Goal: Task Accomplishment & Management: Complete application form

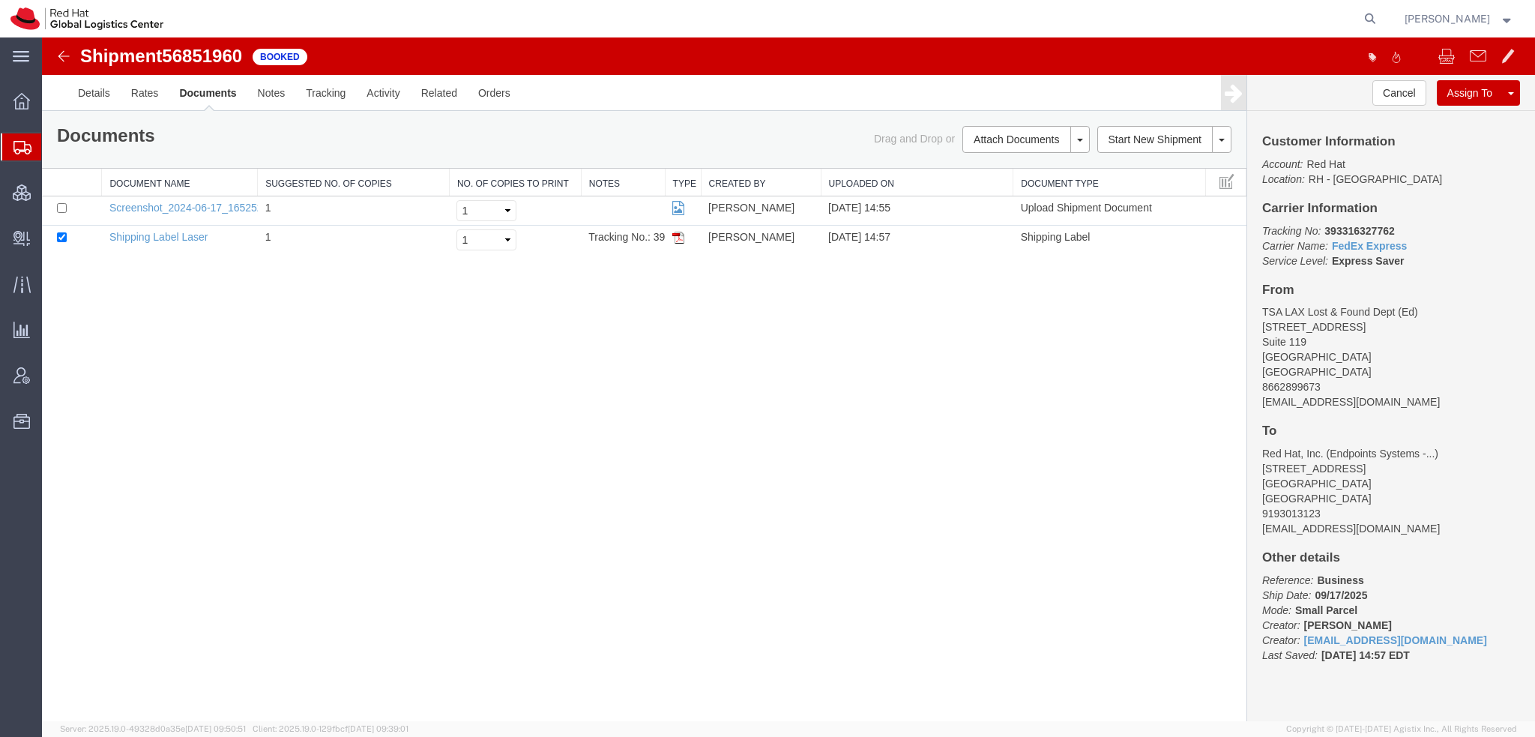
click at [0, 0] on span "Shipment Manager" at bounding box center [0, 0] width 0 height 0
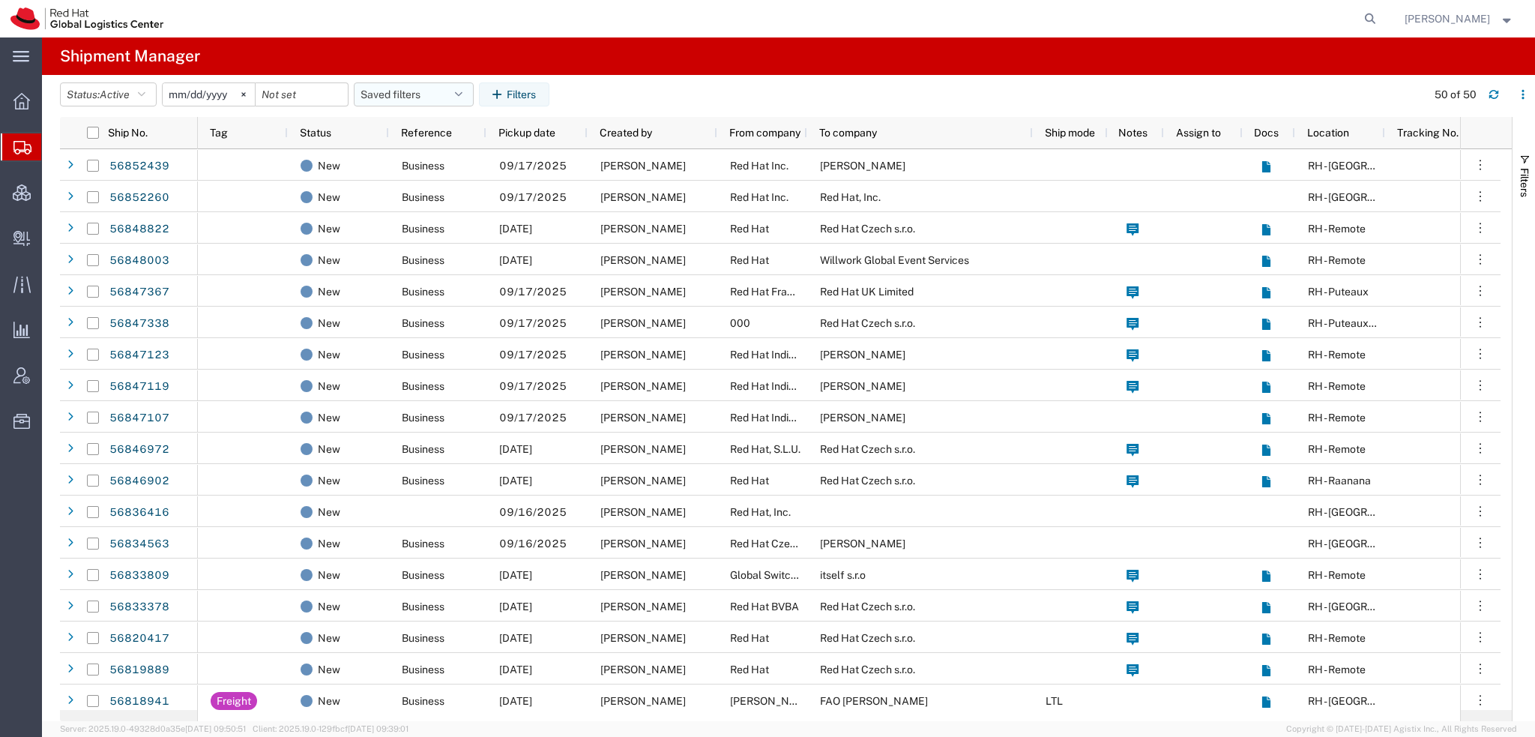
click at [448, 92] on button "Saved filters" at bounding box center [414, 94] width 120 height 24
click at [405, 161] on span "Americas" at bounding box center [454, 160] width 196 height 28
type input "[DATE]"
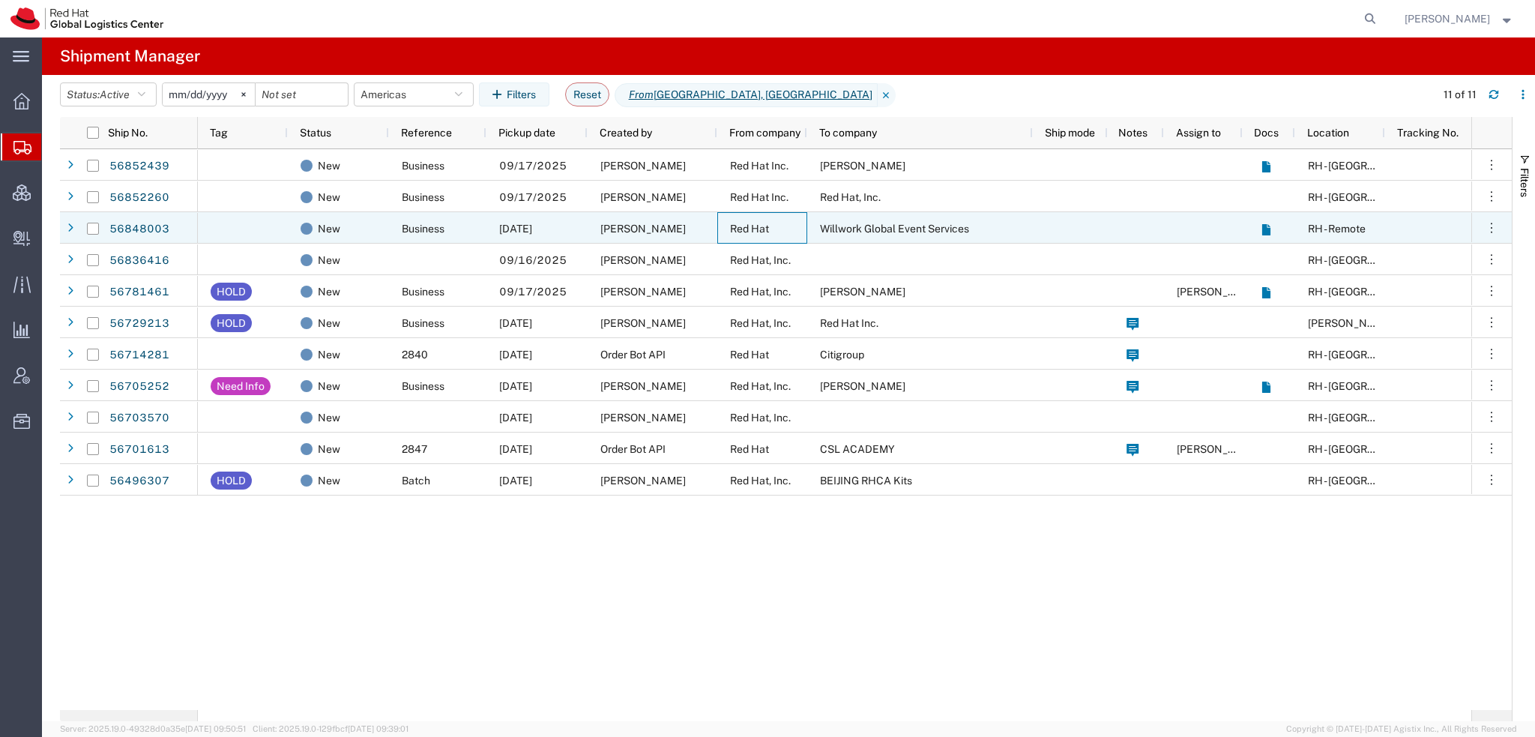
click at [807, 226] on div "Red Hat" at bounding box center [763, 227] width 90 height 31
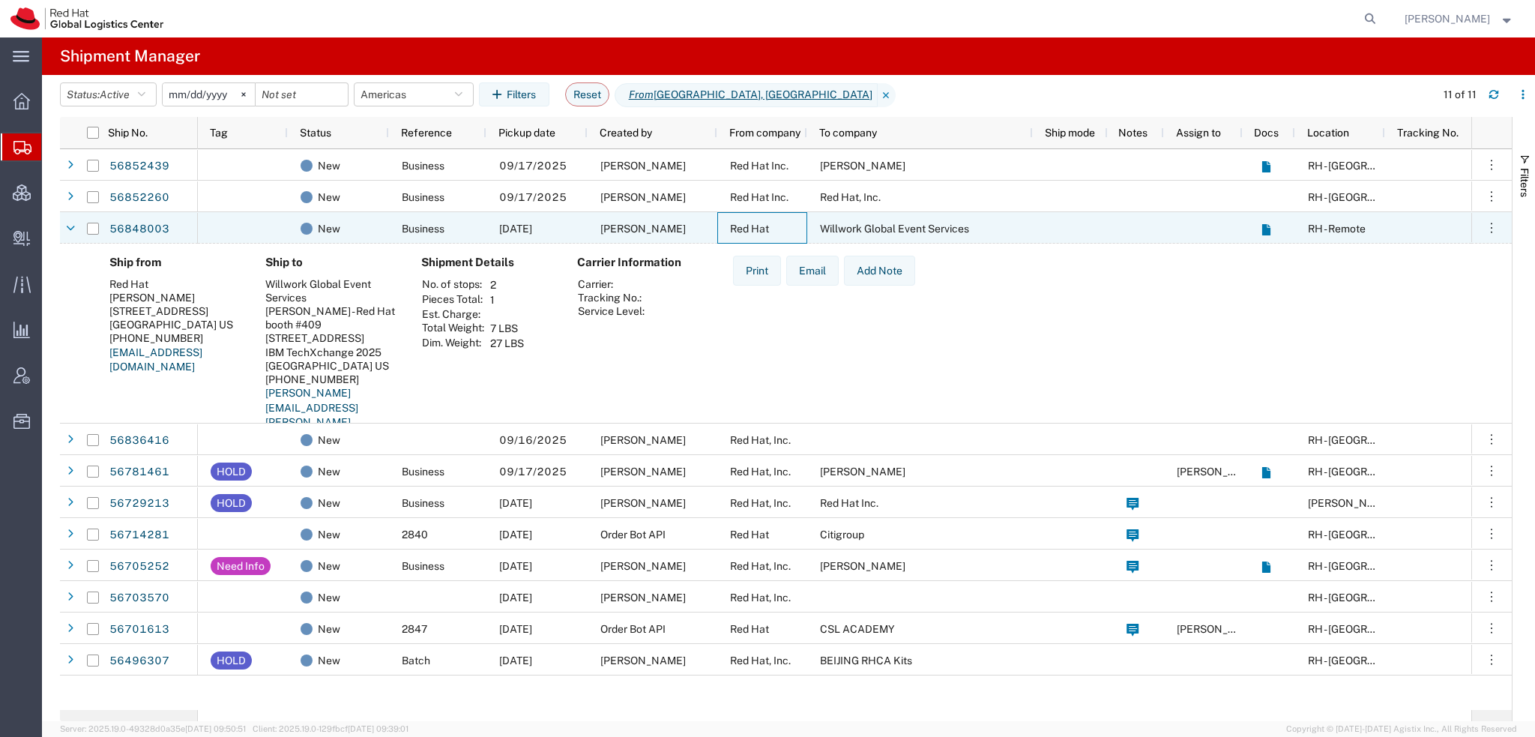
click at [807, 226] on div "Red Hat" at bounding box center [763, 227] width 90 height 31
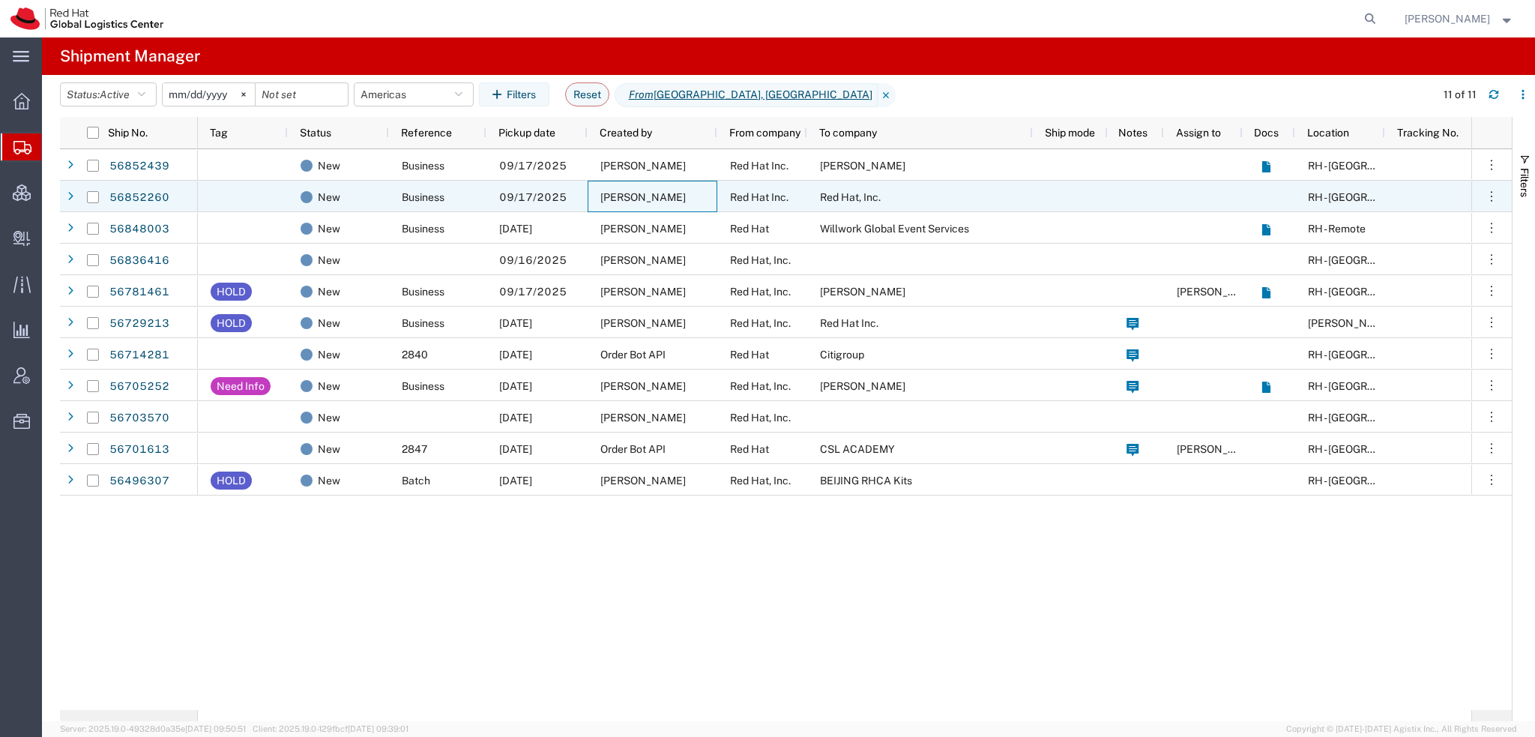
click at [661, 200] on span "[PERSON_NAME]" at bounding box center [643, 197] width 85 height 12
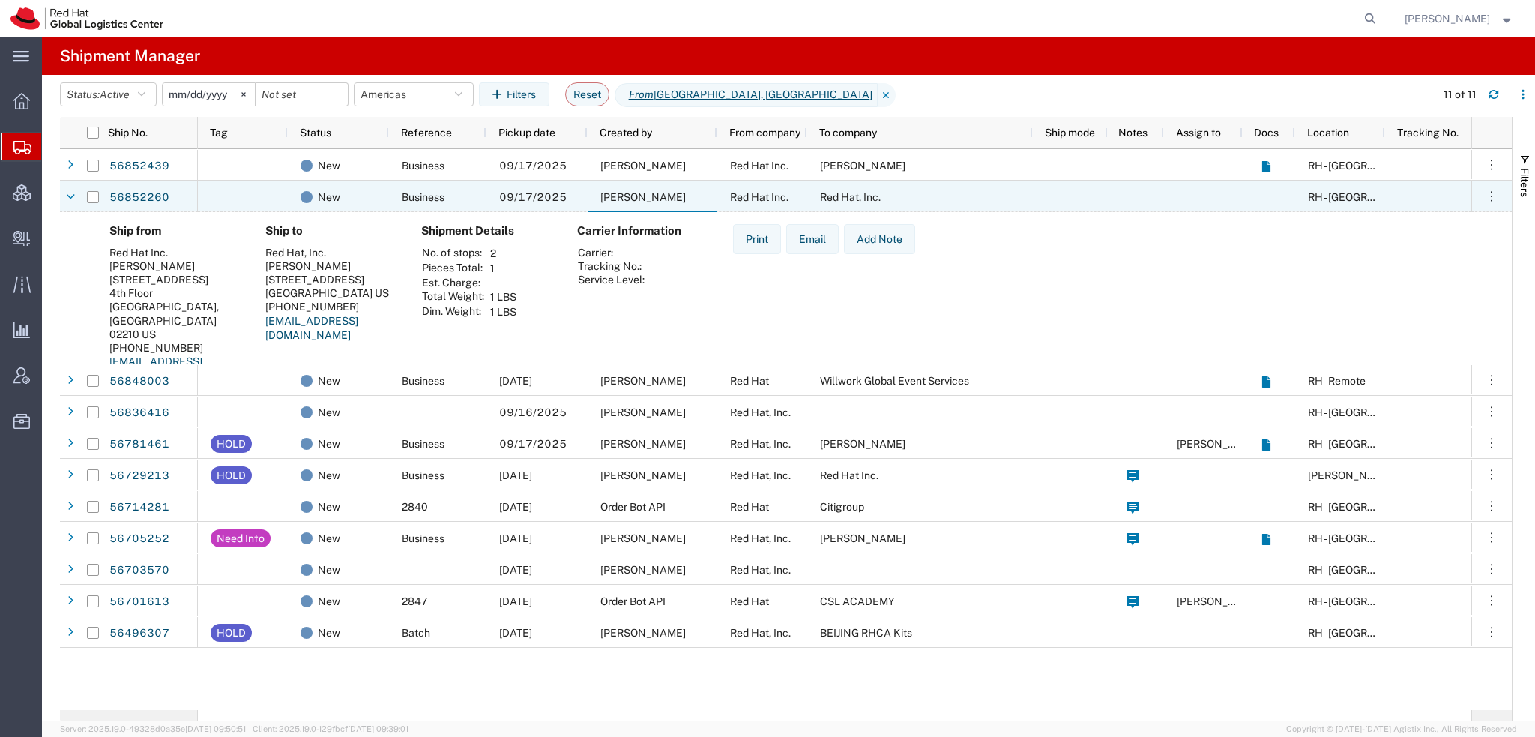
click at [661, 200] on span "[PERSON_NAME]" at bounding box center [643, 197] width 85 height 12
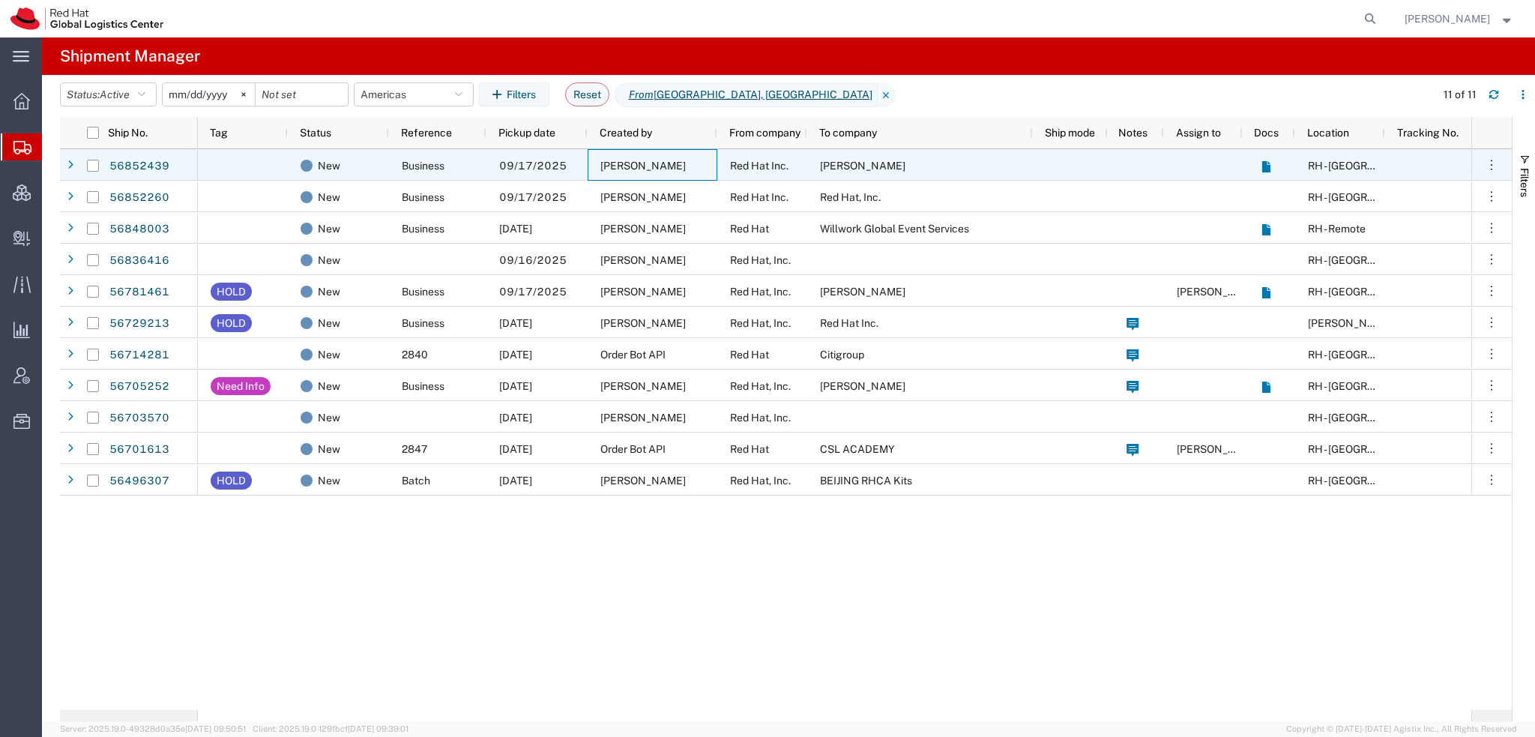
click at [670, 165] on span "[PERSON_NAME]" at bounding box center [643, 166] width 85 height 12
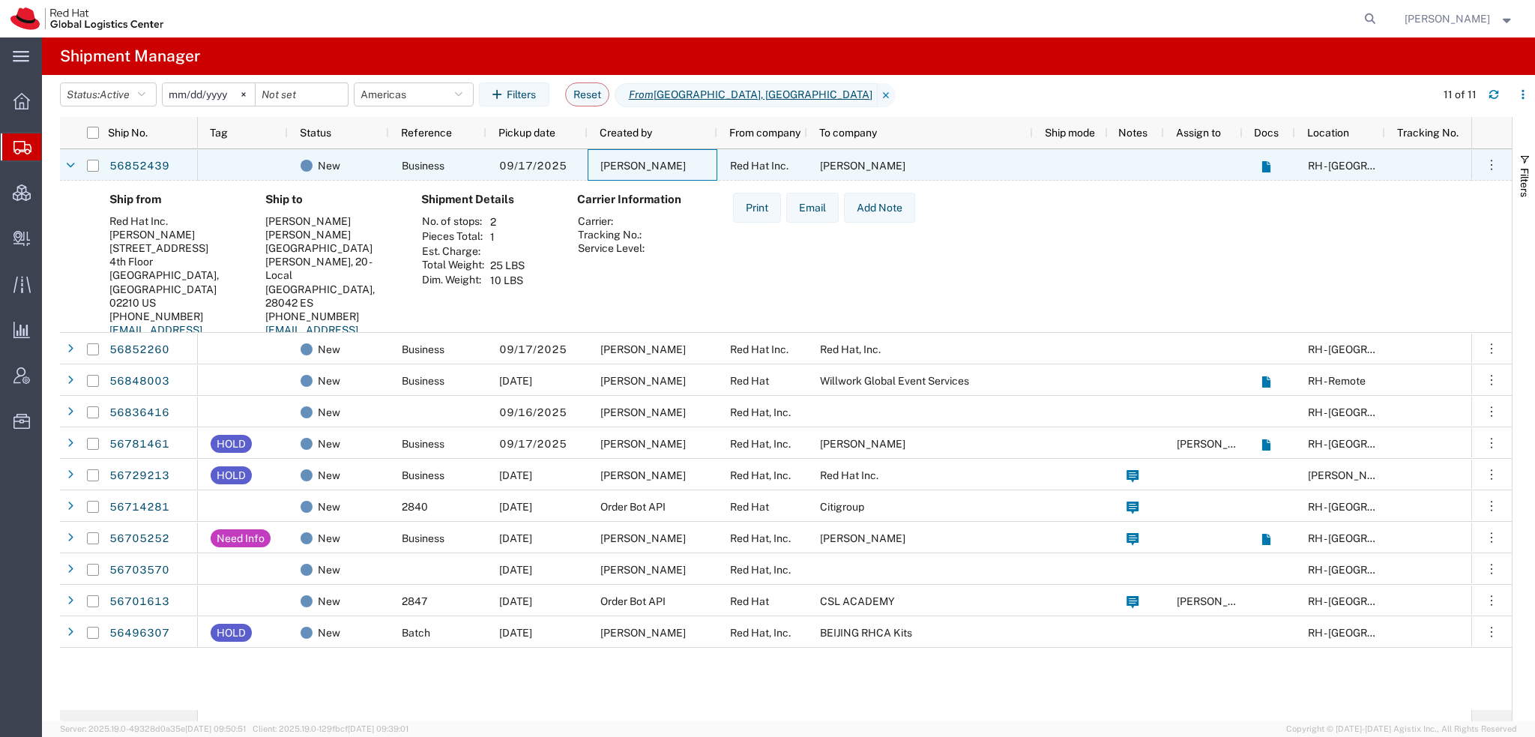
click at [670, 165] on span "[PERSON_NAME]" at bounding box center [643, 166] width 85 height 12
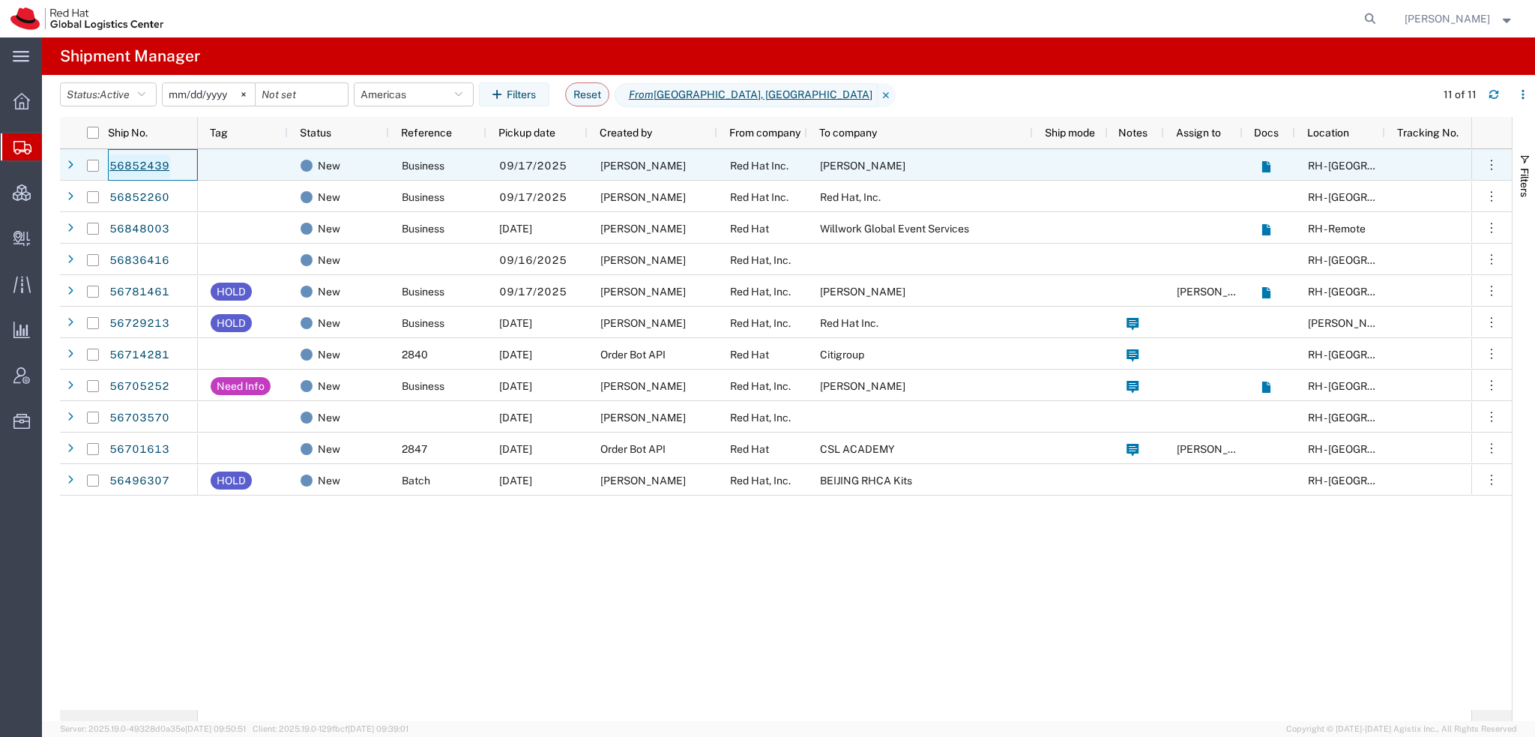
click at [156, 171] on link "56852439" at bounding box center [139, 166] width 61 height 24
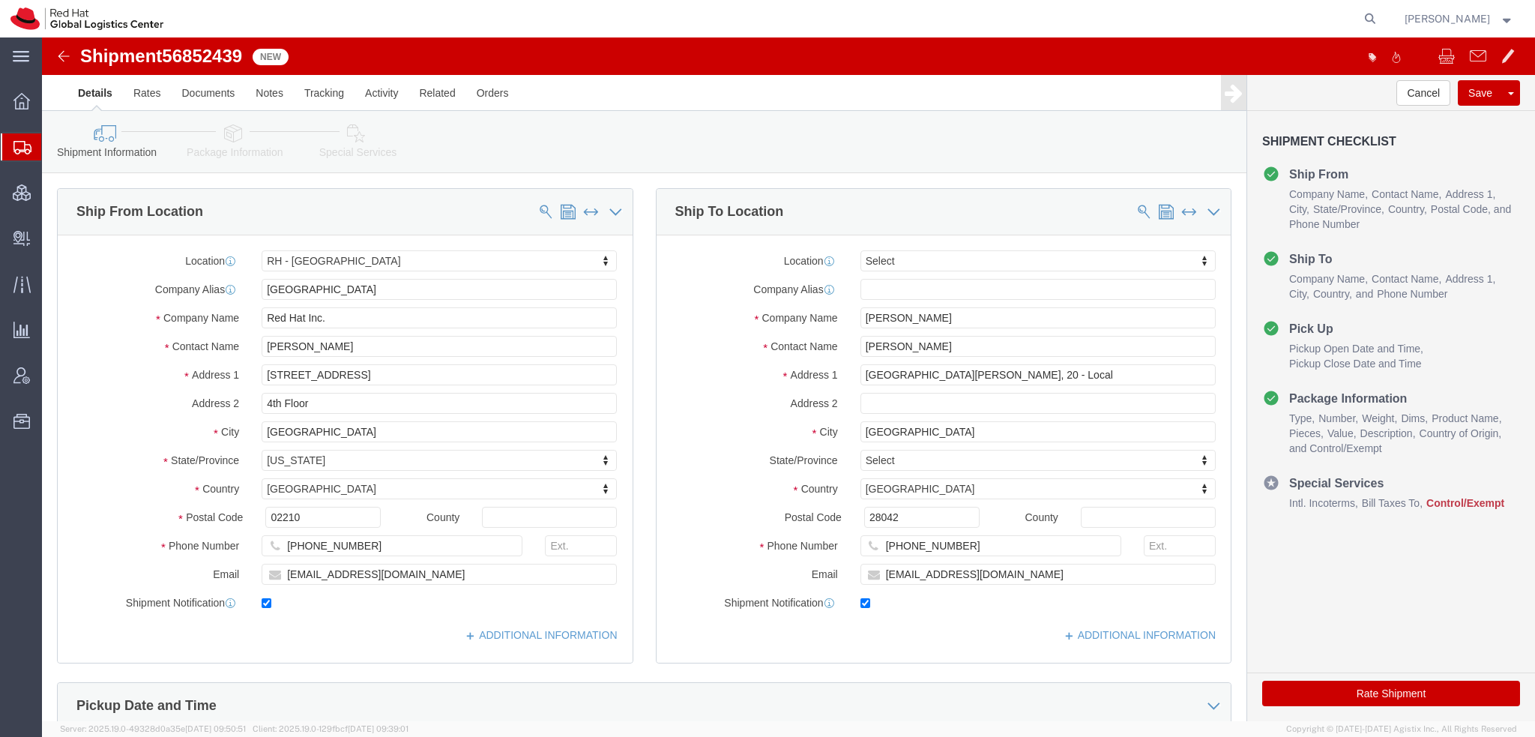
select select "37929"
select select
click icon
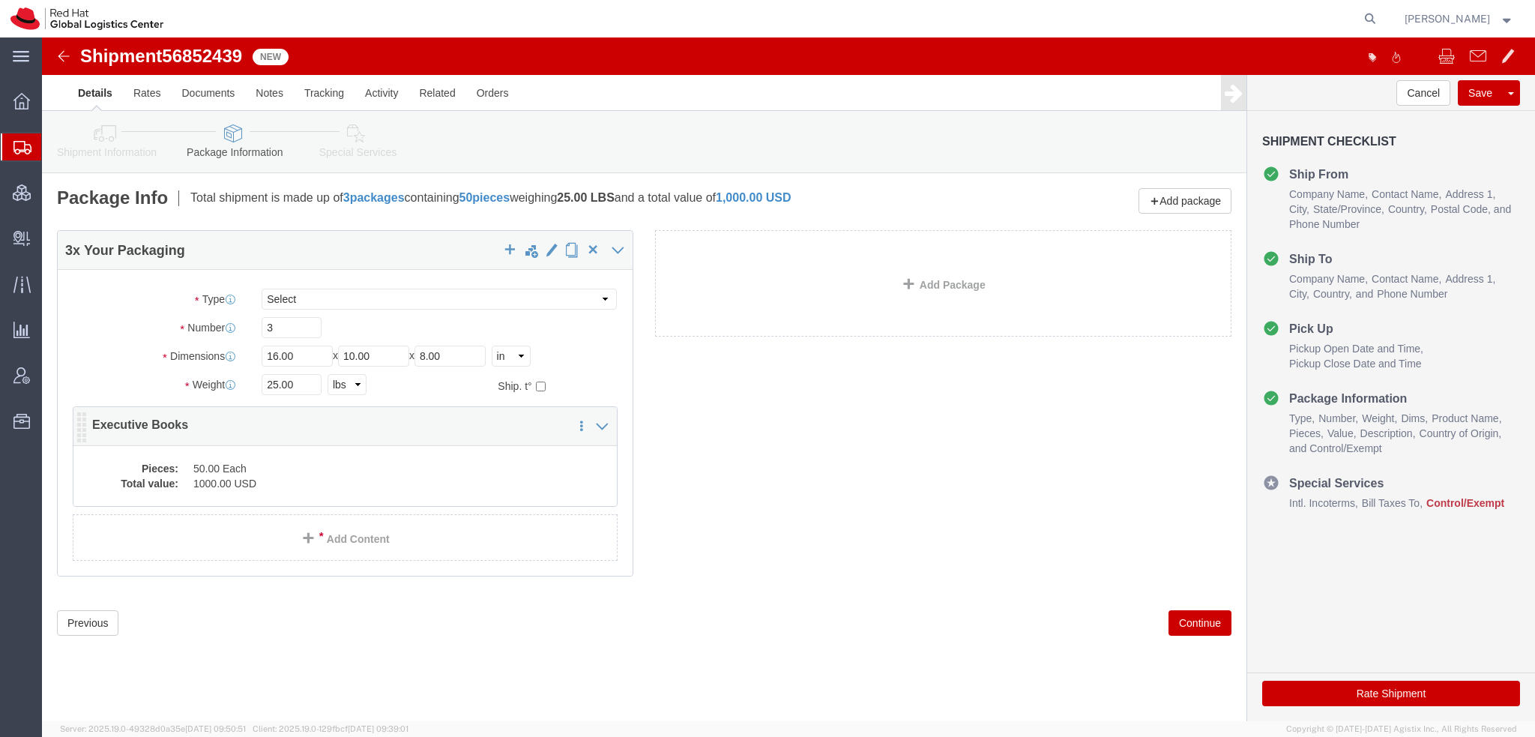
click dd "50.00 Each"
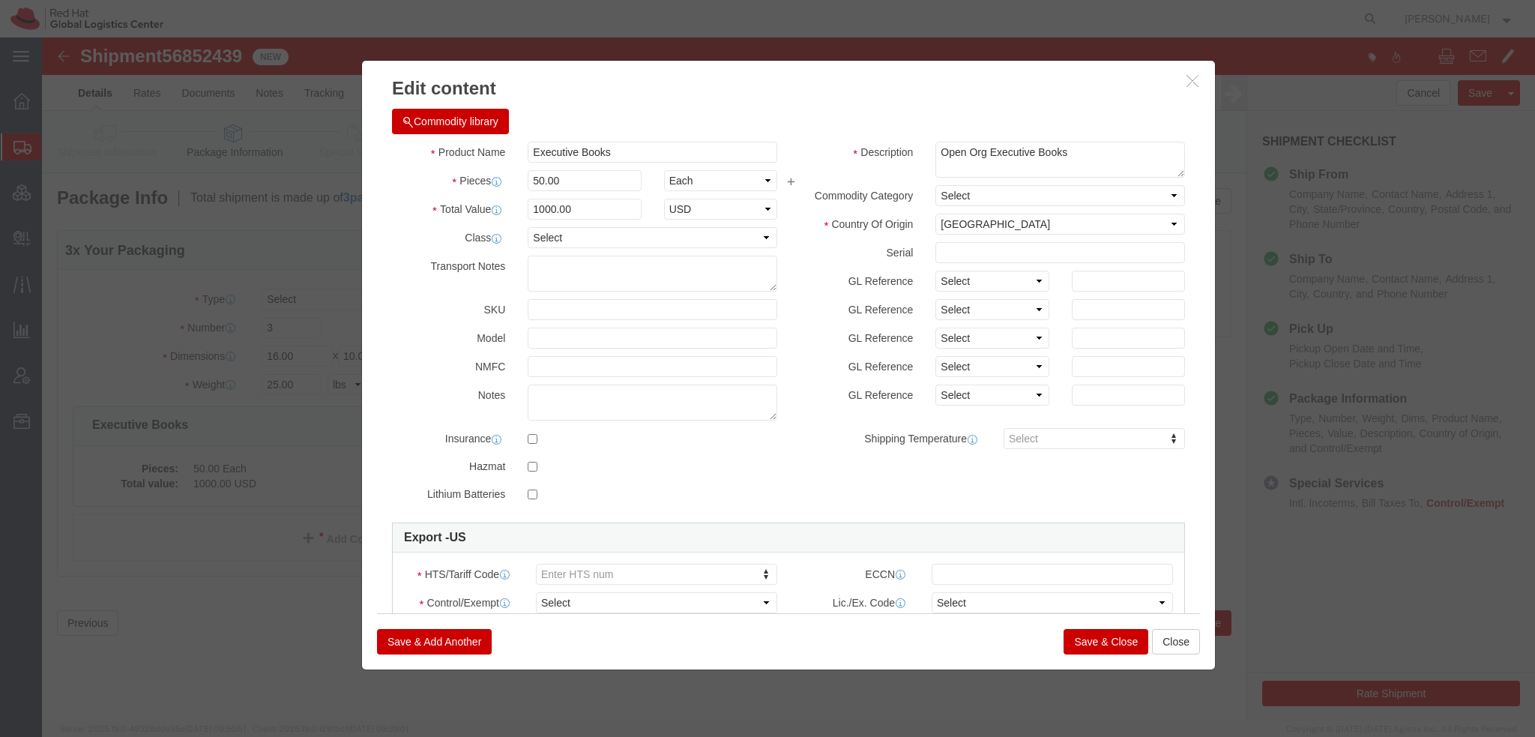
click button "button"
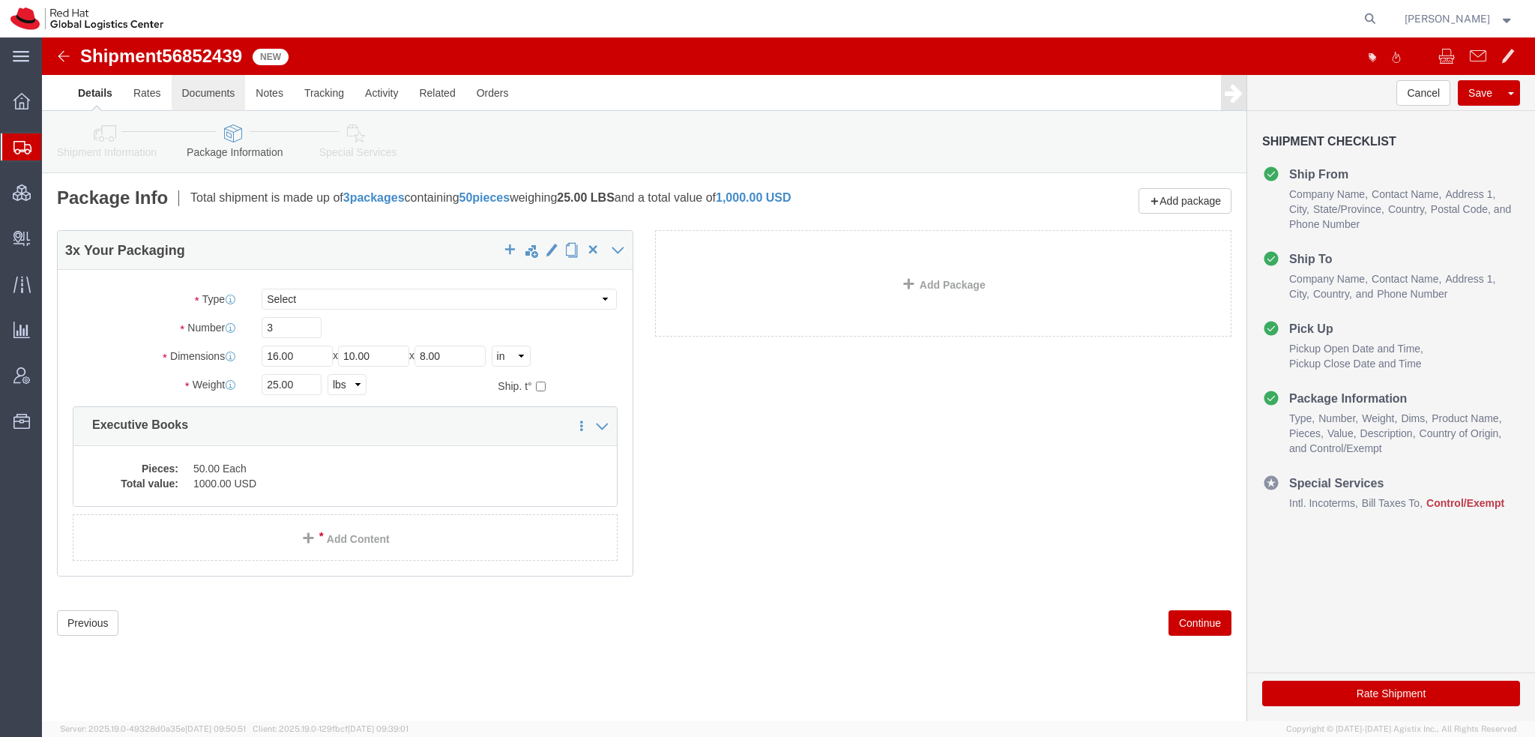
click link "Documents"
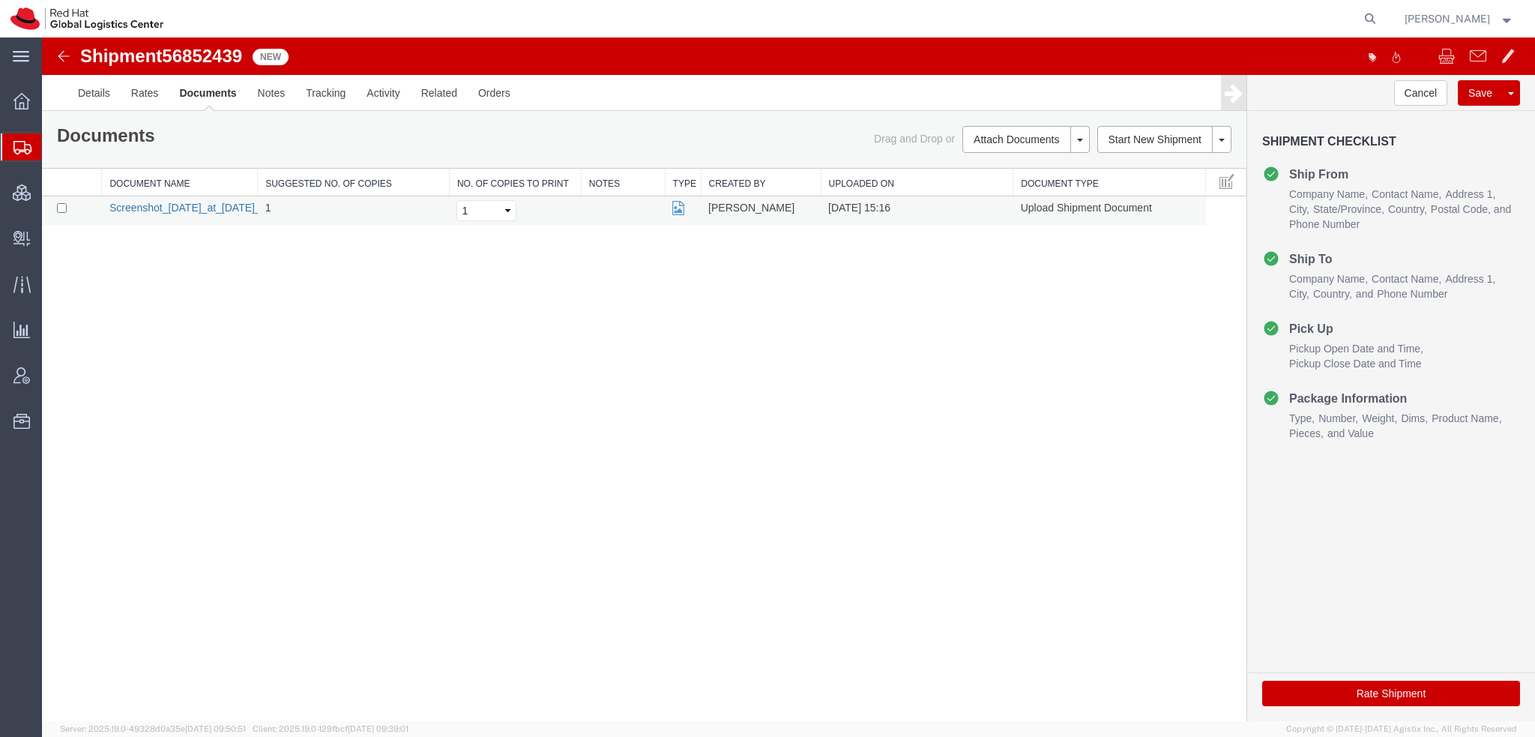
click at [211, 202] on link "Screenshot_[DATE]_at_[DATE]_PM.png" at bounding box center [202, 208] width 187 height 12
click at [108, 91] on link "Details" at bounding box center [93, 93] width 53 height 36
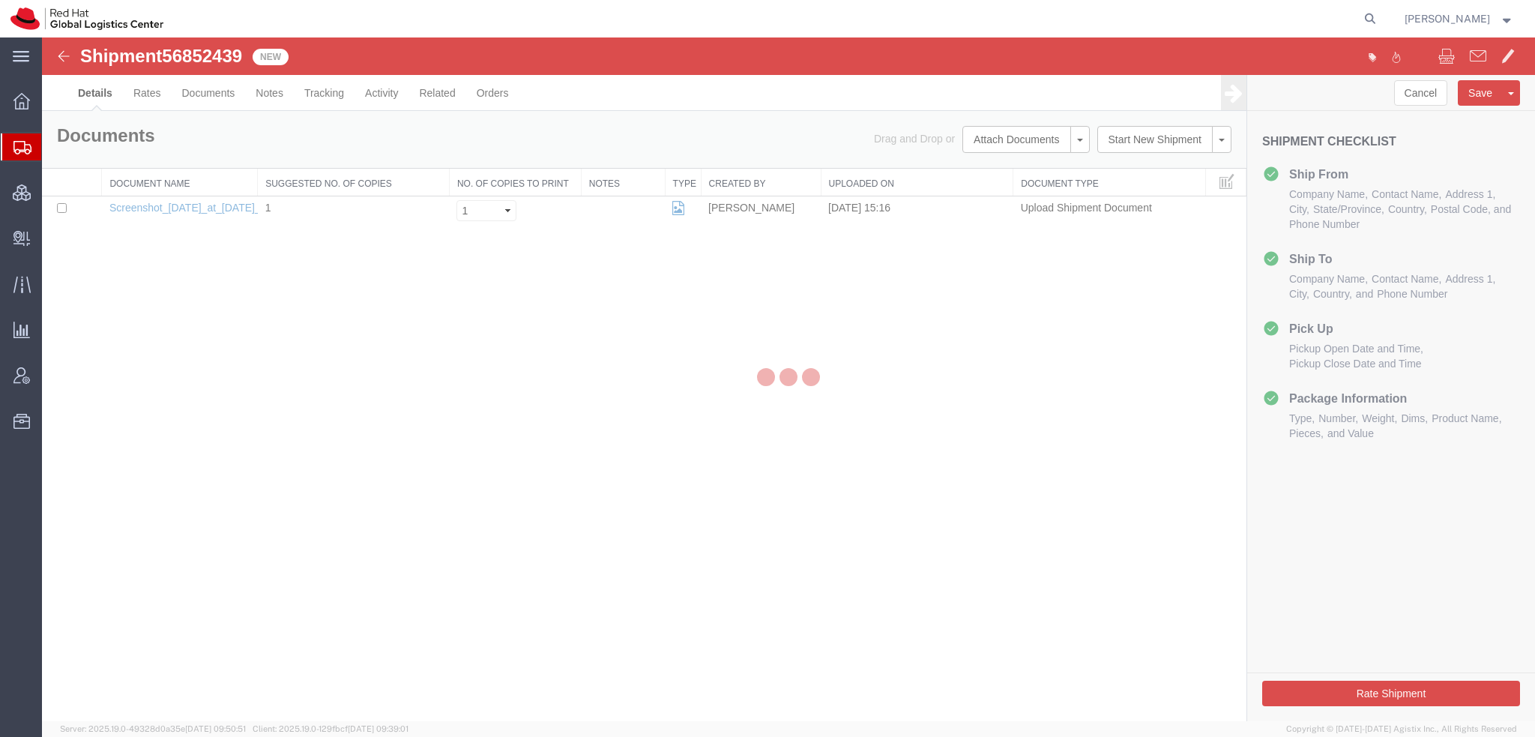
select select "37929"
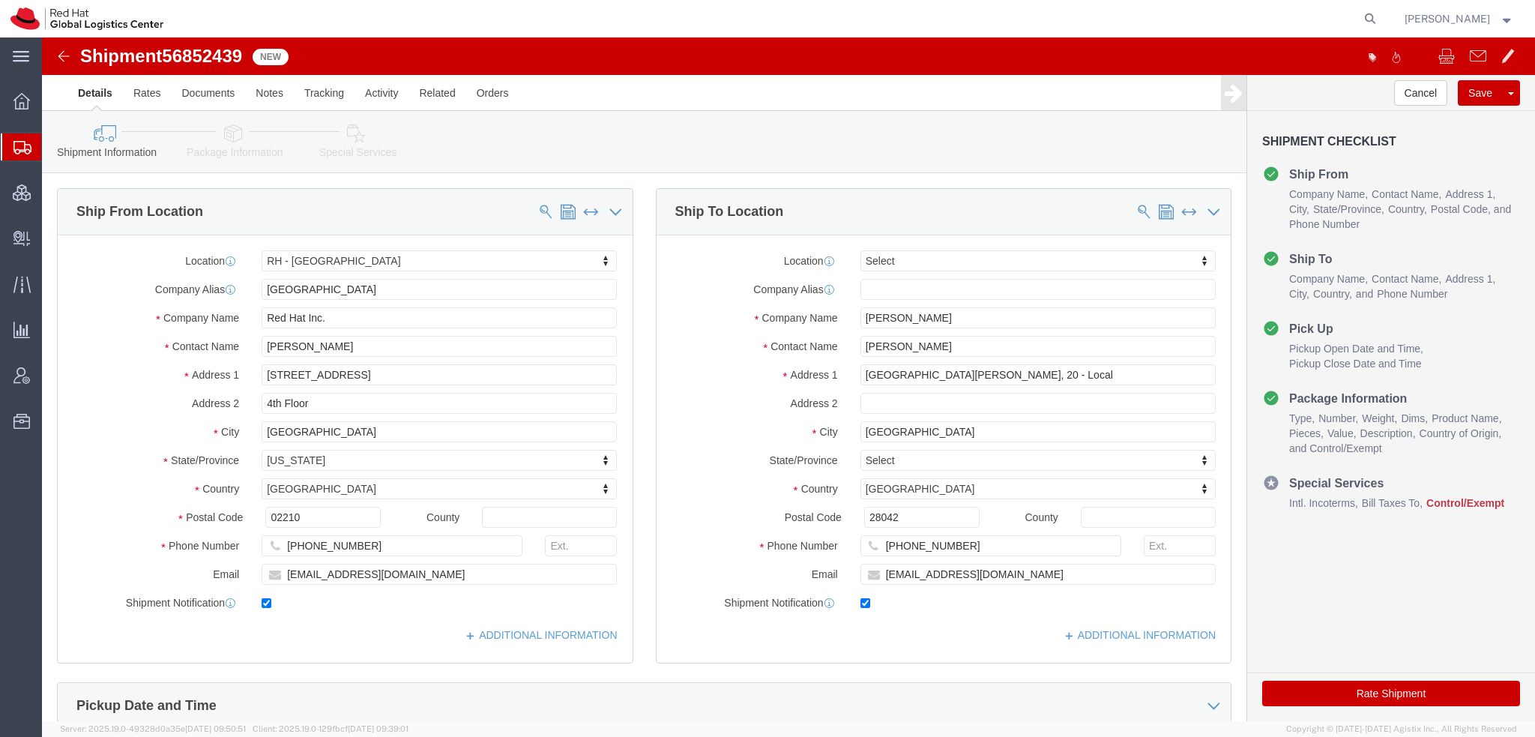
click icon
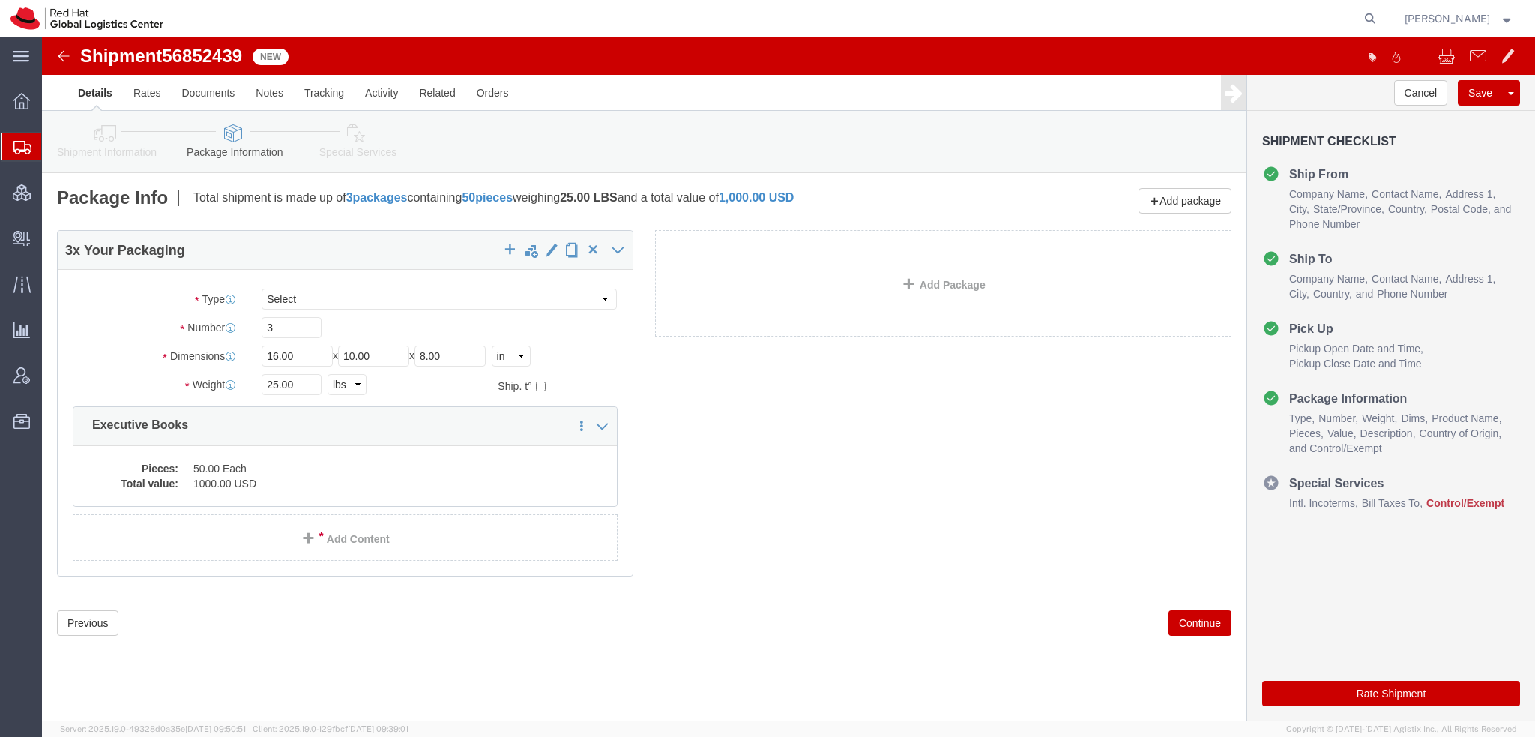
click icon
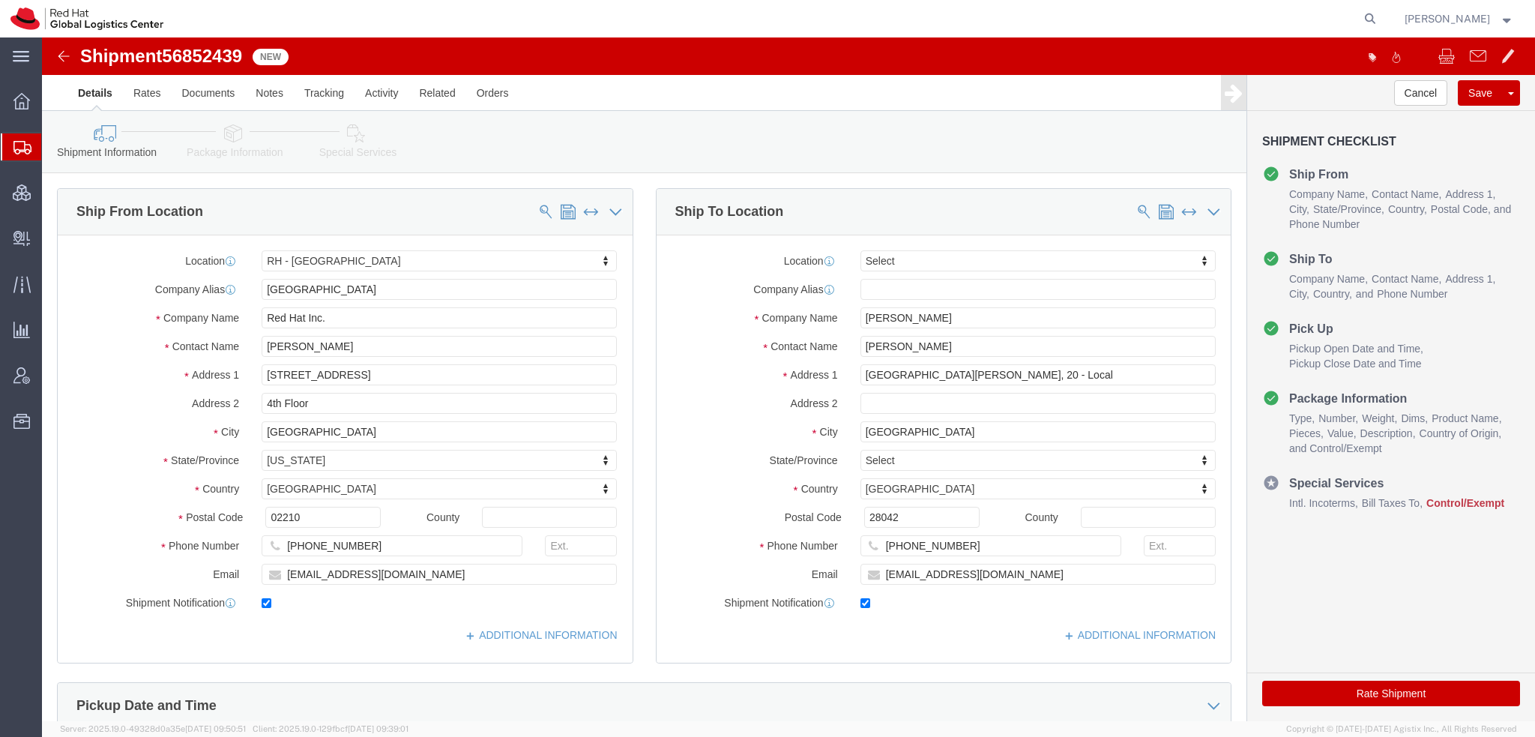
click icon
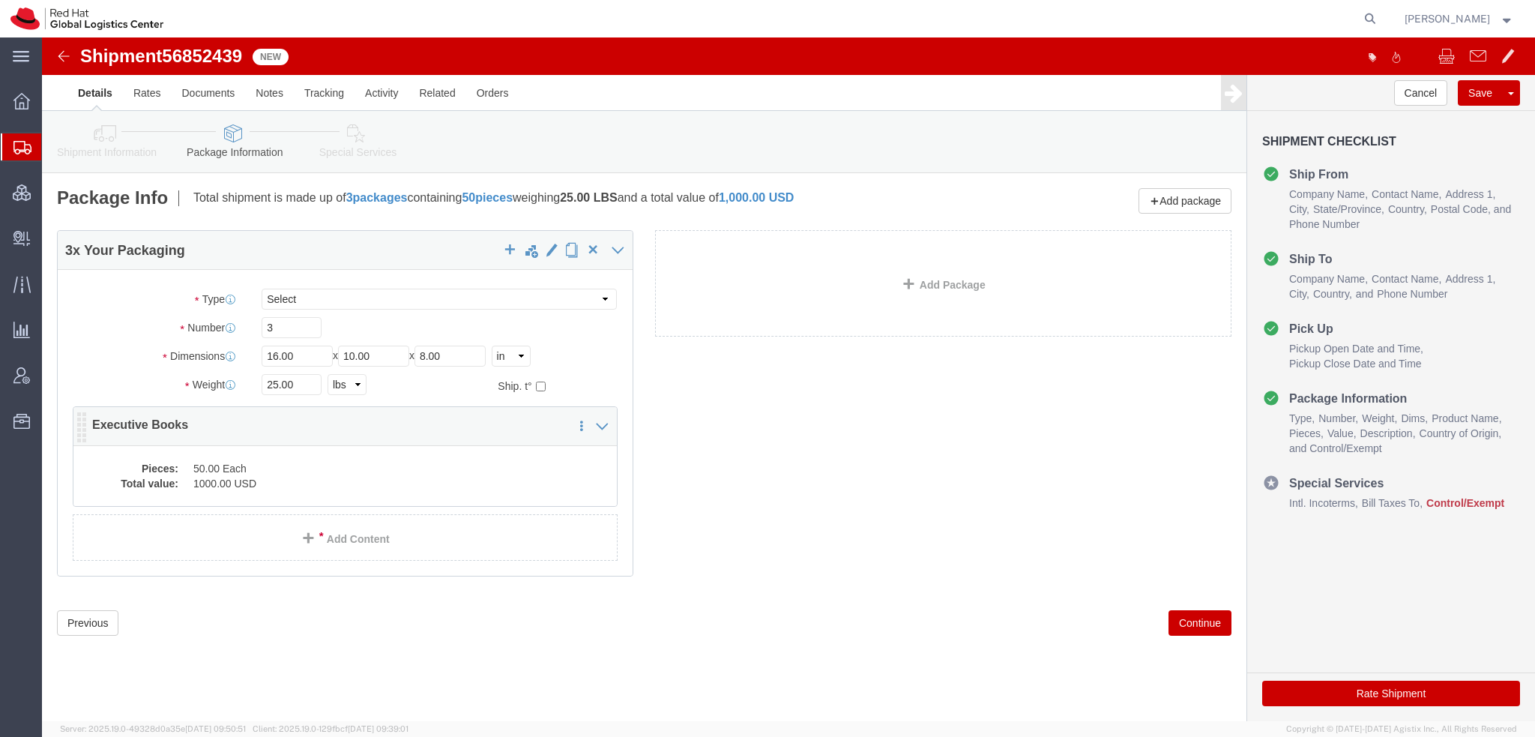
click div "Pieces: 50.00 Each Total value: 1000.00 USD"
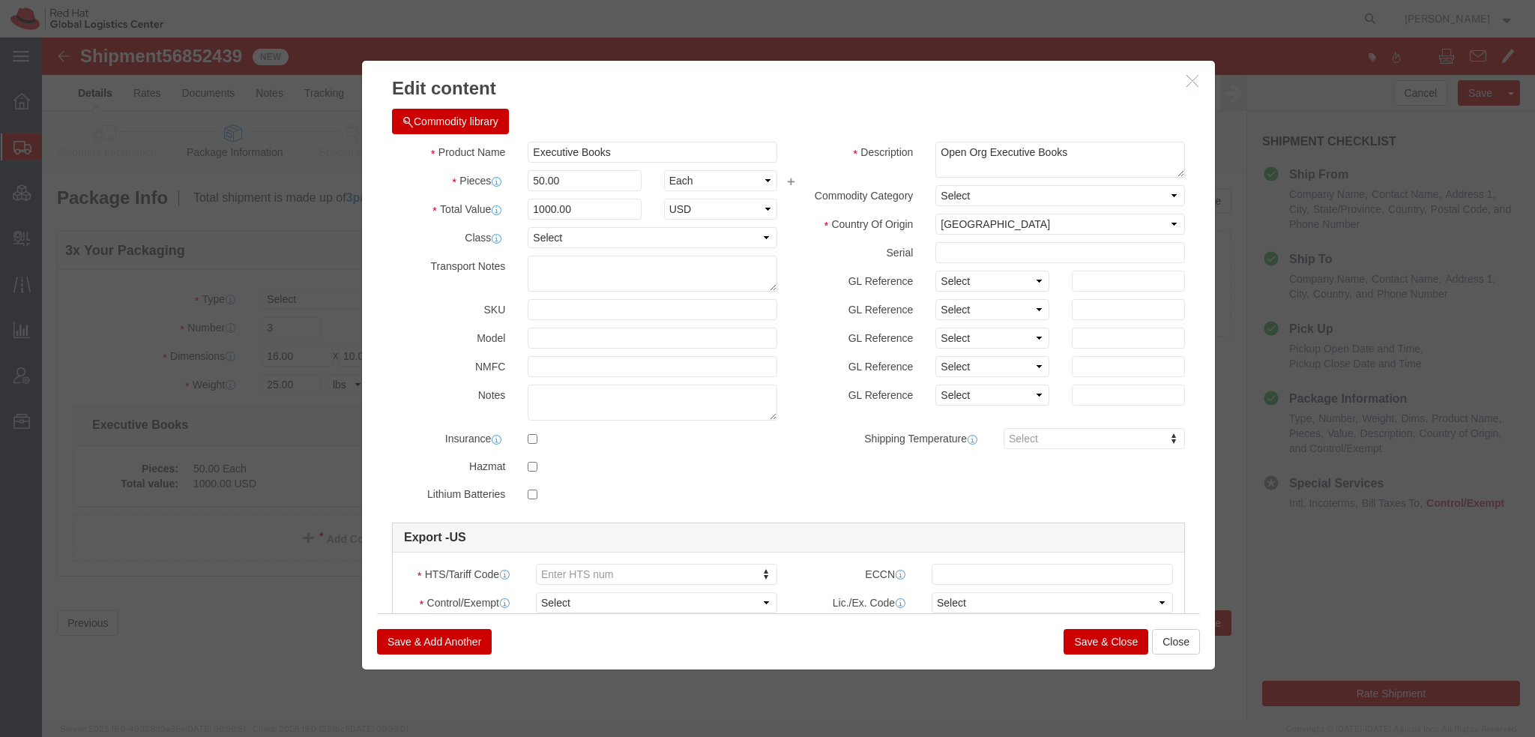
click button "Commodity library"
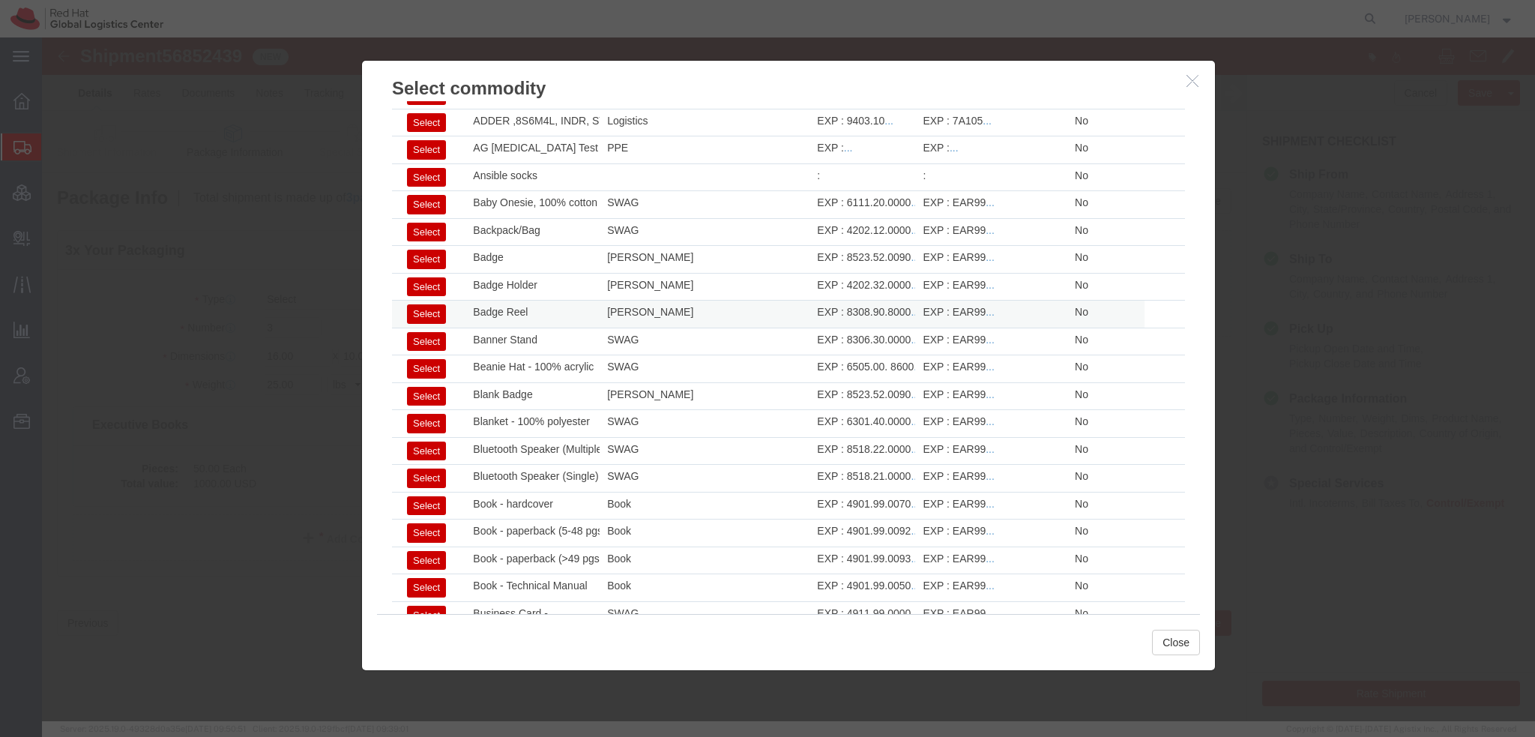
scroll to position [225, 0]
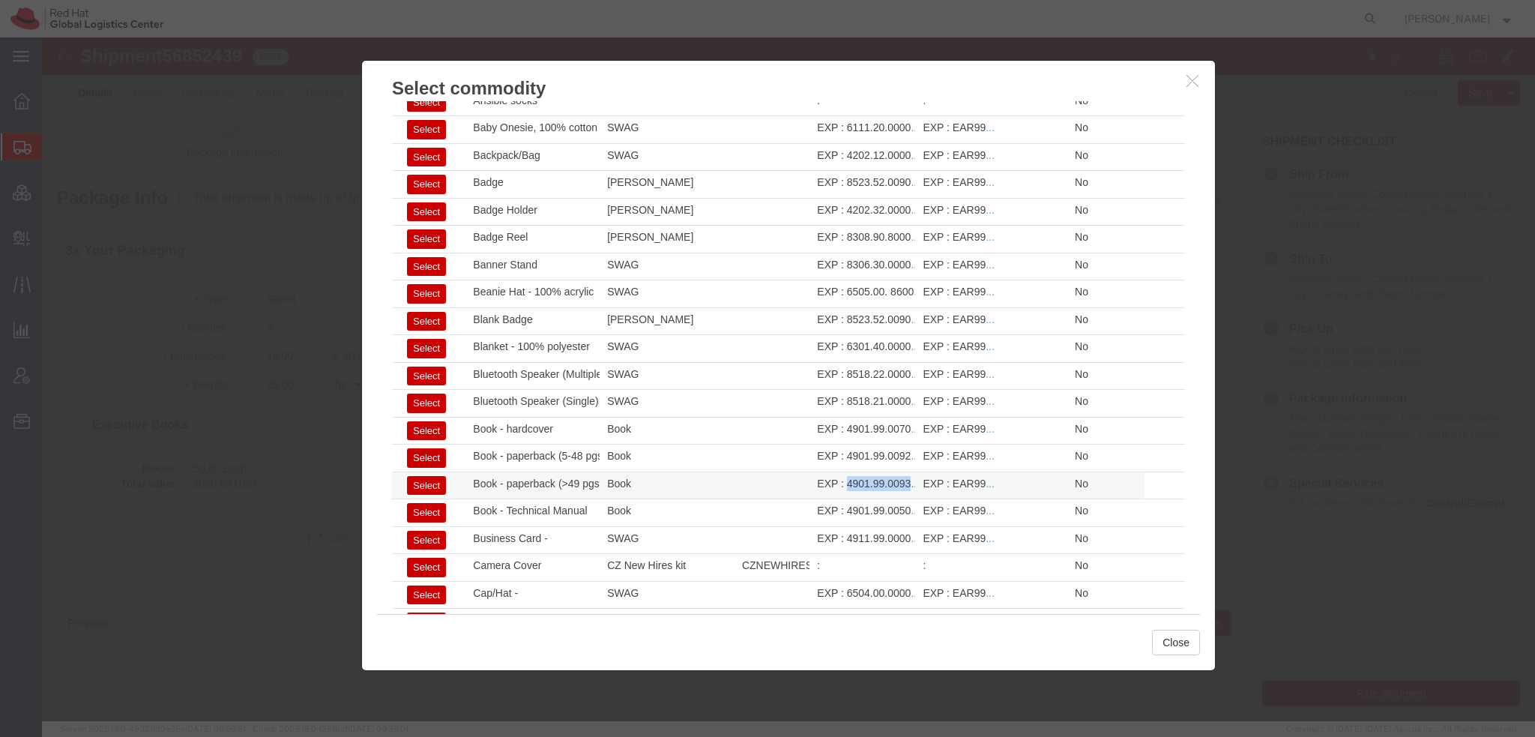
drag, startPoint x: 799, startPoint y: 445, endPoint x: 864, endPoint y: 443, distance: 64.5
click div "EXP : 4901.99.0093 ..."
copy div "4901.99.0093"
click button "Close"
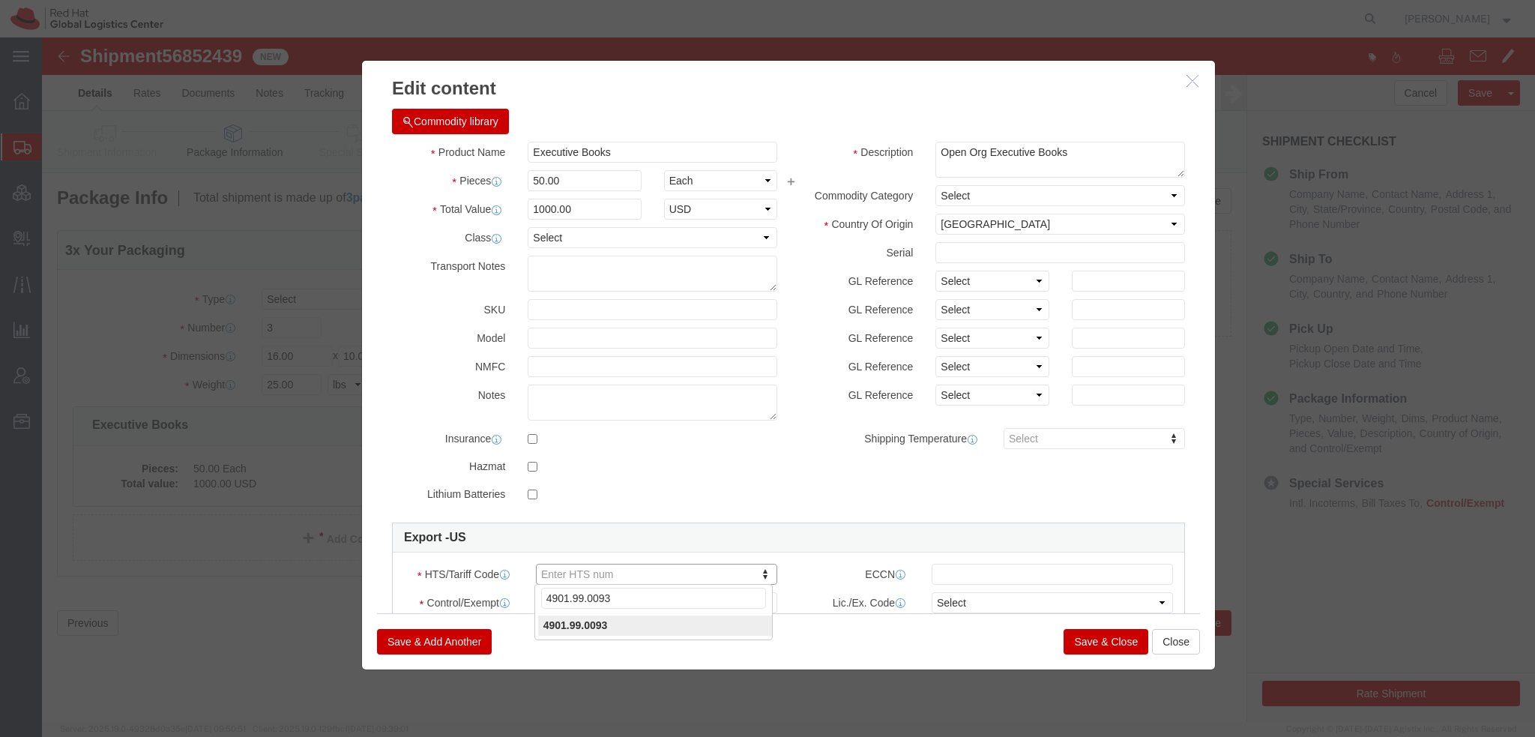
type input "4901.99.0093"
click select "Select ATF BIS DEA EPA FDA FTR ITAR OFAC Other (OPA)"
select select "FTR"
click select "Select ATF BIS DEA EPA FDA FTR ITAR OFAC Other (OPA)"
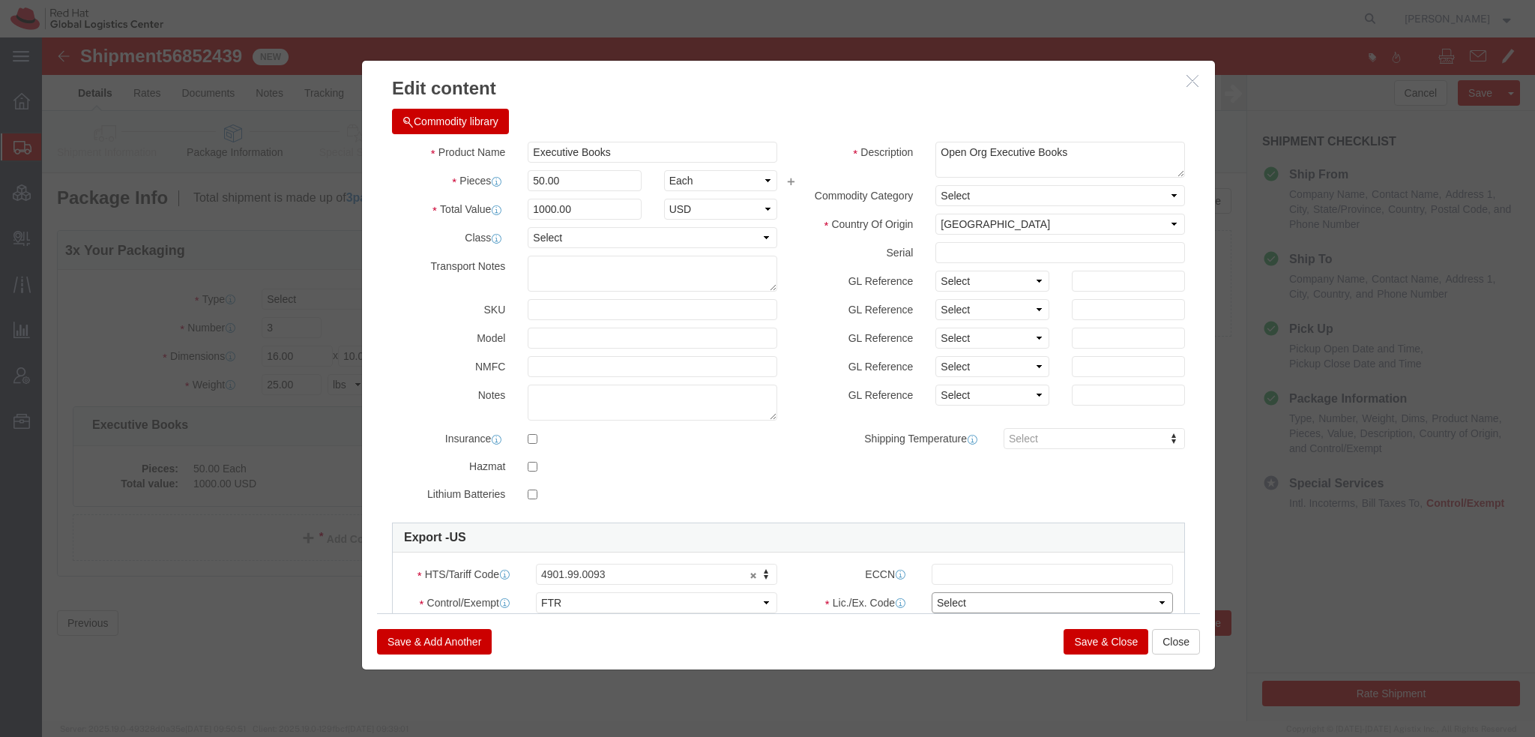
click select "Select 30.2(d)(2) 30.36 30.37(a) 30.37(f) 30.37(g) 30.37(h) 30.37(i) 30.37(j) 3…"
select select "30.37(a)"
click select "Select 30.2(d)(2) 30.36 30.37(a) 30.37(f) 30.37(g) 30.37(h) 30.37(i) 30.37(j) 3…"
click button "Save & Close"
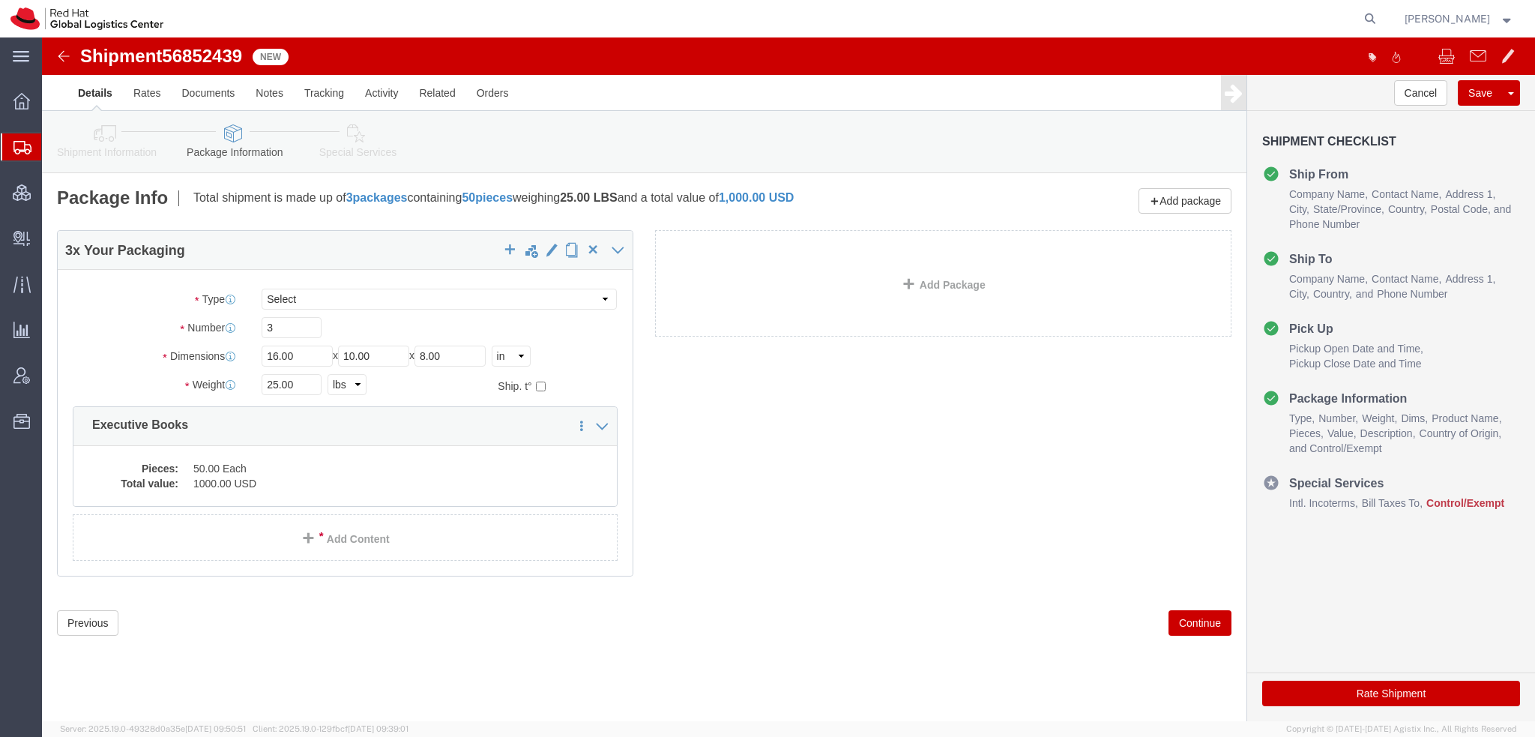
click icon
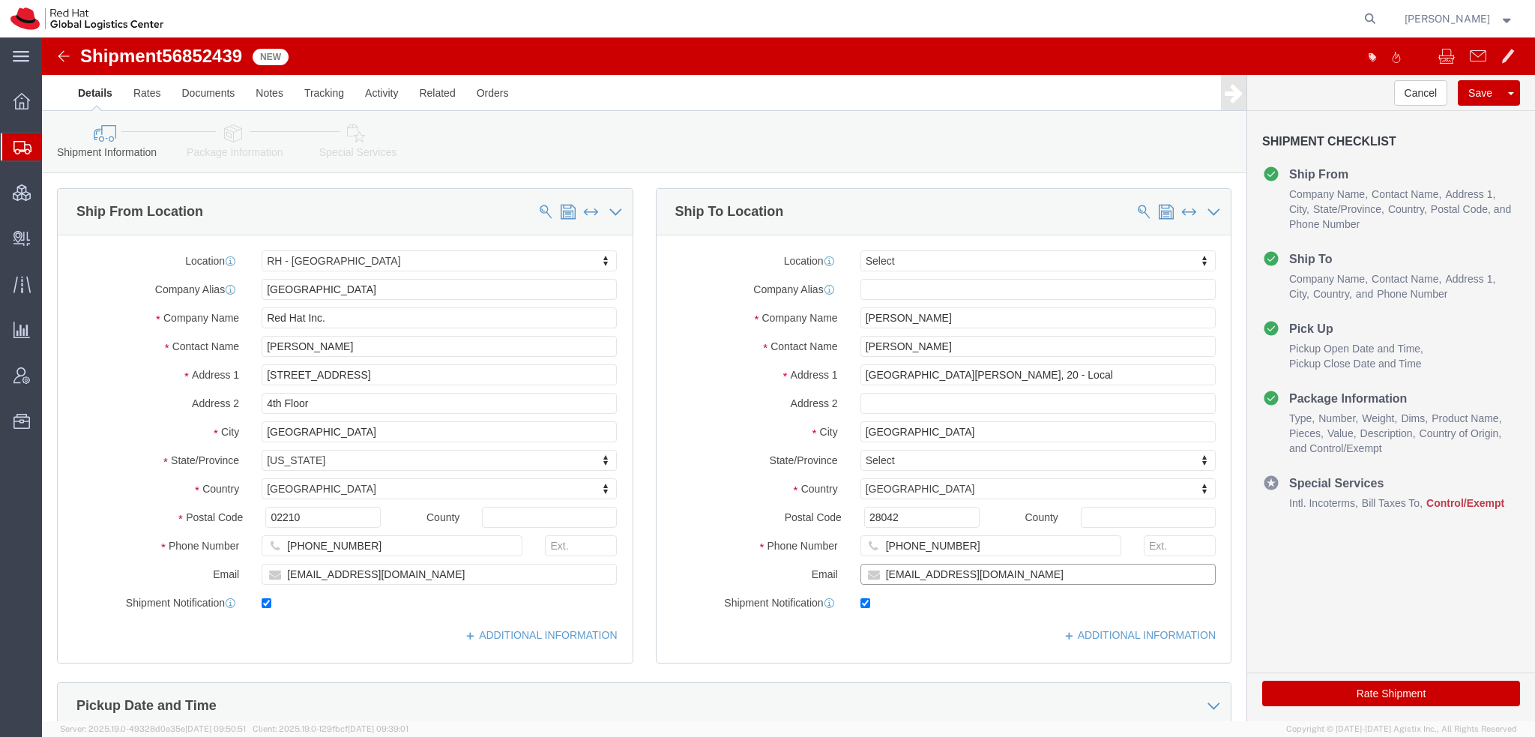
click input "[EMAIL_ADDRESS][DOMAIN_NAME]"
type input "[EMAIL_ADDRESS][DOMAIN_NAME], [EMAIL_ADDRESS][DOMAIN_NAME]"
click link "ADDITIONAL INFORMATION"
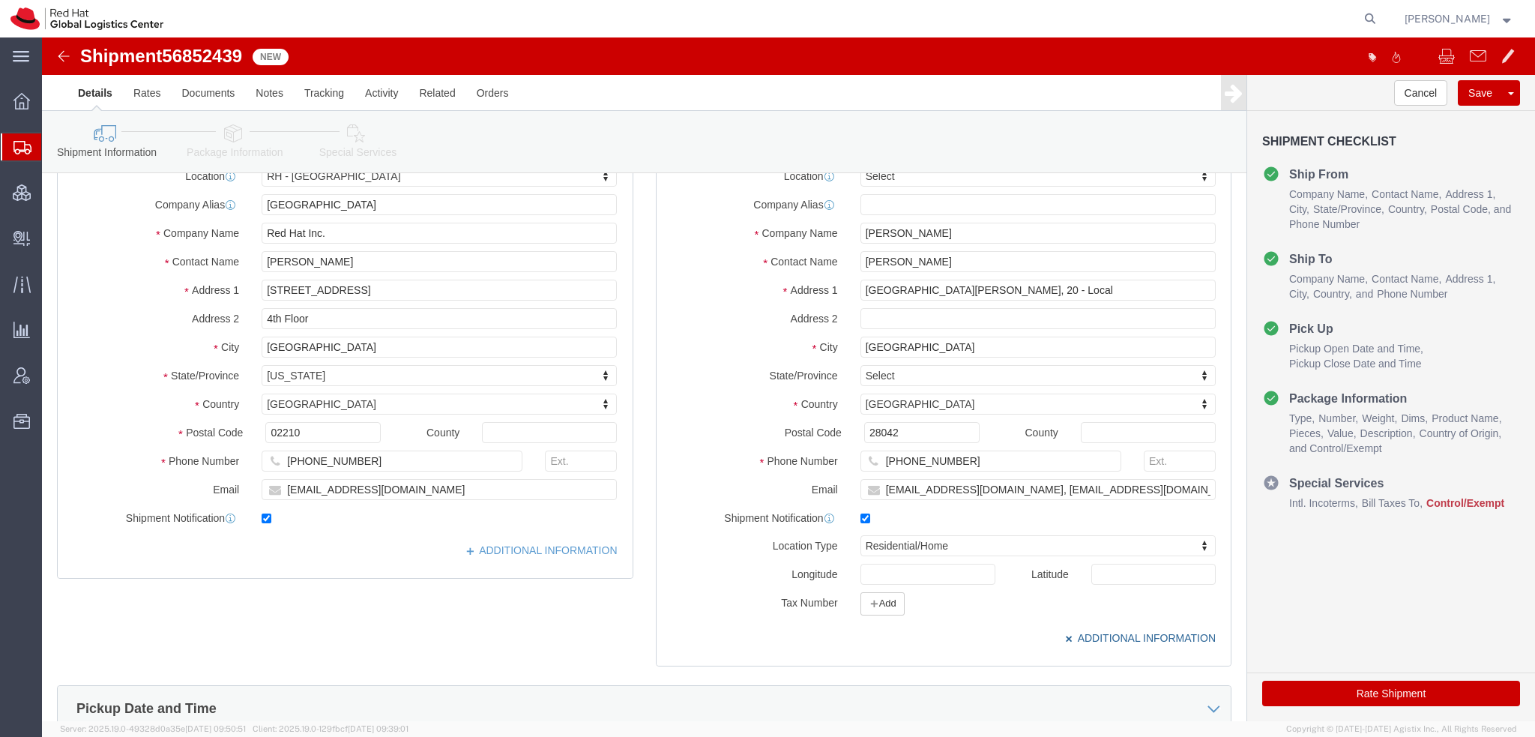
scroll to position [225, 0]
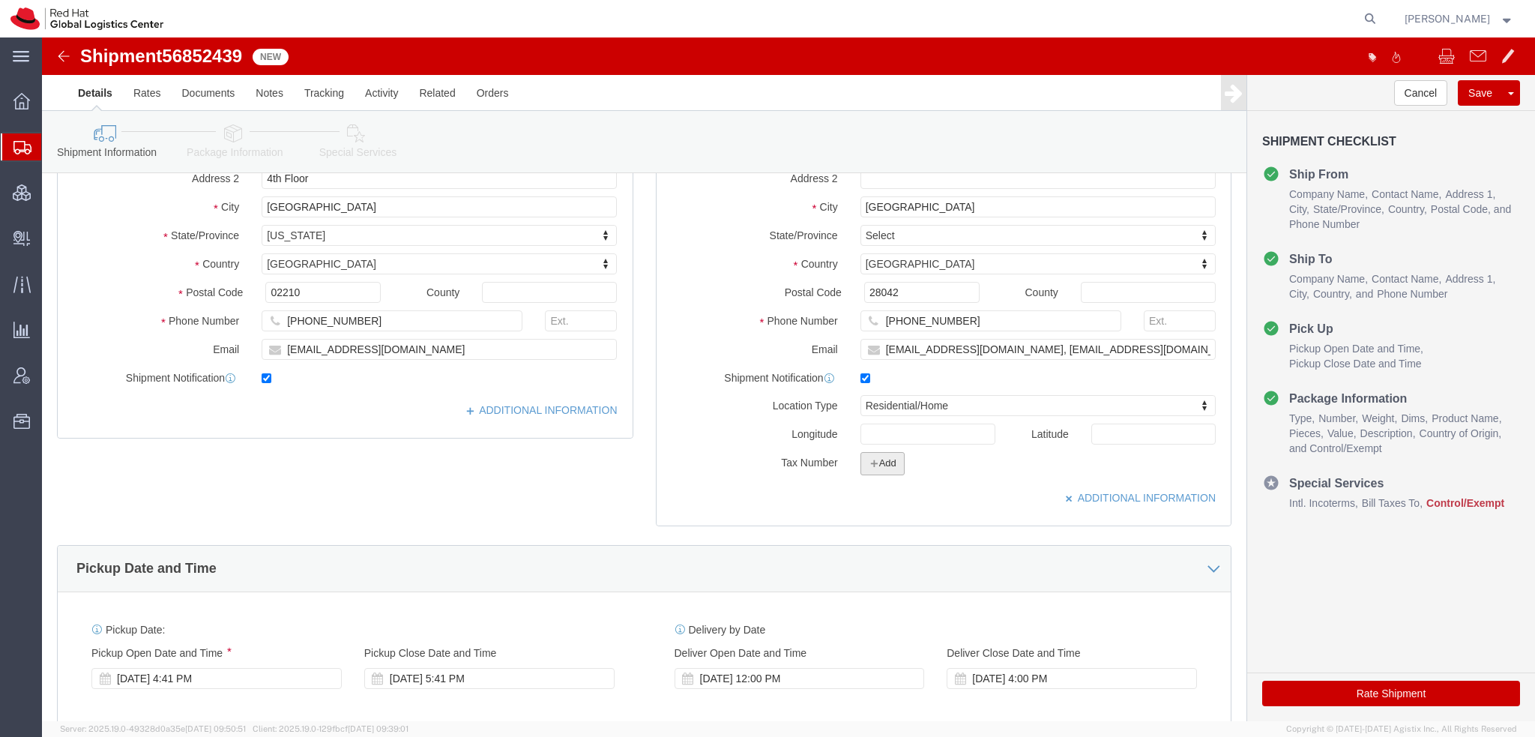
click button "Add"
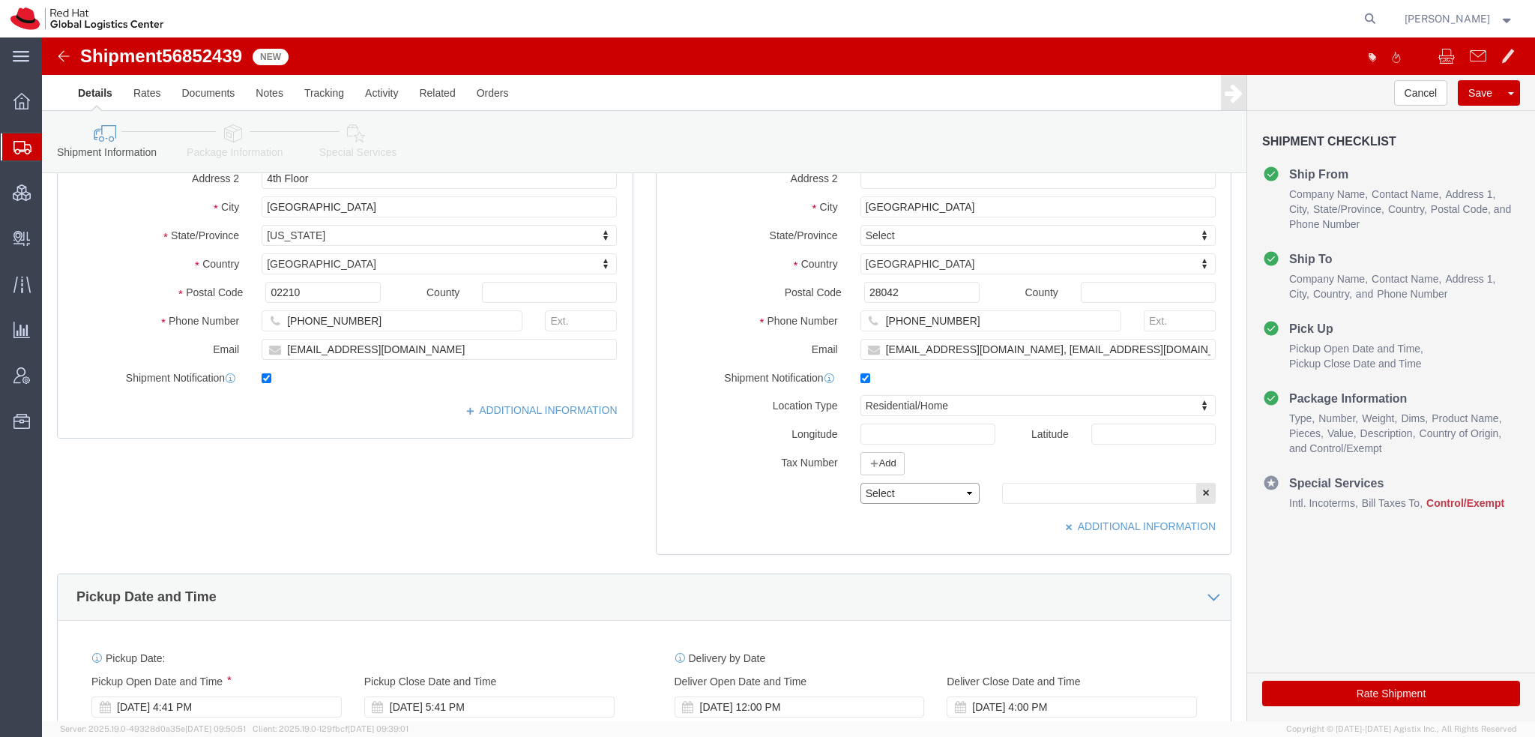
click select "Select EIN EORI TIN VAT Other"
select select "EORI"
click select "Select EIN EORI TIN VAT Other"
click input "text"
paste input "ESB82657941"
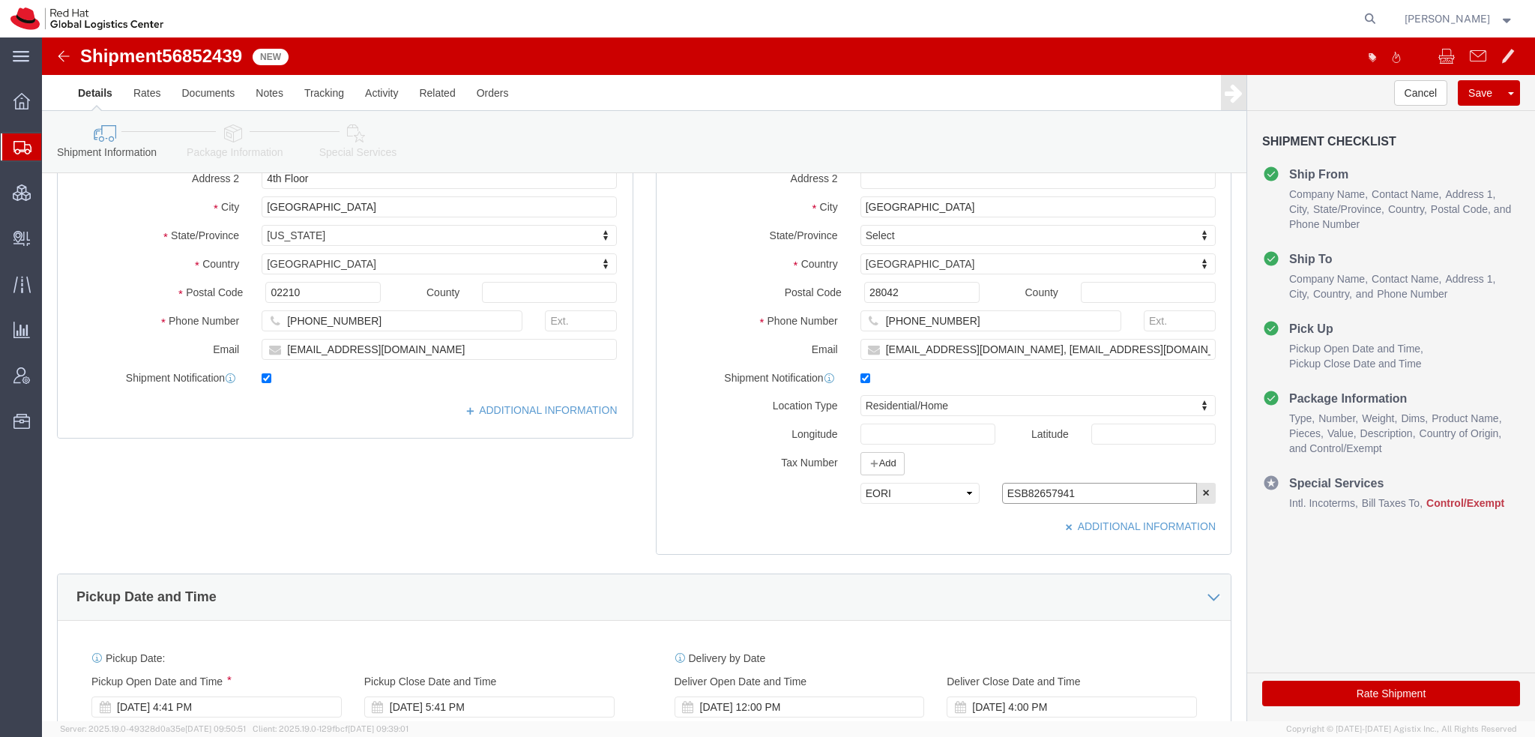
type input "ESB82657941"
click icon
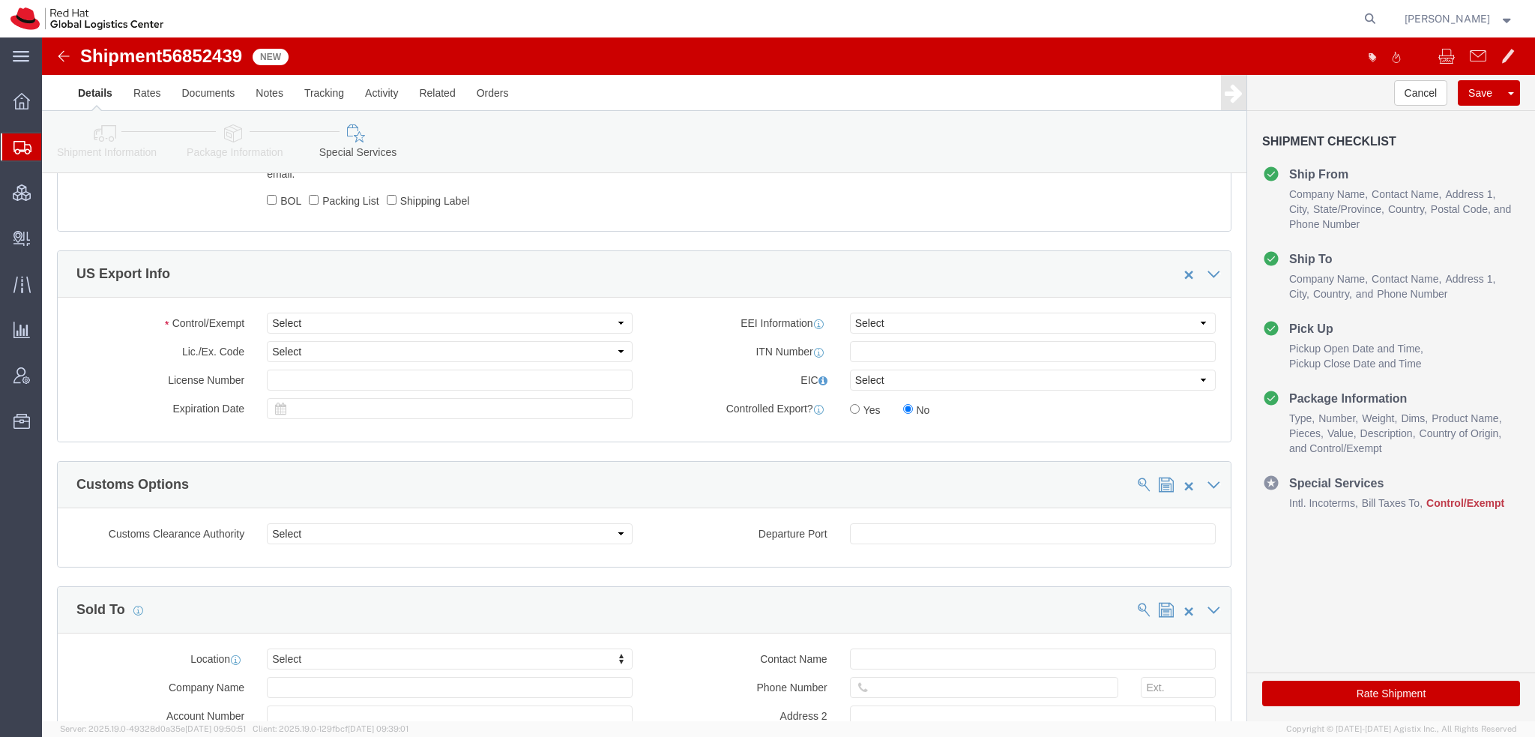
scroll to position [1050, 0]
click select "Select ATF BIS DEA EPA FDA FTR ITAR OFAC Other (OPA)"
select select "FTR"
click select "Select ATF BIS DEA EPA FDA FTR ITAR OFAC Other (OPA)"
click select "Select 30.2(d)(2) 30.36 30.37(a) 30.37(f) 30.37(g) 30.37(h) 30.37(i) 30.37(j) 3…"
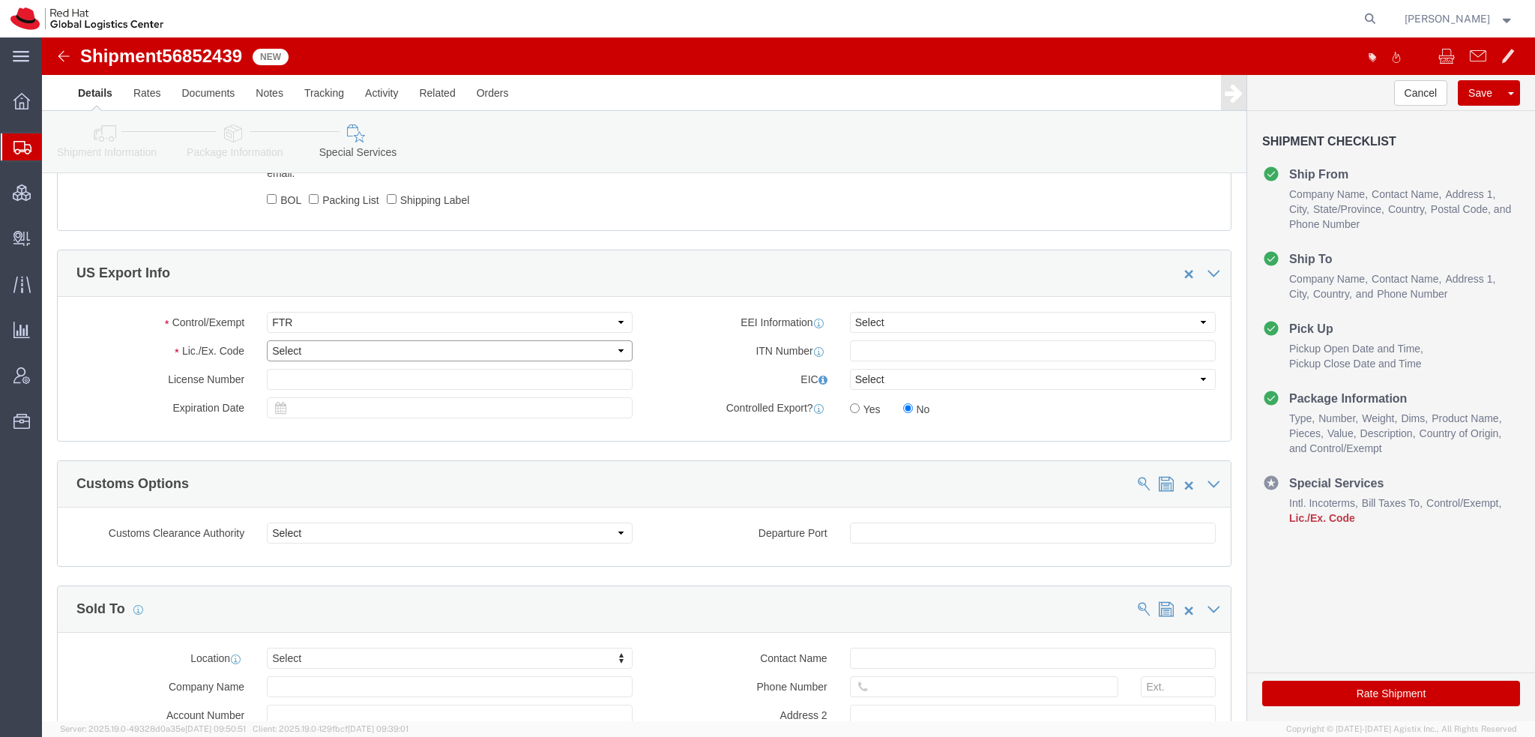
select select "30.37(a)"
click select "Select 30.2(d)(2) 30.36 30.37(a) 30.37(f) 30.37(g) 30.37(h) 30.37(i) 30.37(j) 3…"
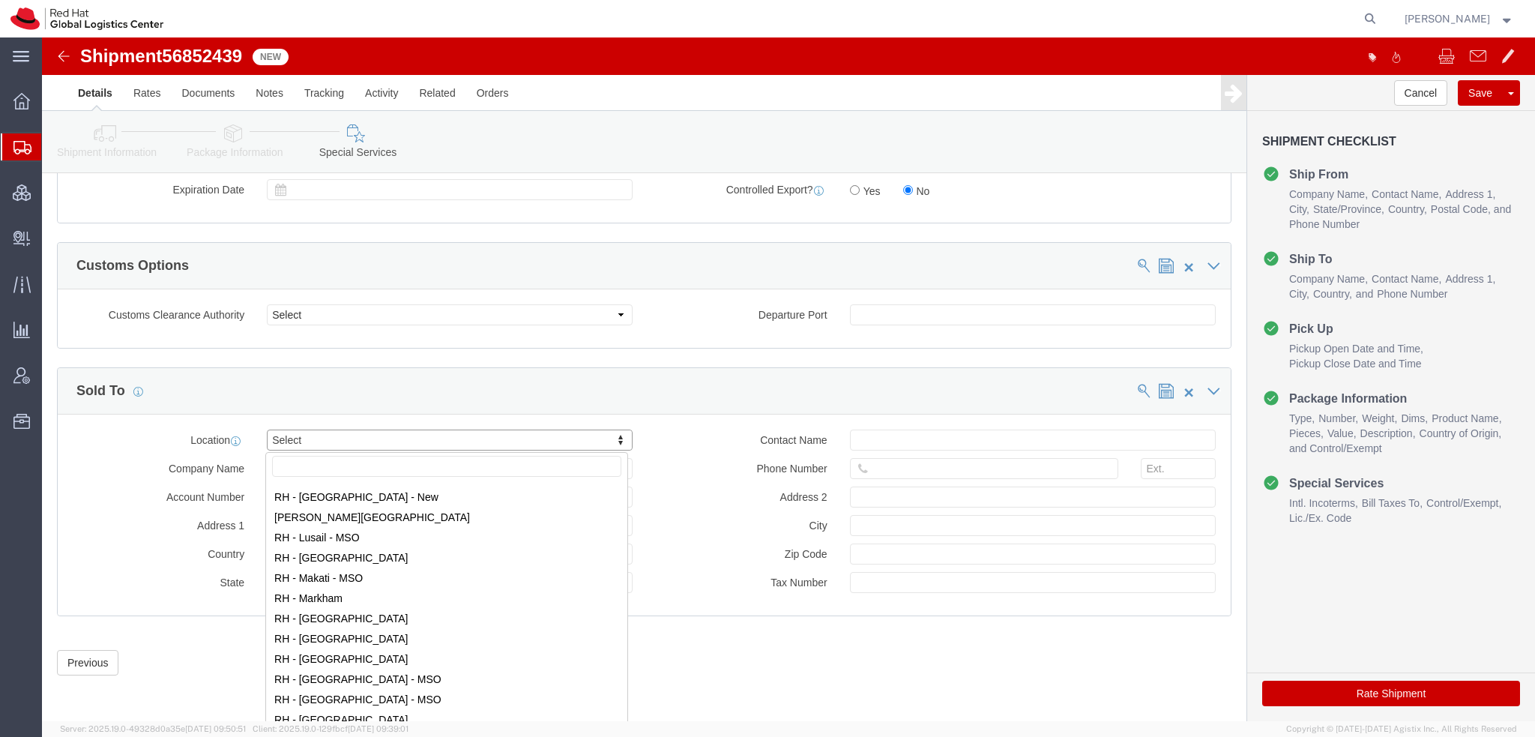
scroll to position [1425, 0]
select select "37975"
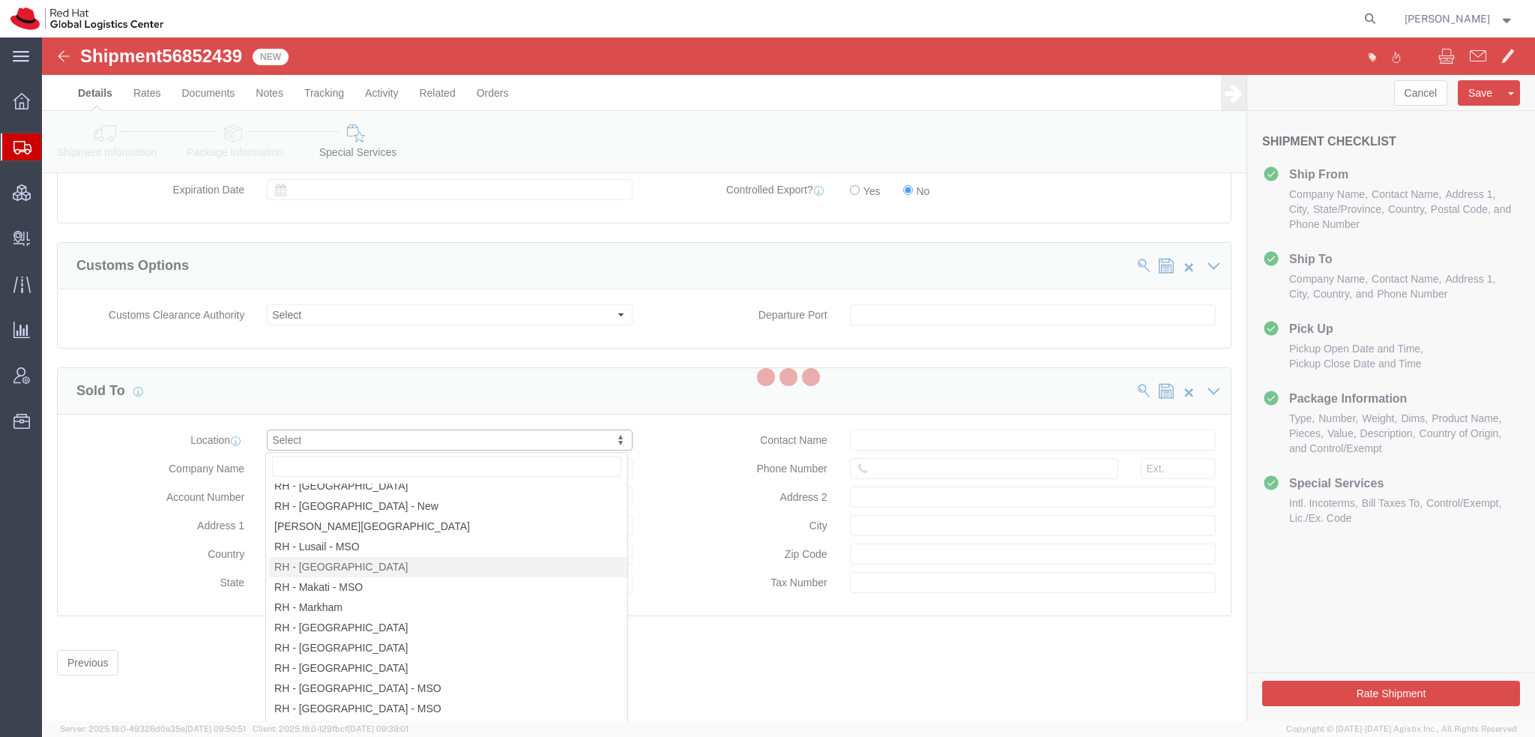
type input "Red Hat, S.L.U."
type input "Torre de Cristal, Piso 17"
select select "ES"
type input "34 914 14 88 00"
type input "[STREET_ADDRESS]"
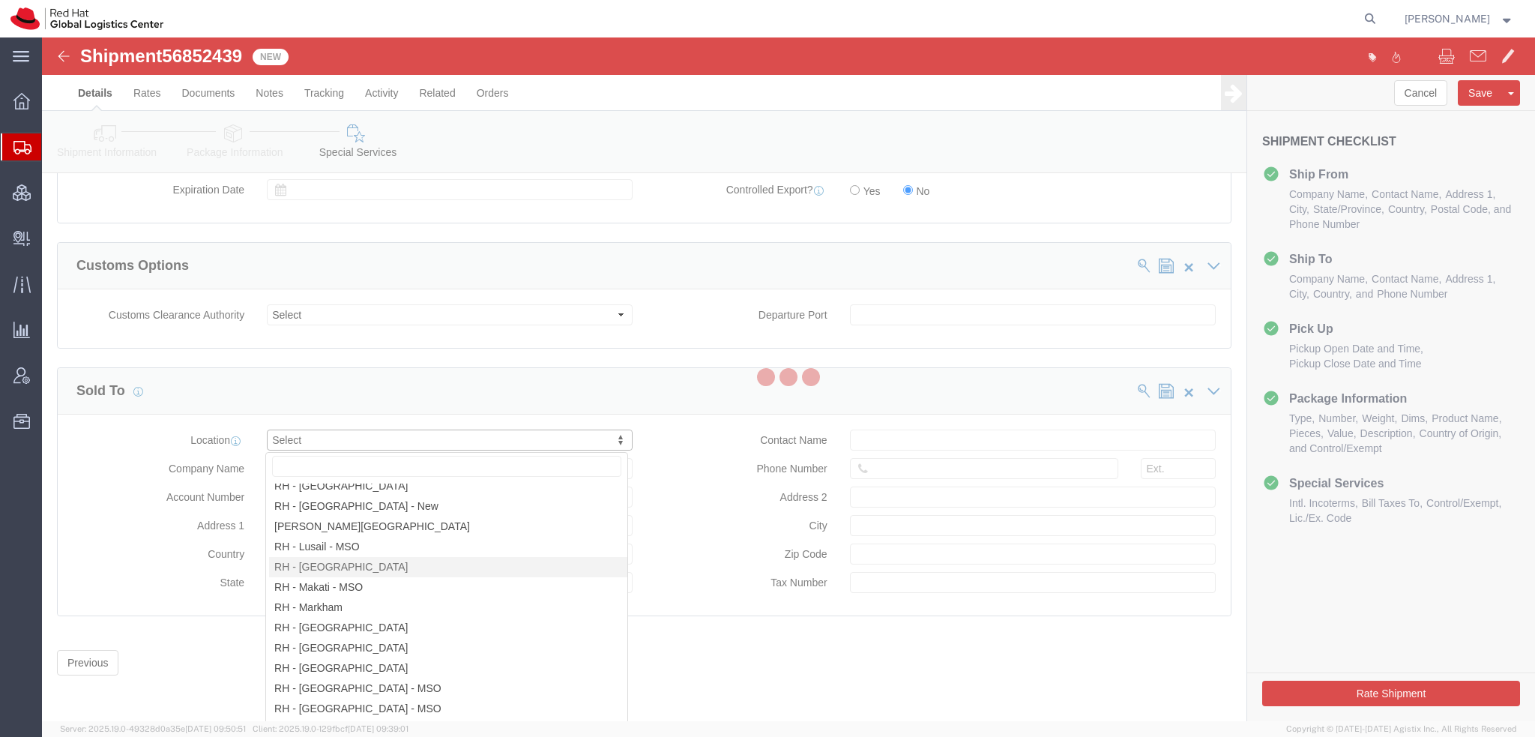
type input "[GEOGRAPHIC_DATA]"
type input "28046"
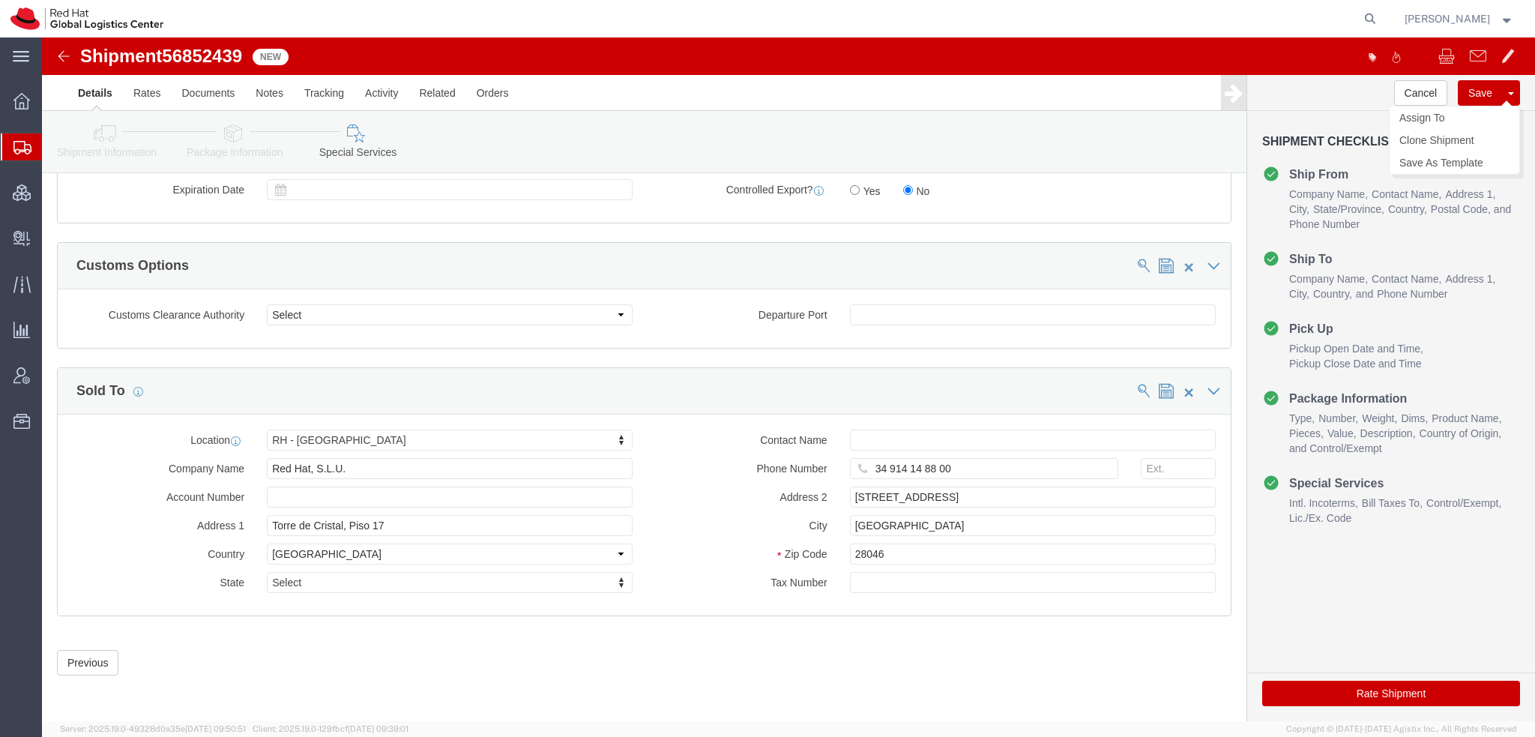
click button "Save"
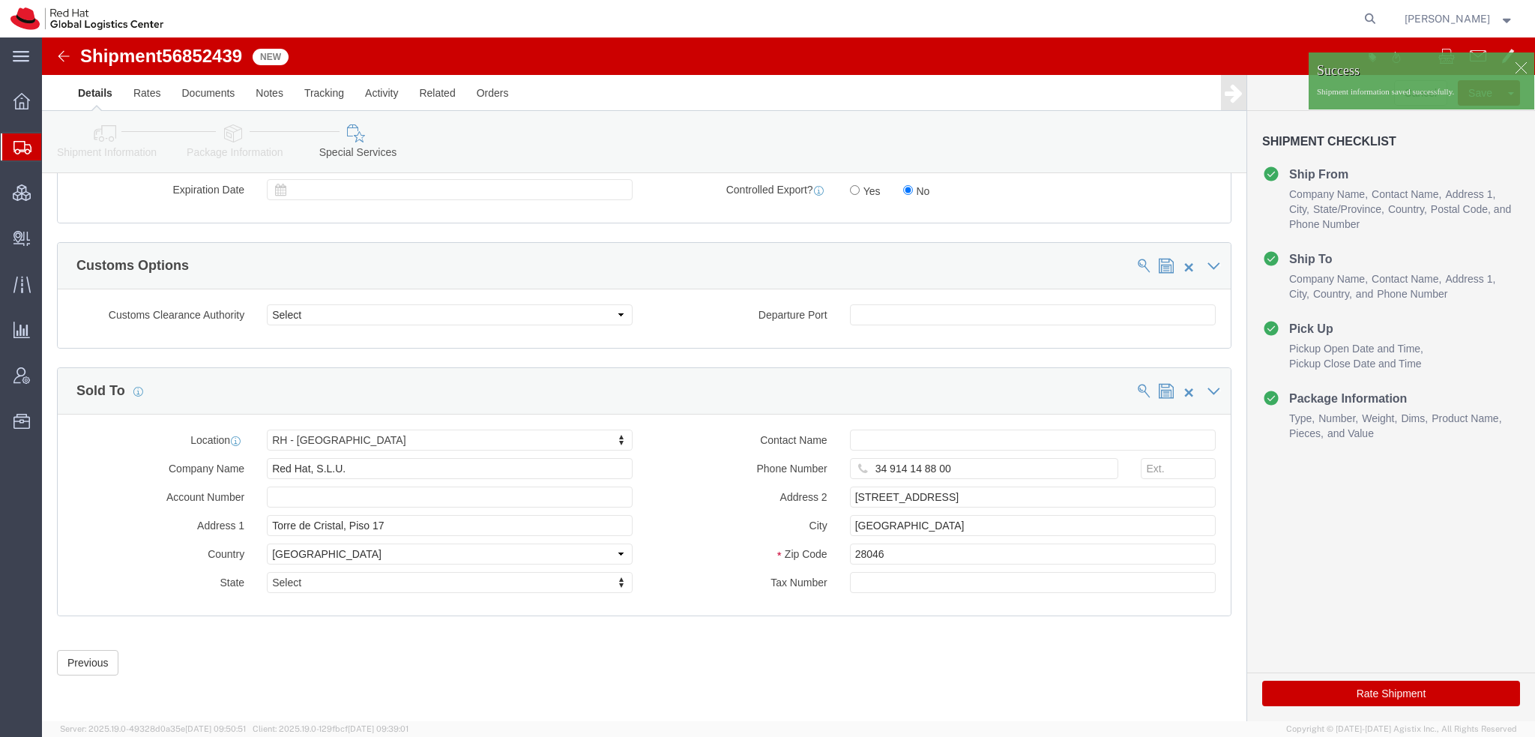
click div
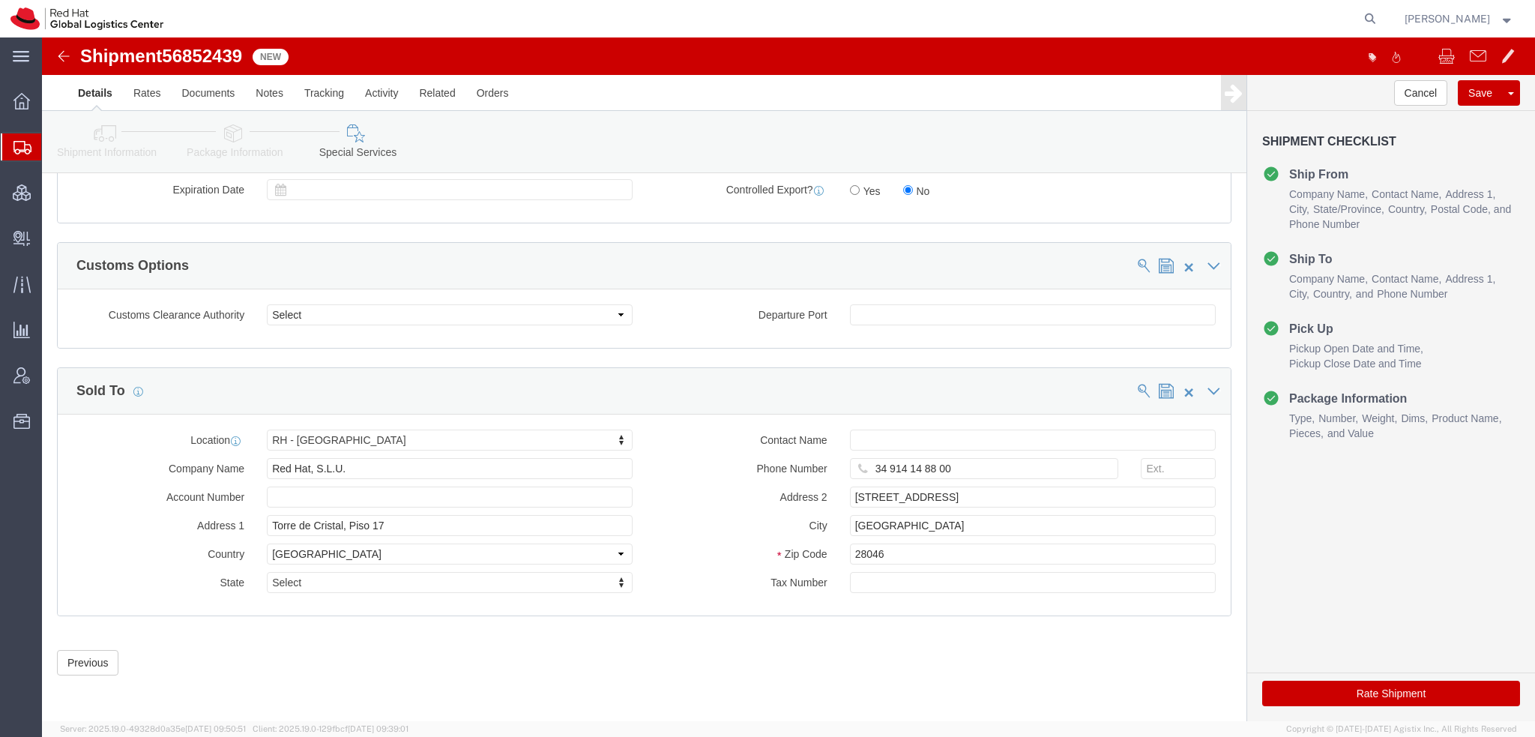
click button
click link "Assign To"
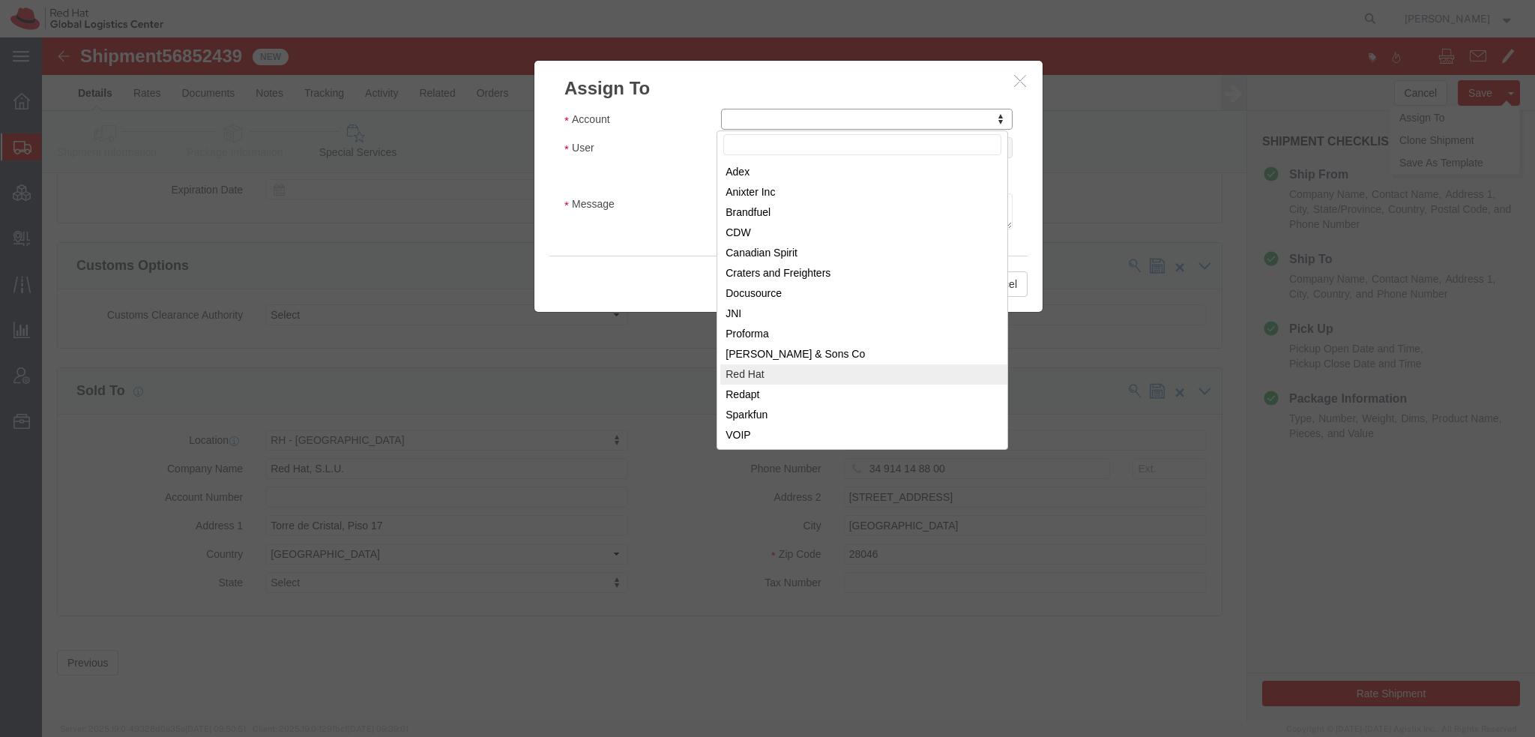
select select "104821"
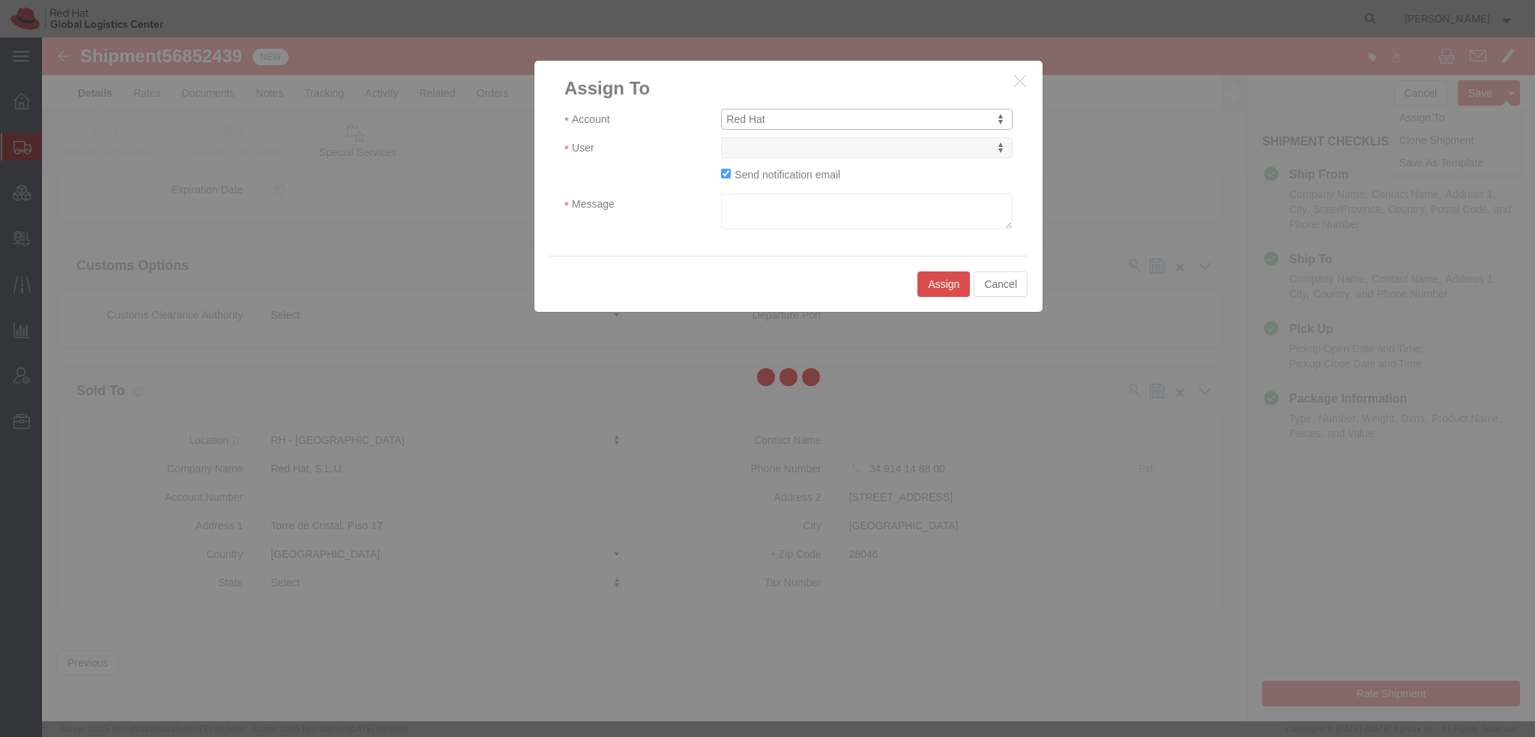
select select
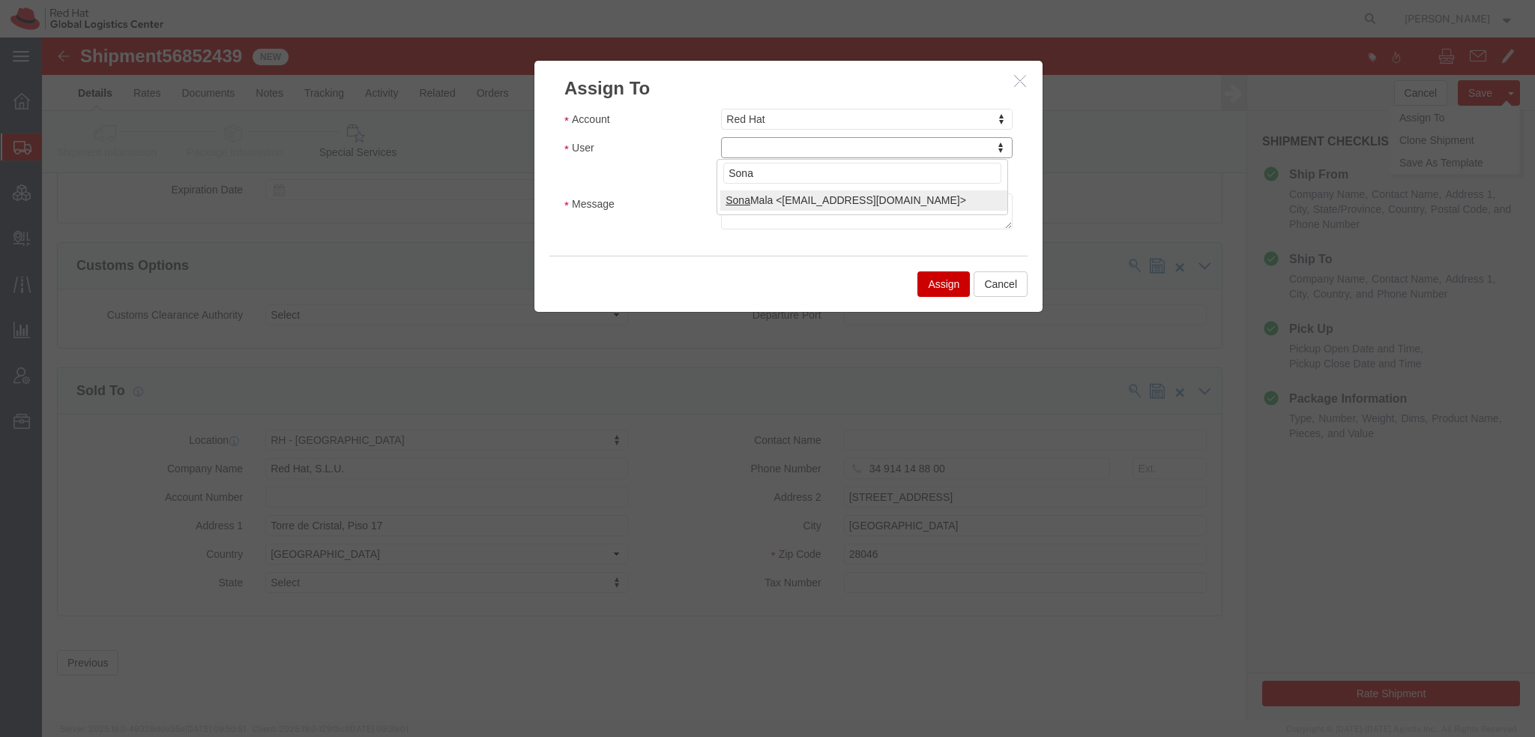
type input "Sona"
select select "17159"
click textarea "Message"
type textarea "Waiting for Affidavit and recipient email address"
click button "Assign"
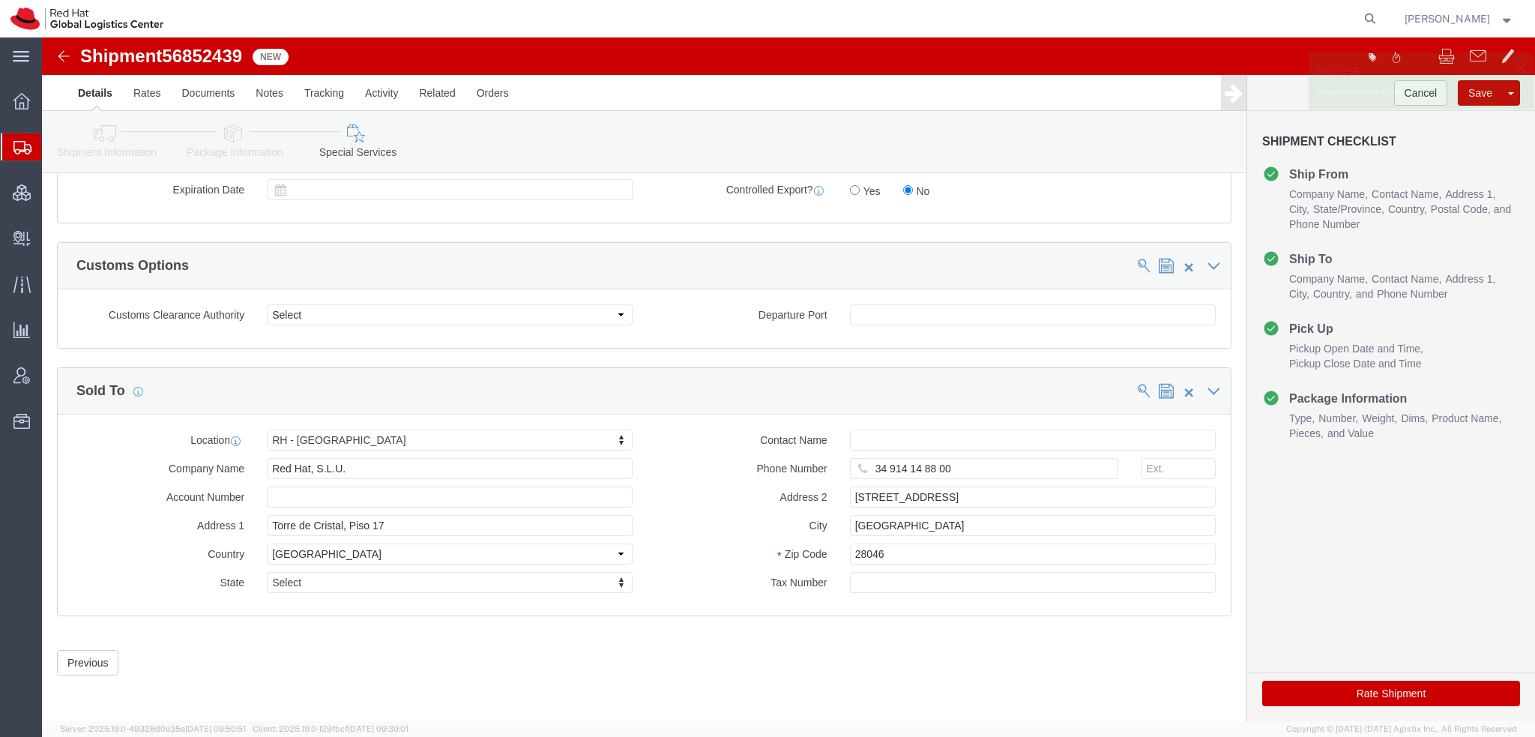
click at [0, 0] on span "Shipment Manager" at bounding box center [0, 0] width 0 height 0
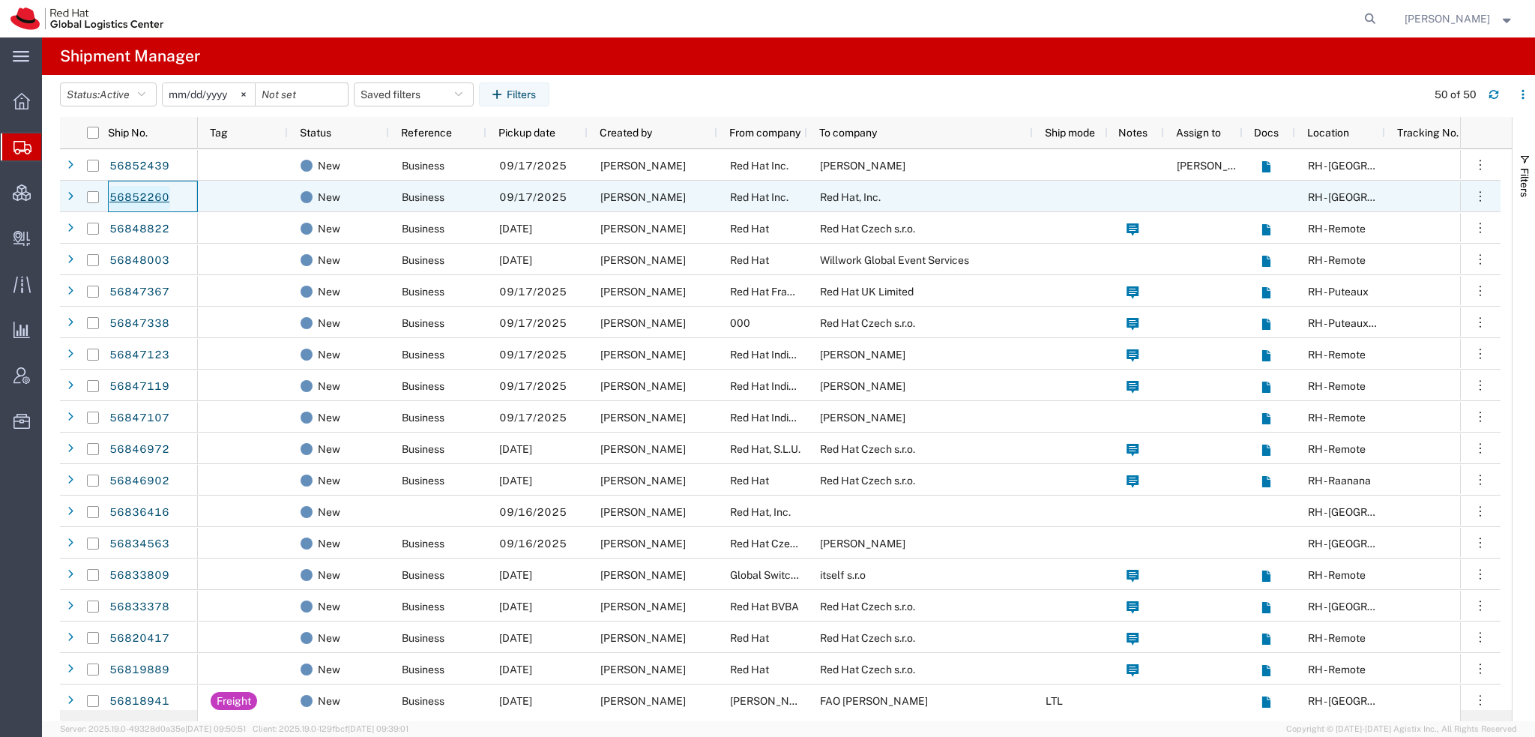
click at [139, 192] on link "56852260" at bounding box center [139, 198] width 61 height 24
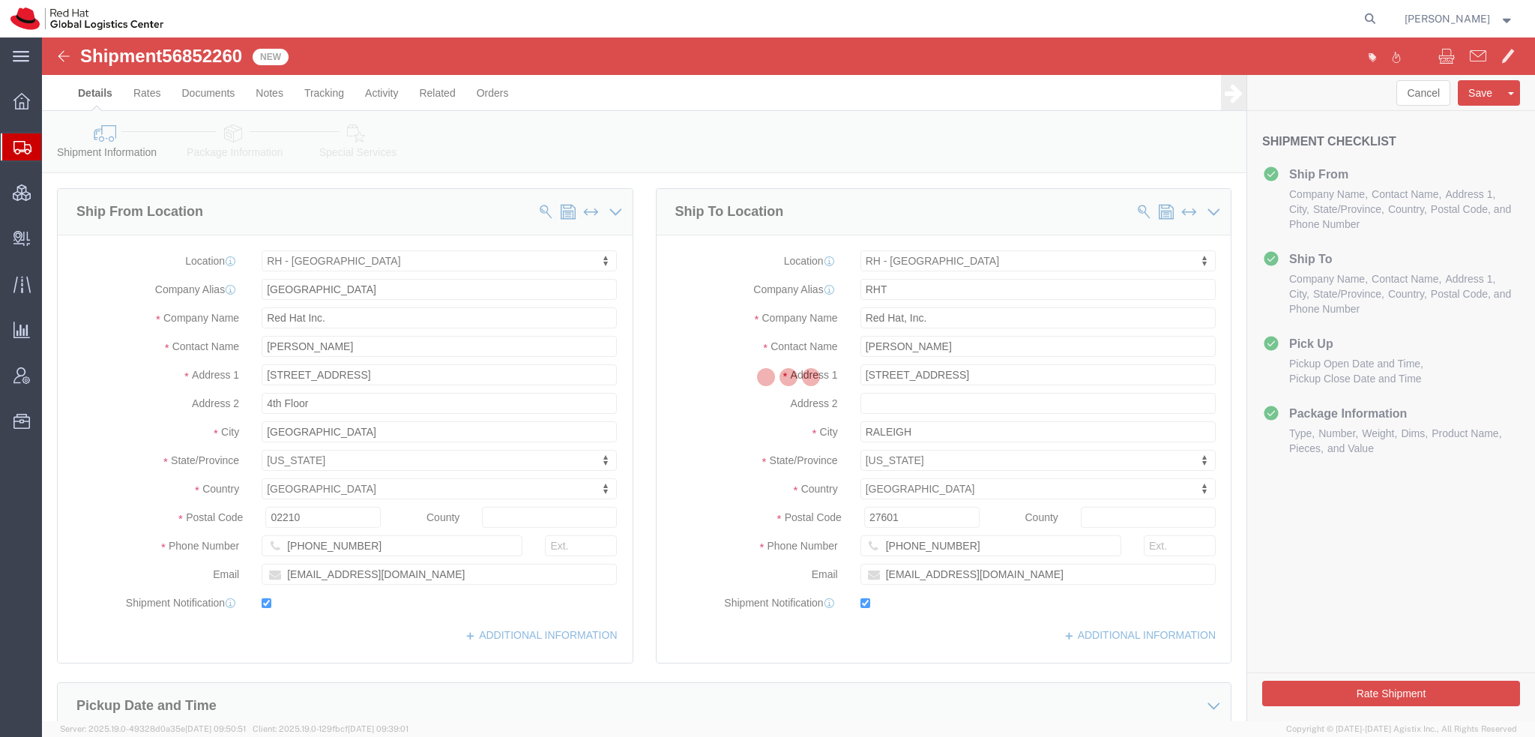
select select "37929"
select select "38014"
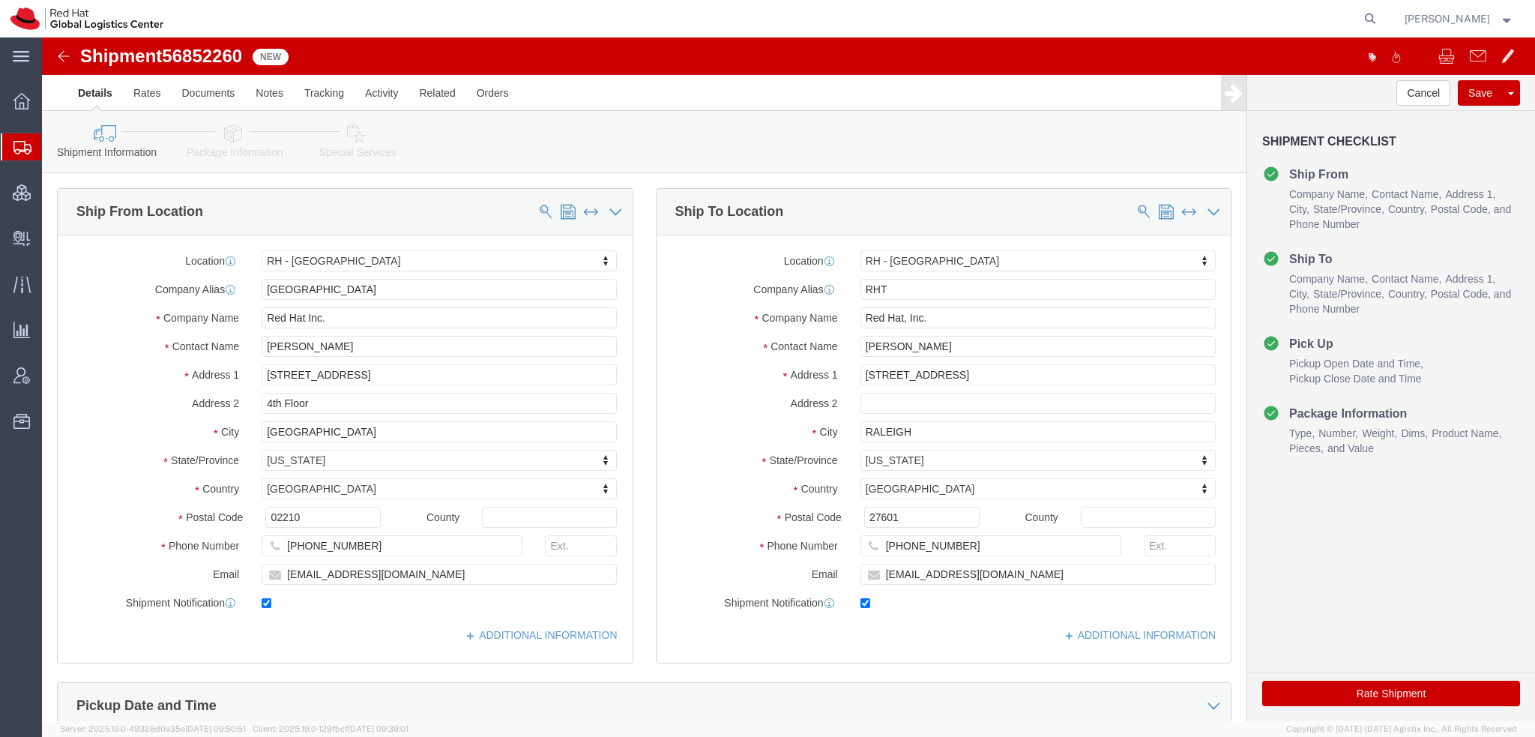
click icon
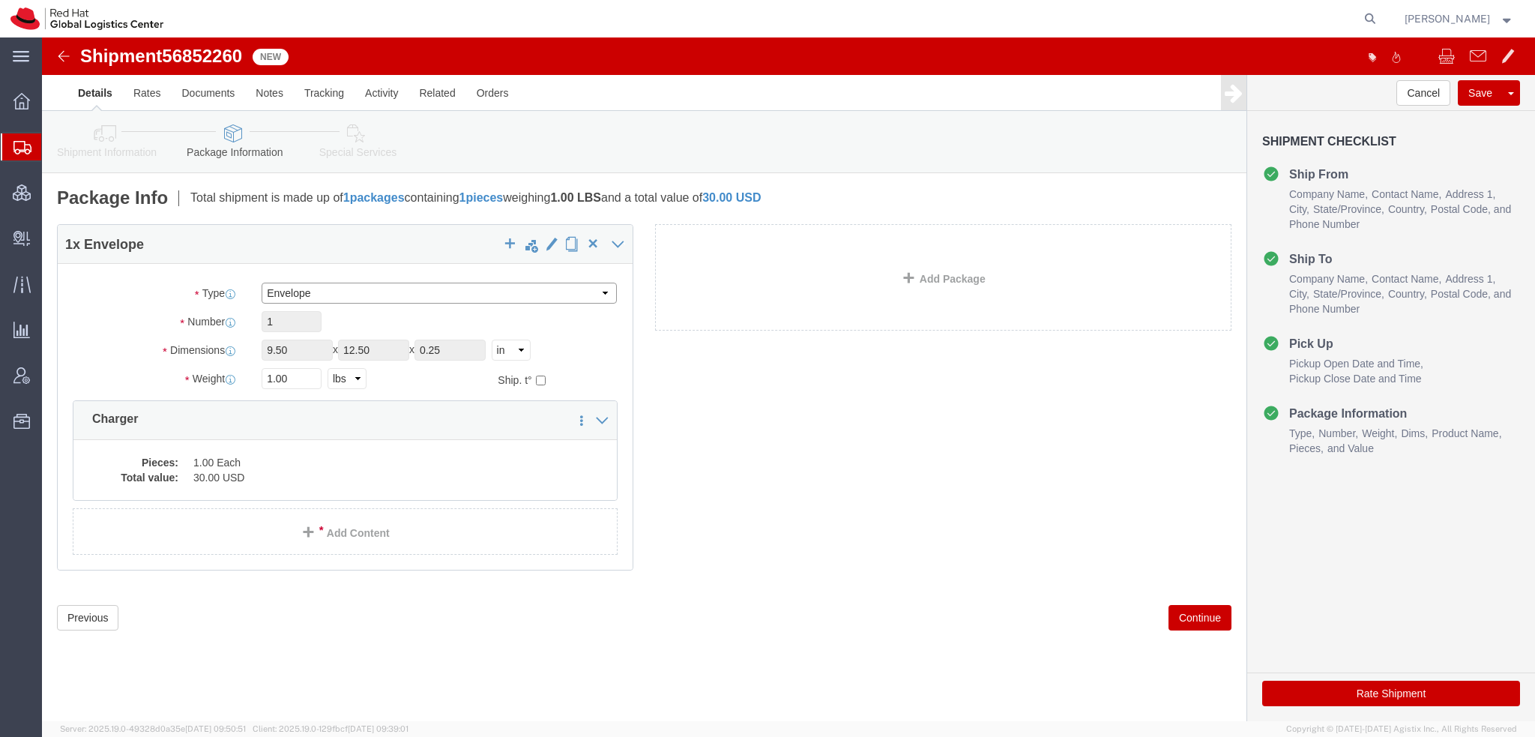
click select "Select Case(s) Crate(s) Envelope Large Box Medium Box PAK Skid(s) Small Box Sma…"
select select "PAK"
click select "Select Case(s) Crate(s) Envelope Large Box Medium Box PAK Skid(s) Small Box Sma…"
type input "10.25"
type input "12.75"
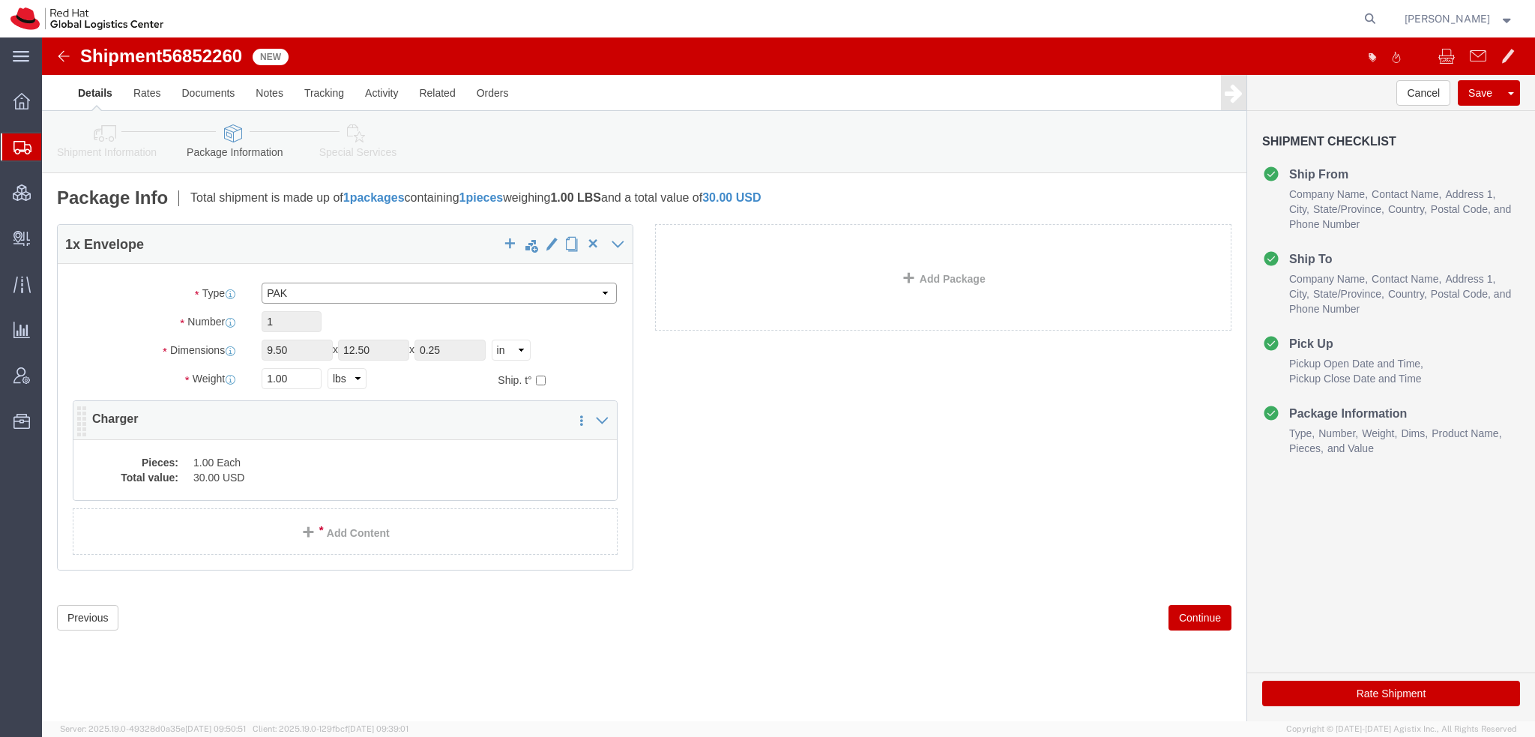
type input "1.00"
click icon
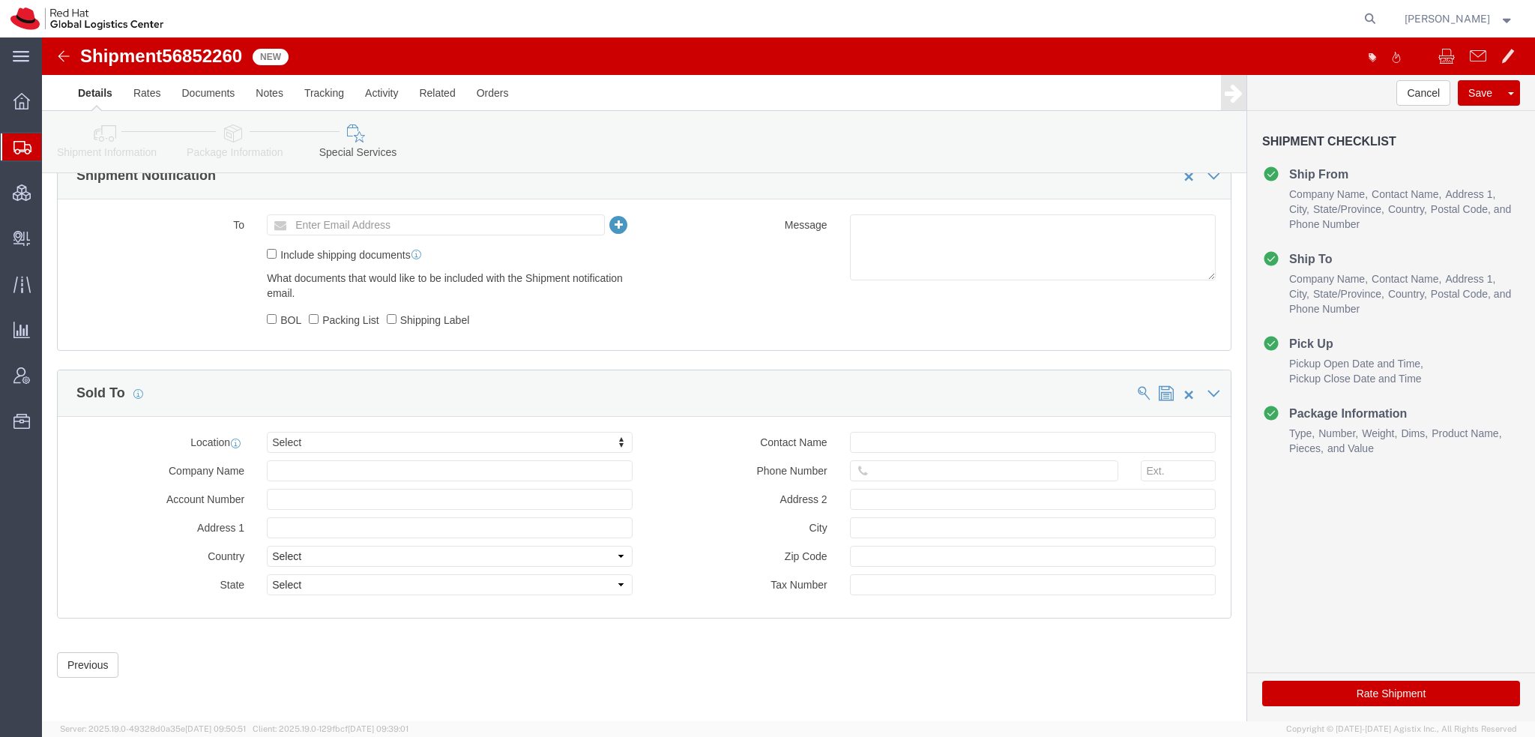
scroll to position [932, 0]
click div "Rate Shipment"
click button "Rate Shipment"
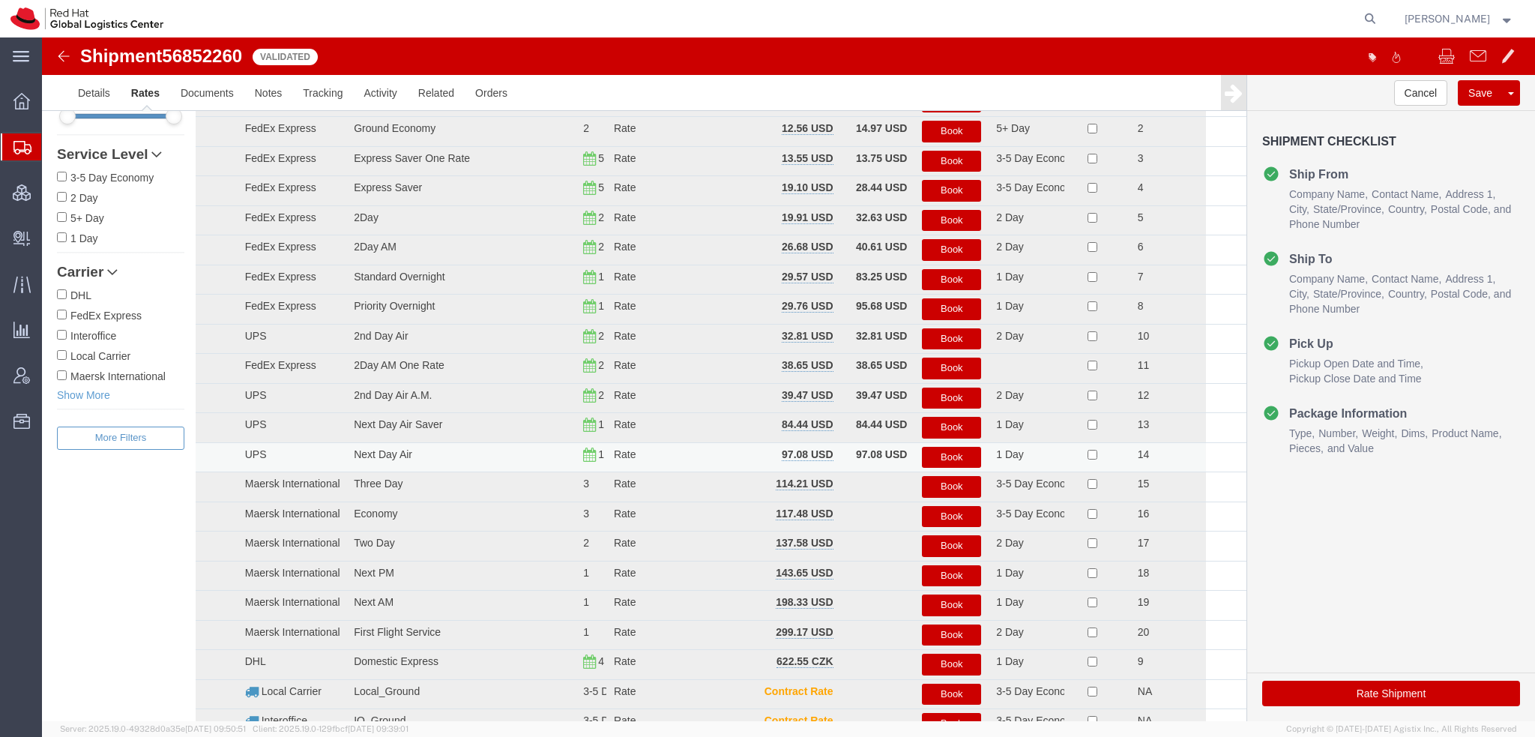
scroll to position [0, 0]
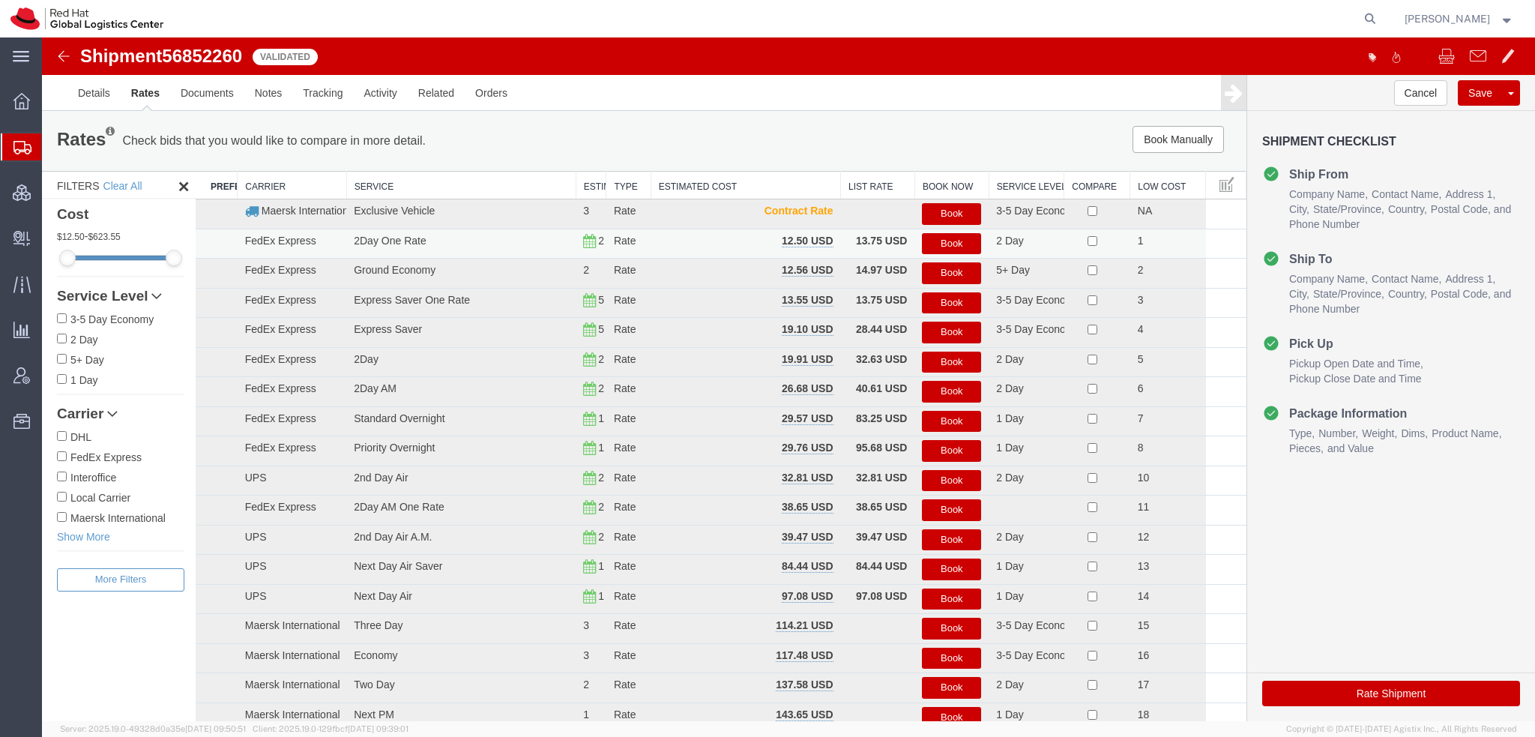
click at [961, 242] on button "Book" at bounding box center [951, 244] width 59 height 22
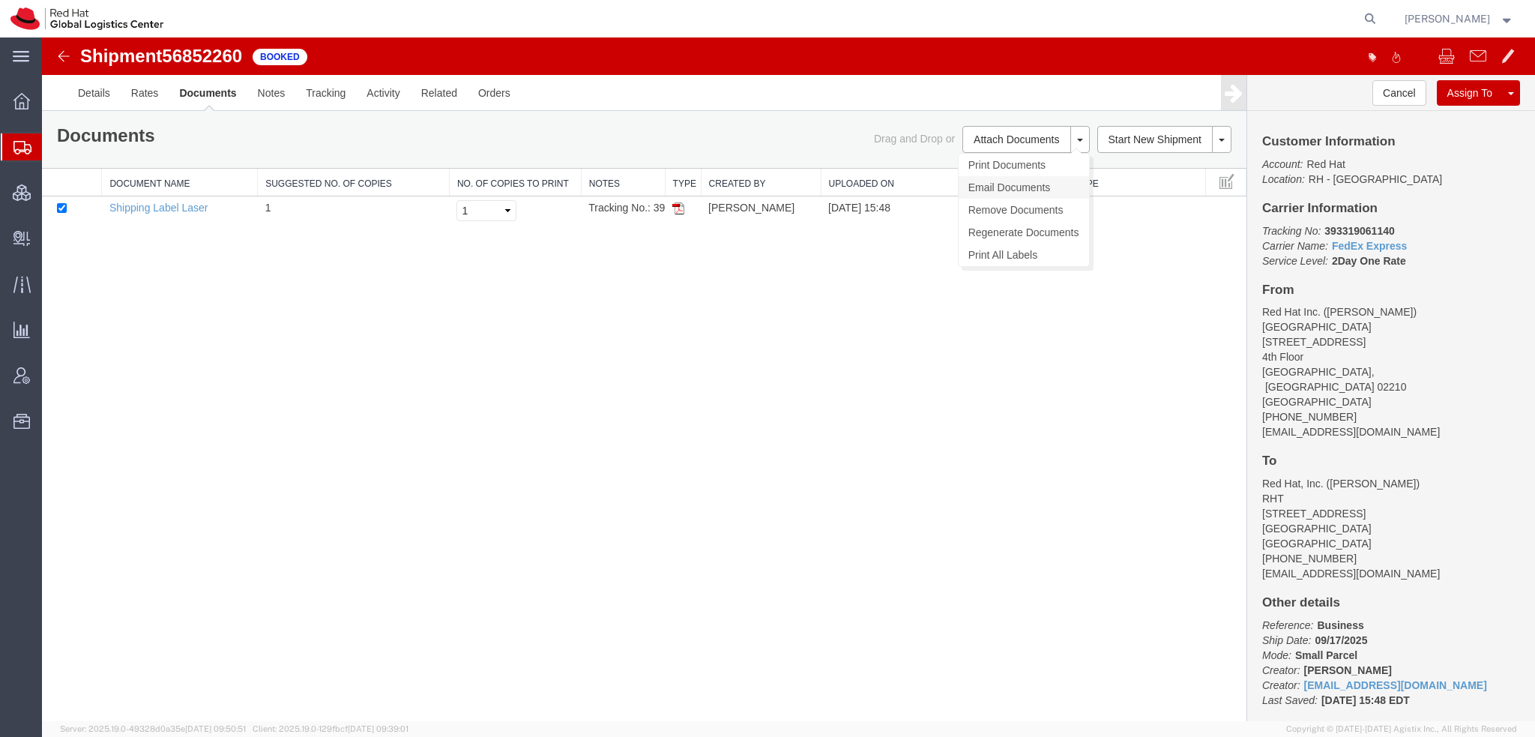
click at [986, 181] on link "Email Documents" at bounding box center [1024, 187] width 130 height 22
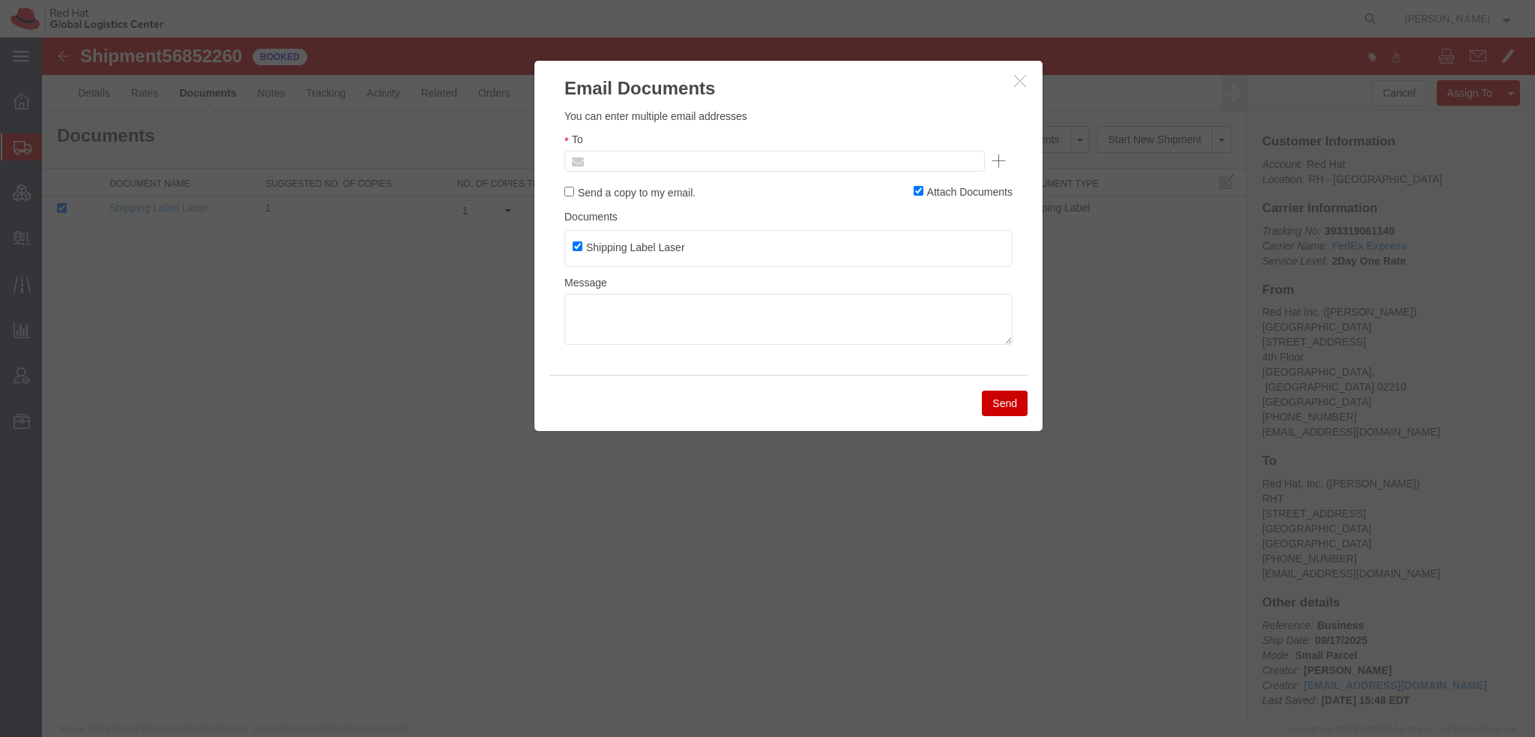
click at [669, 159] on input "text" at bounding box center [673, 160] width 175 height 19
type input "[EMAIL_ADDRESS][DOMAIN_NAME]"
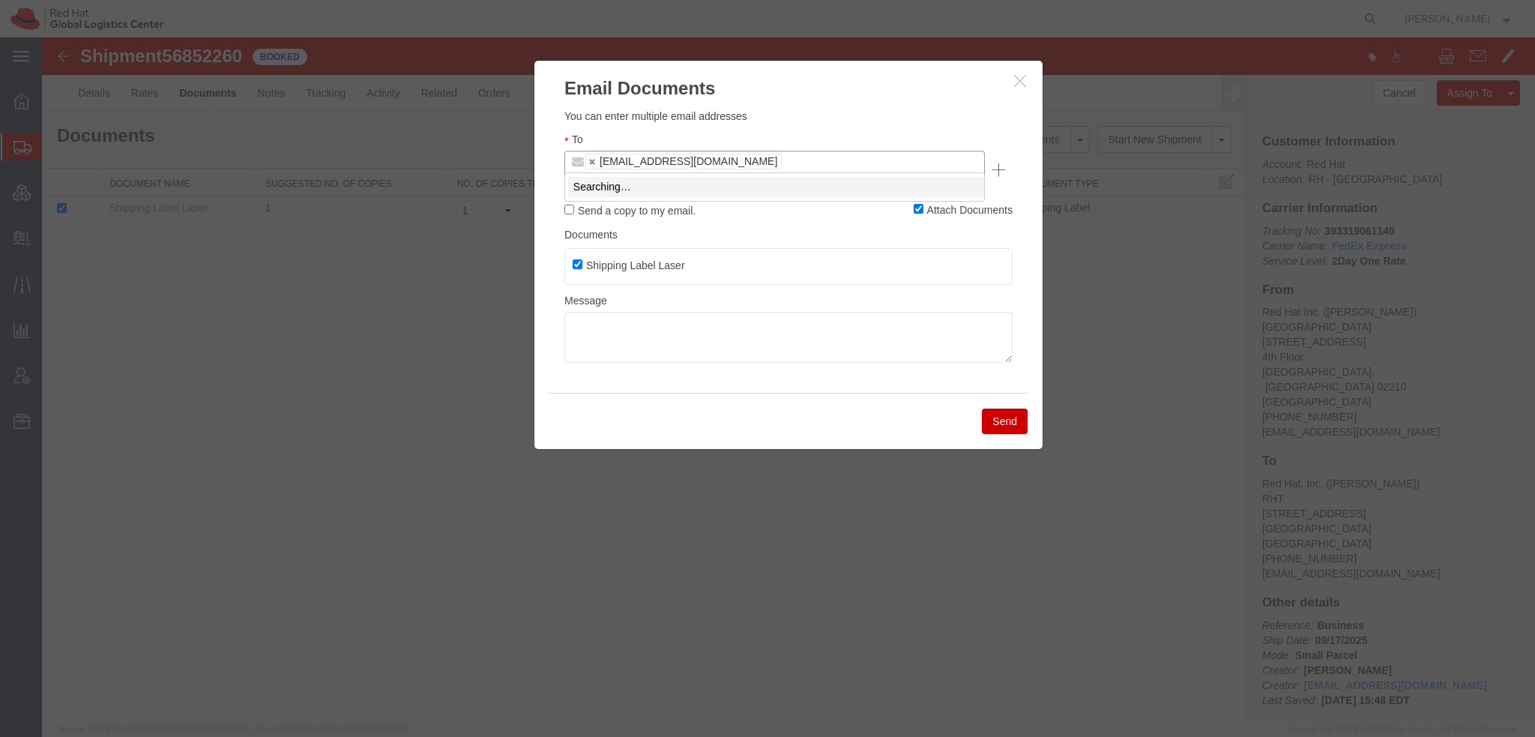
type input "k"
type input "spetri"
type input "[EMAIL_ADDRESS][DOMAIN_NAME],[EMAIL_ADDRESS][DOMAIN_NAME]"
type input "knewcros"
type input "[EMAIL_ADDRESS][DOMAIN_NAME],[EMAIL_ADDRESS][DOMAIN_NAME],[EMAIL_ADDRESS][DOMAI…"
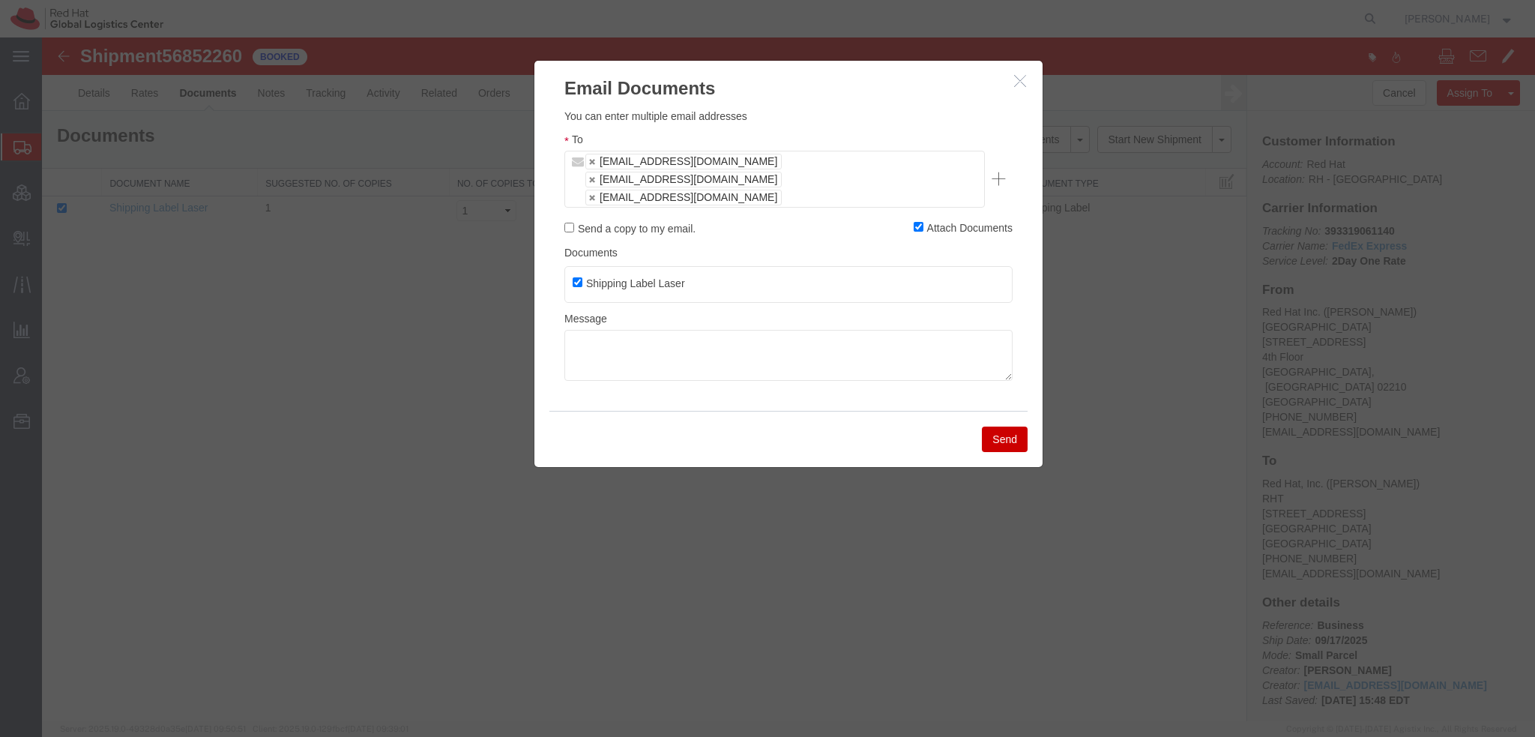
click at [993, 427] on button "Send" at bounding box center [1005, 439] width 46 height 25
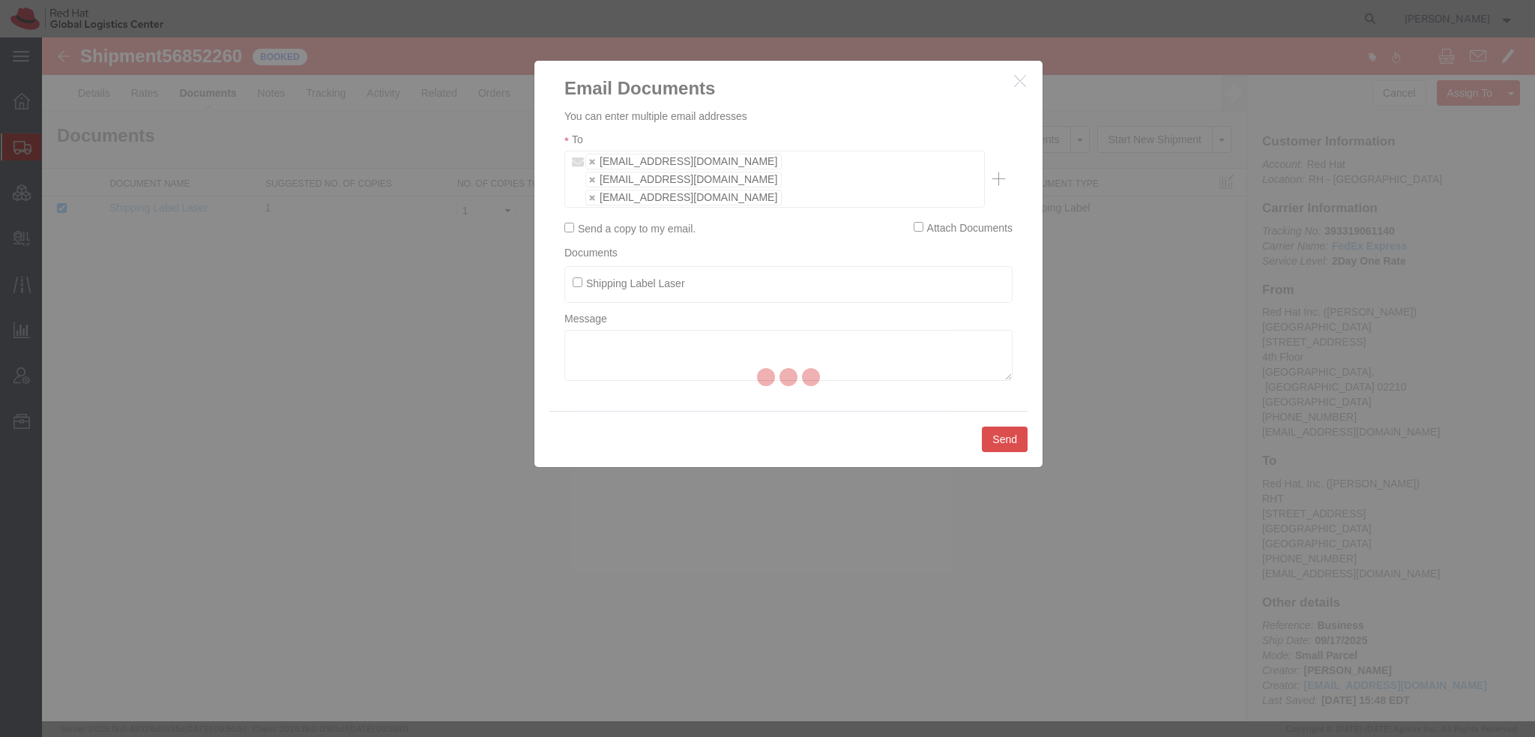
checkbox input "false"
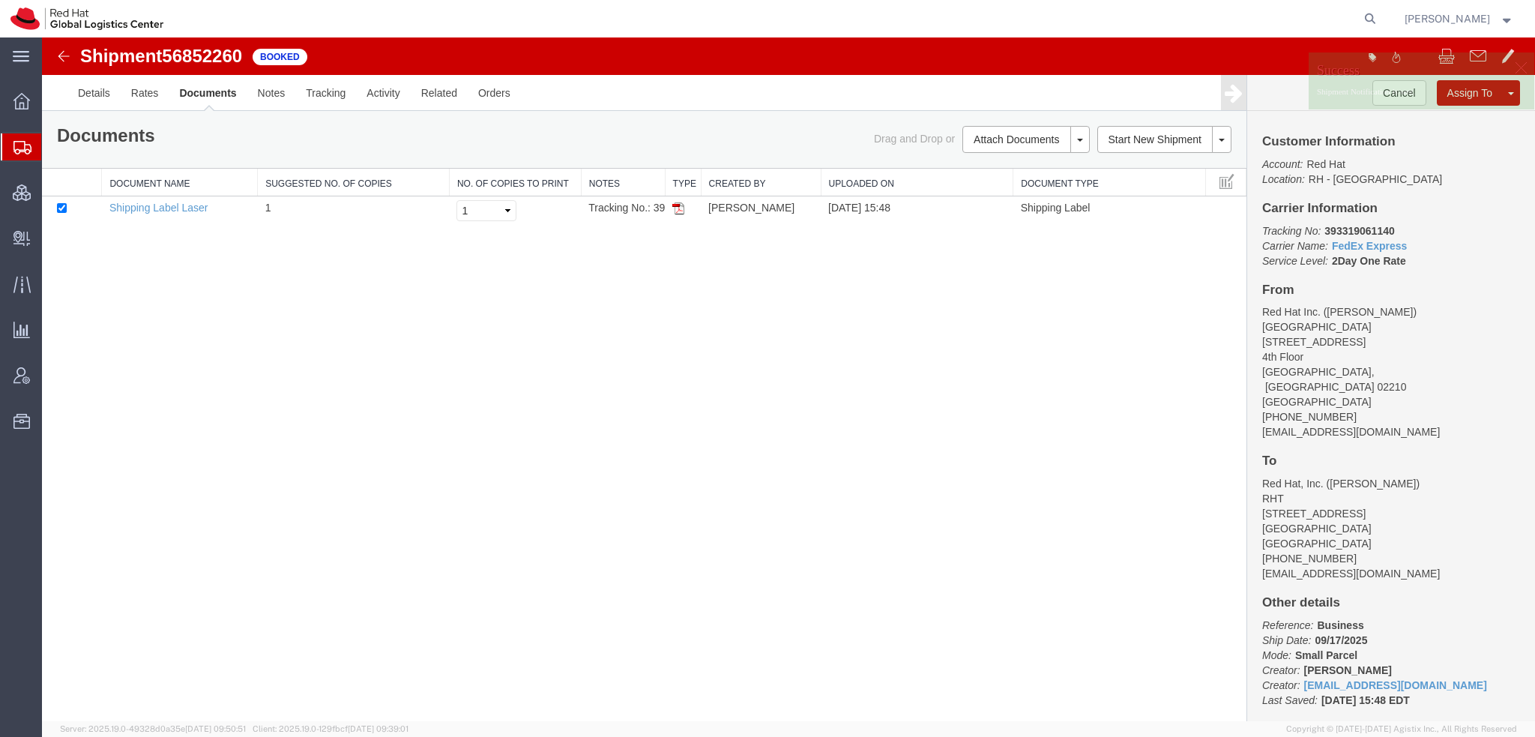
click at [0, 0] on span "Shipment Manager" at bounding box center [0, 0] width 0 height 0
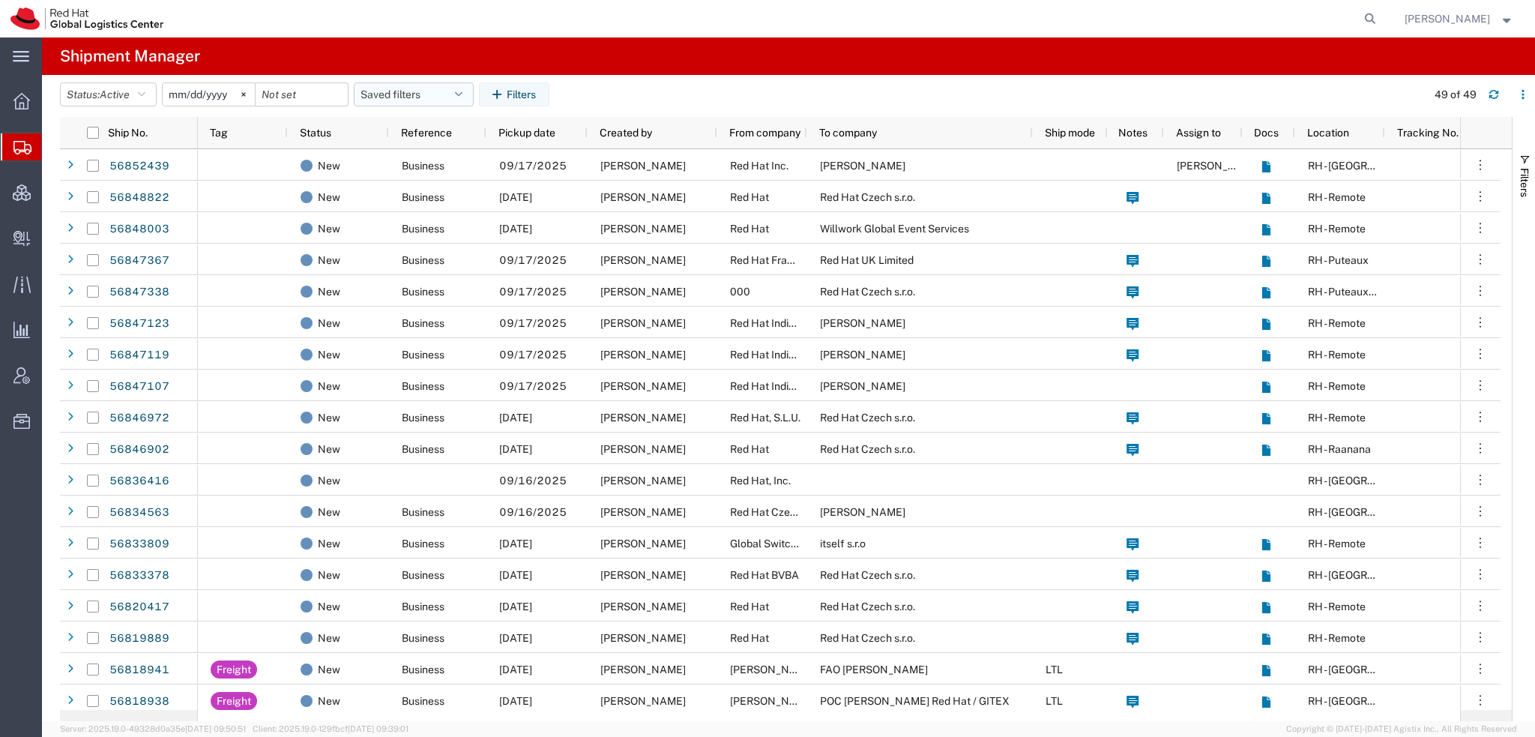
click at [463, 95] on icon "button" at bounding box center [458, 94] width 7 height 10
click at [413, 152] on span "Americas" at bounding box center [454, 160] width 196 height 28
type input "[DATE]"
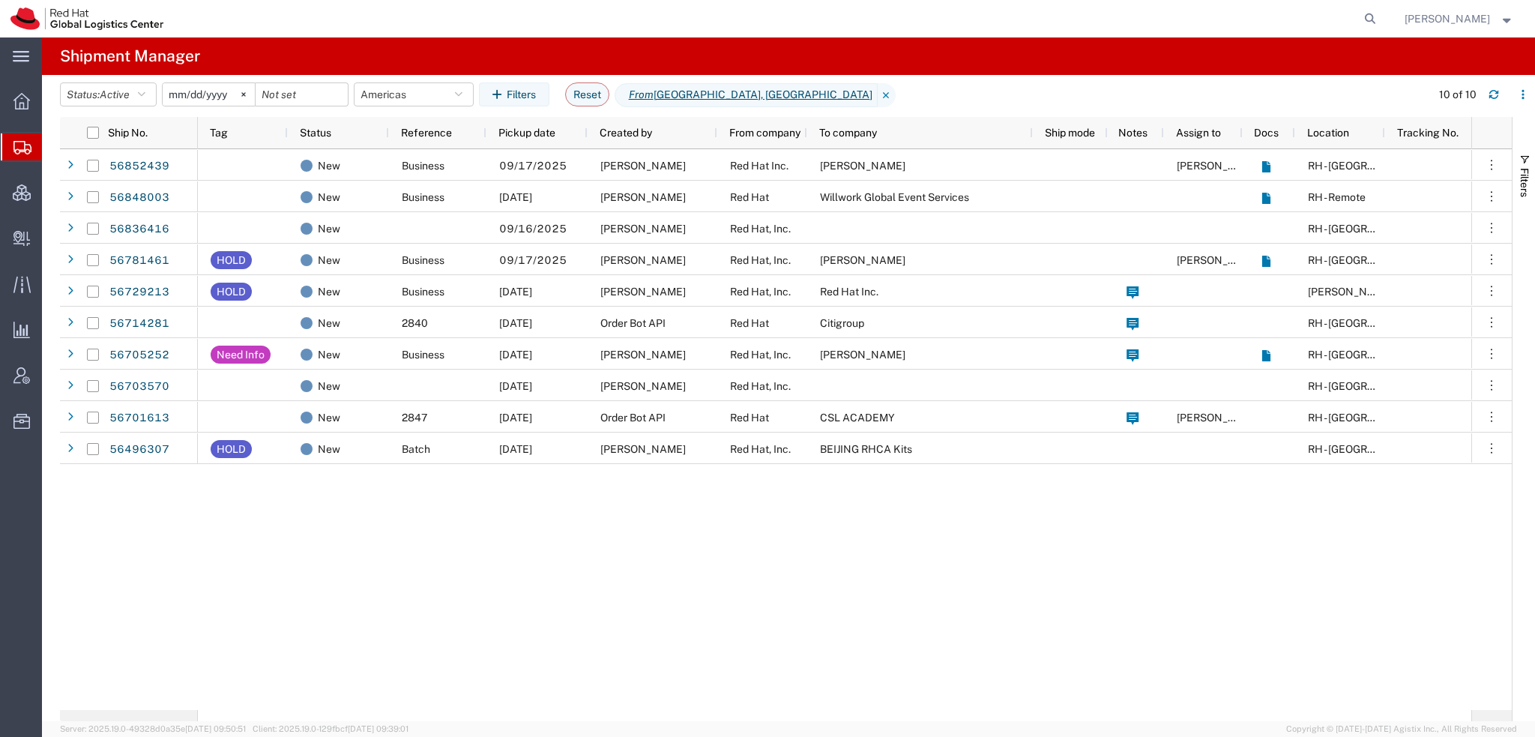
click at [1472, 19] on span "[PERSON_NAME]" at bounding box center [1447, 18] width 85 height 16
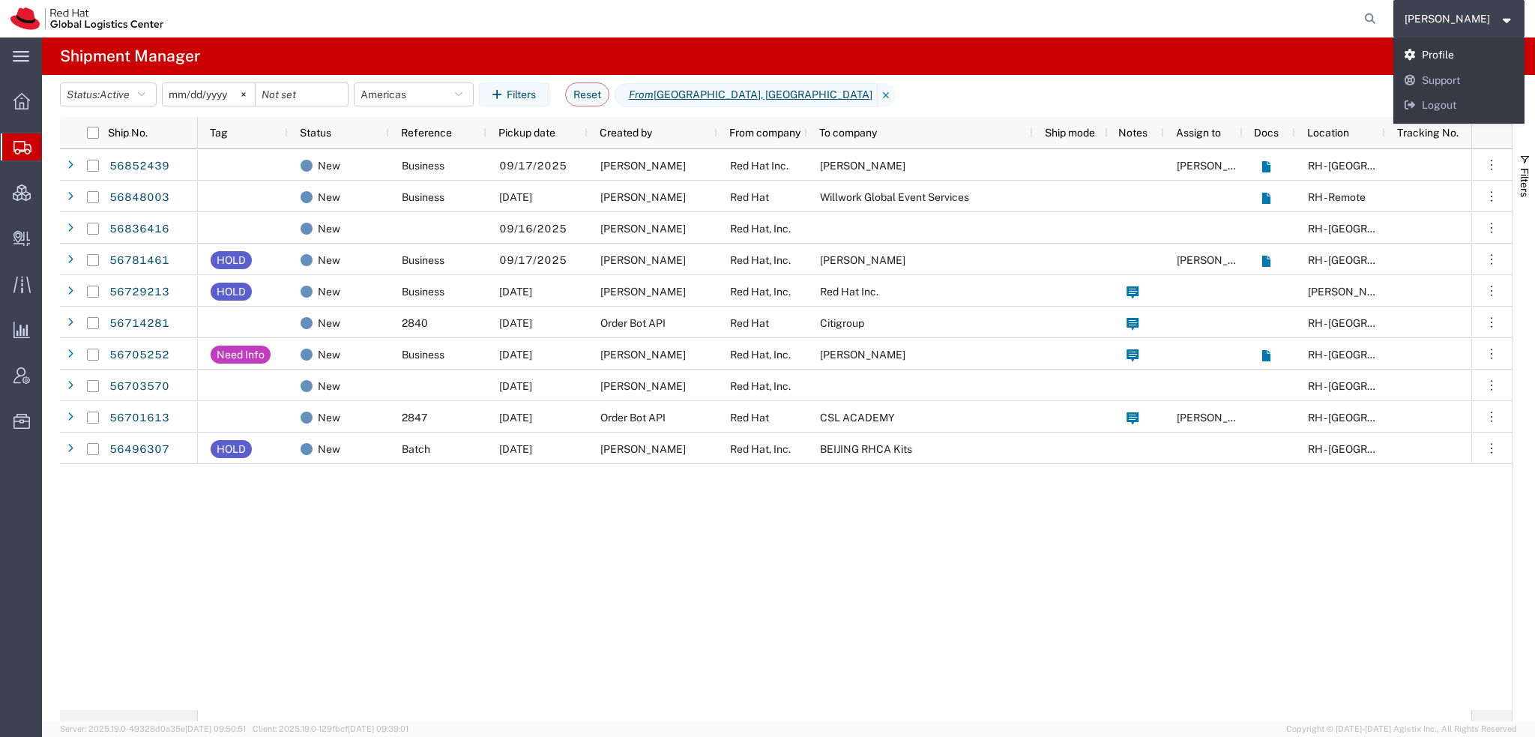
click at [1463, 47] on link "Profile" at bounding box center [1460, 55] width 132 height 25
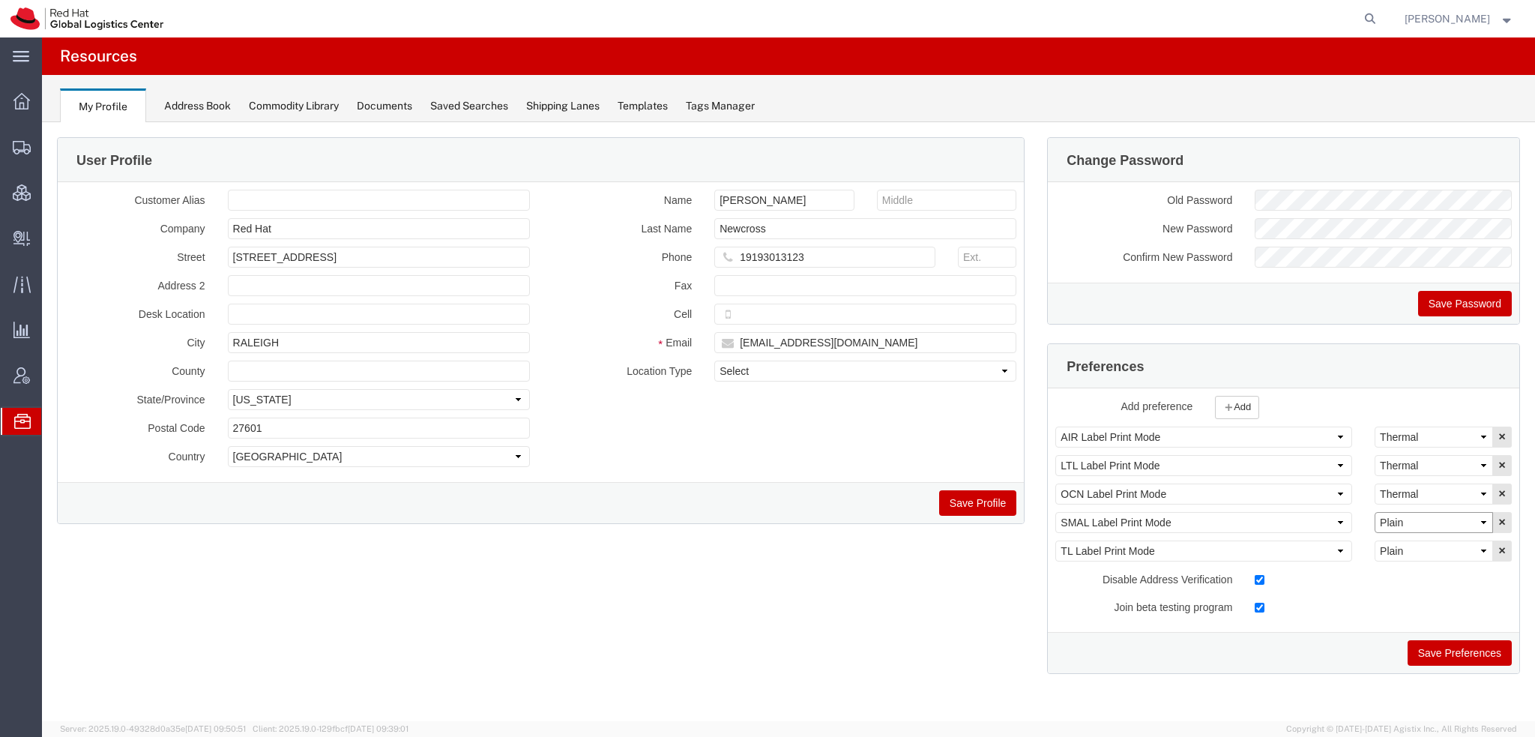
click at [1404, 515] on select "Select Plain Thermal" at bounding box center [1434, 522] width 118 height 21
select select "Thermal"
click at [1375, 512] on select "Select Plain Thermal" at bounding box center [1434, 522] width 118 height 21
click at [1446, 653] on button "Save Preferences" at bounding box center [1460, 652] width 104 height 25
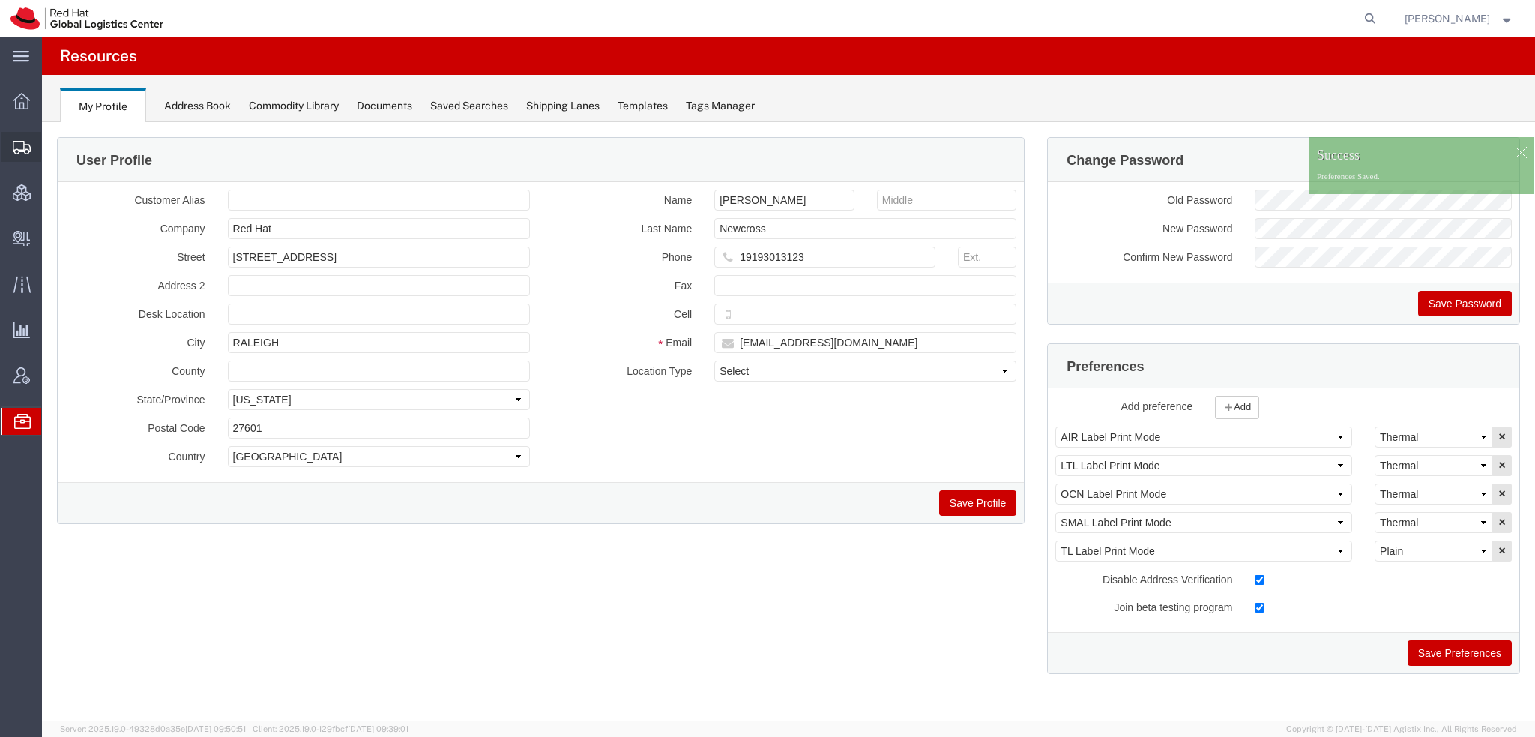
click at [0, 0] on span "Shipment Manager" at bounding box center [0, 0] width 0 height 0
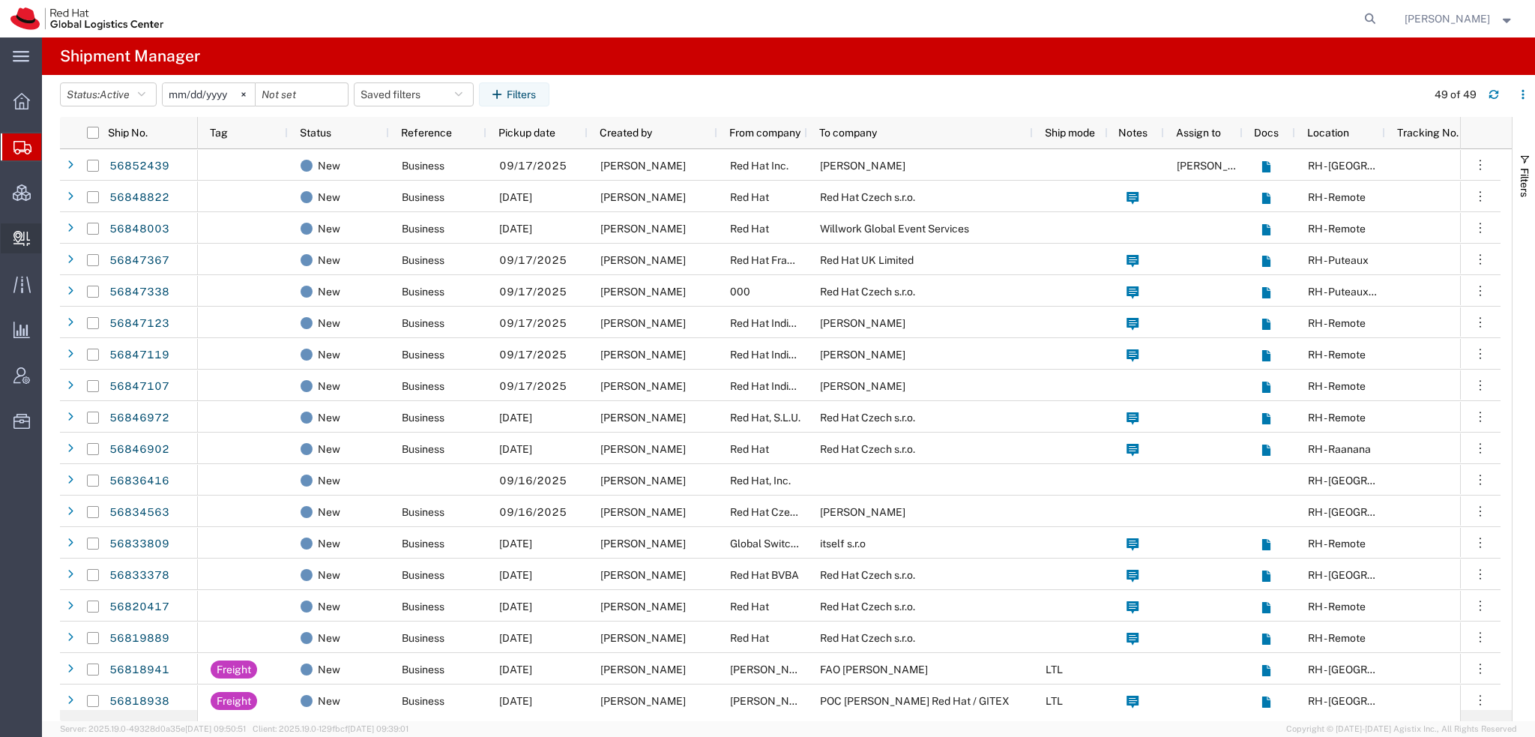
click at [0, 0] on span "Create Delivery" at bounding box center [0, 0] width 0 height 0
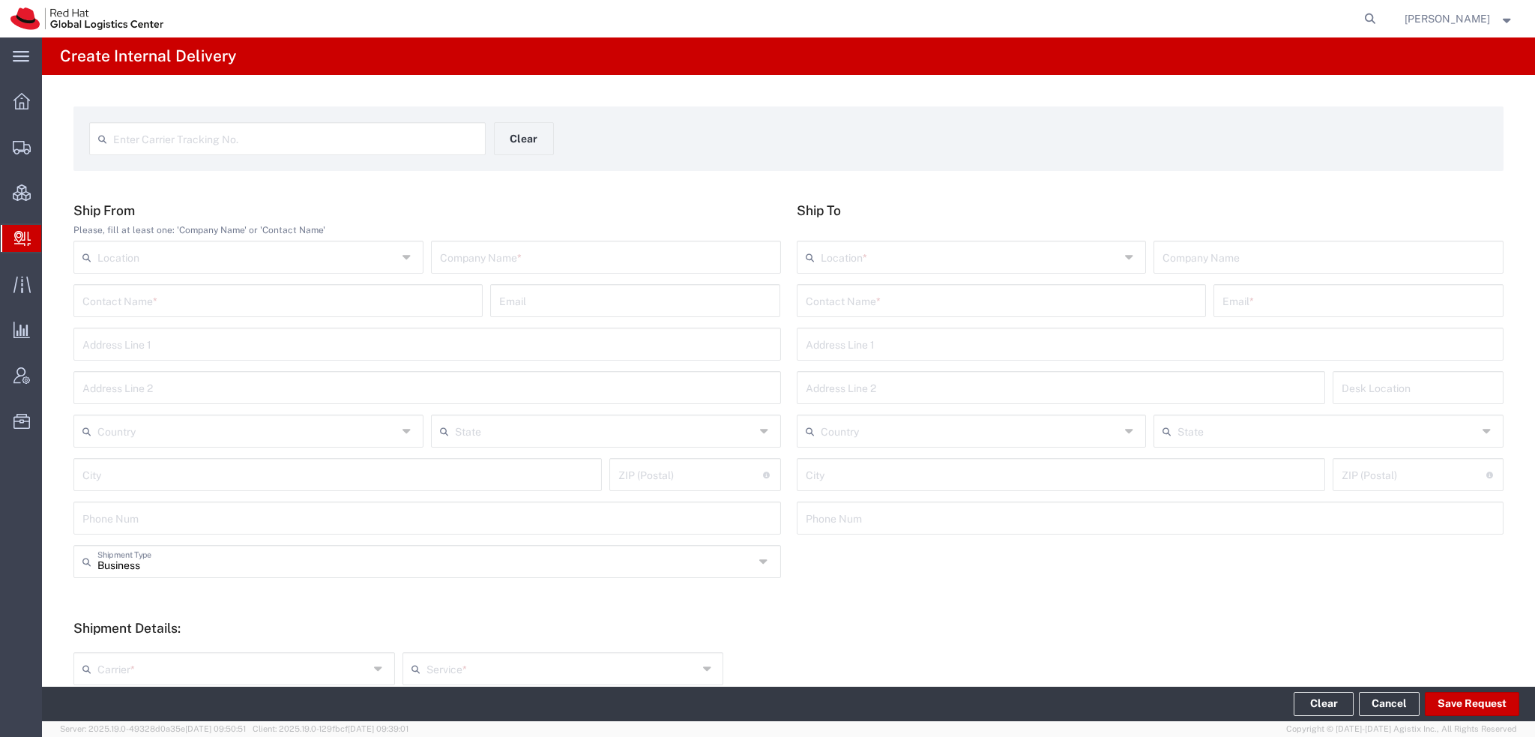
click at [170, 145] on input "text" at bounding box center [295, 137] width 364 height 26
type input "9470130109355010578844"
click at [294, 139] on input "9470130109355010578844" at bounding box center [295, 137] width 364 height 26
type input "9470130109355010578844"
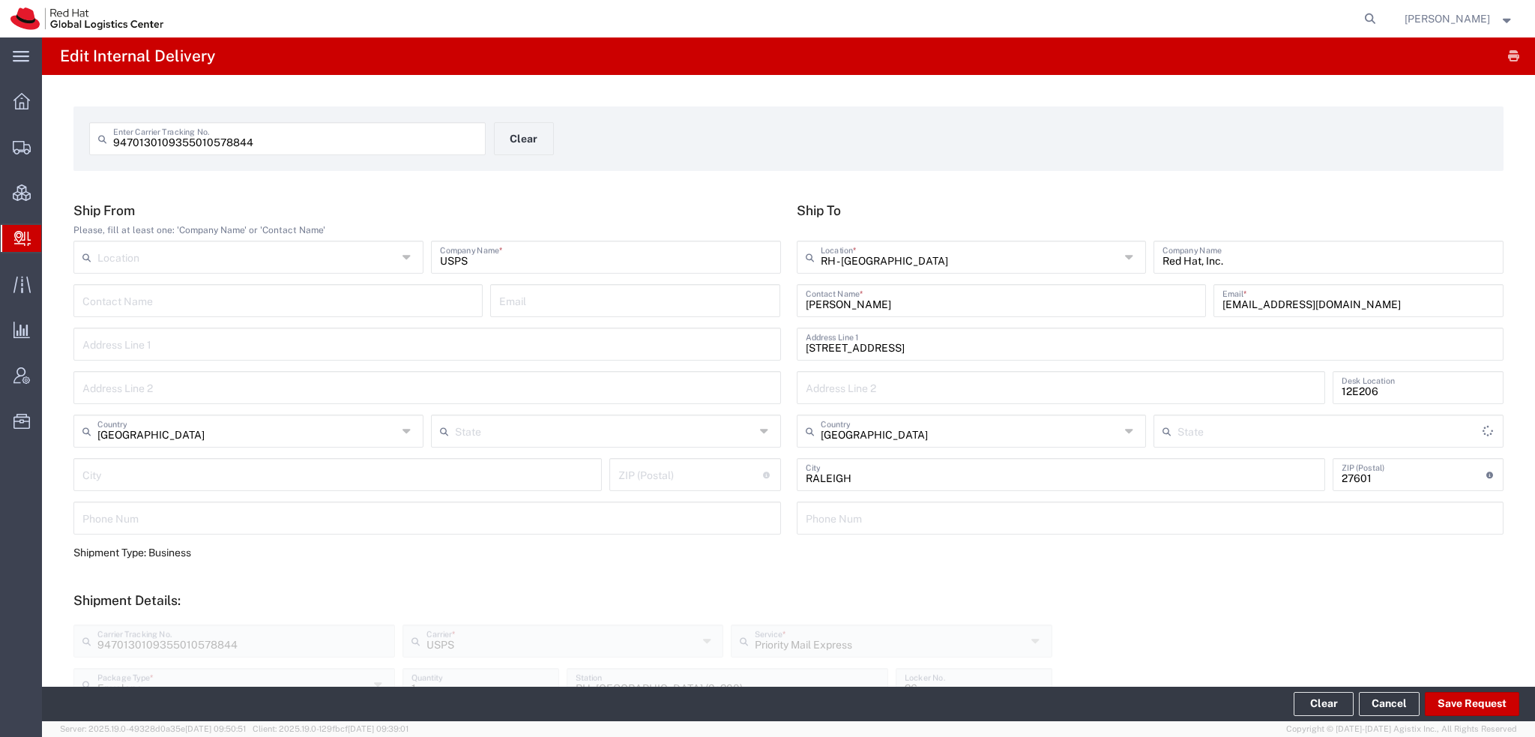
type input "[US_STATE]"
drag, startPoint x: 1341, startPoint y: 302, endPoint x: 642, endPoint y: 227, distance: 702.8
click at [760, 254] on div "Ship From Please, fill at least one: 'Company Name' or 'Contact Name' Location …" at bounding box center [789, 373] width 1446 height 343
paste input "katownse"
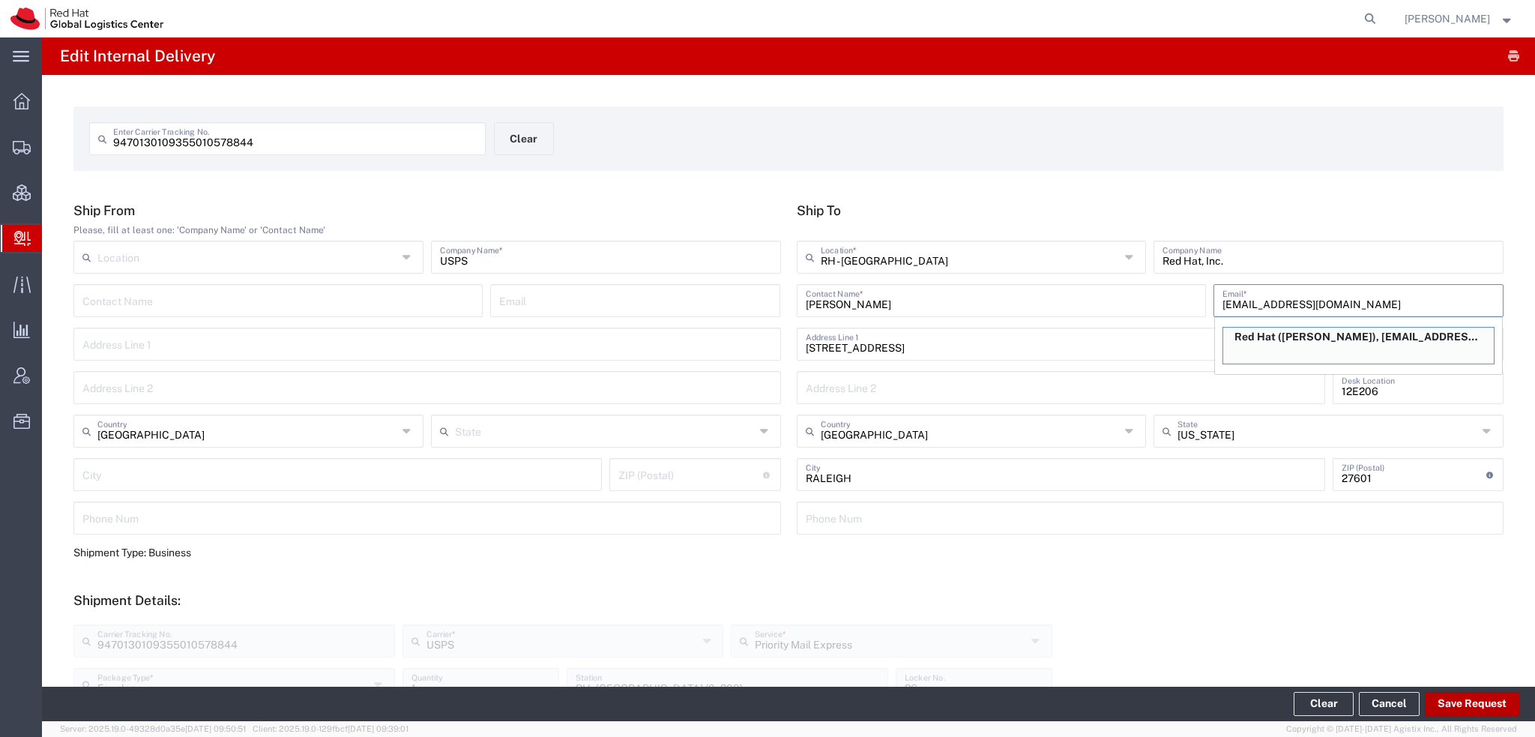
type input "[EMAIL_ADDRESS][DOMAIN_NAME]"
click at [1461, 698] on button "Save Request" at bounding box center [1472, 704] width 94 height 24
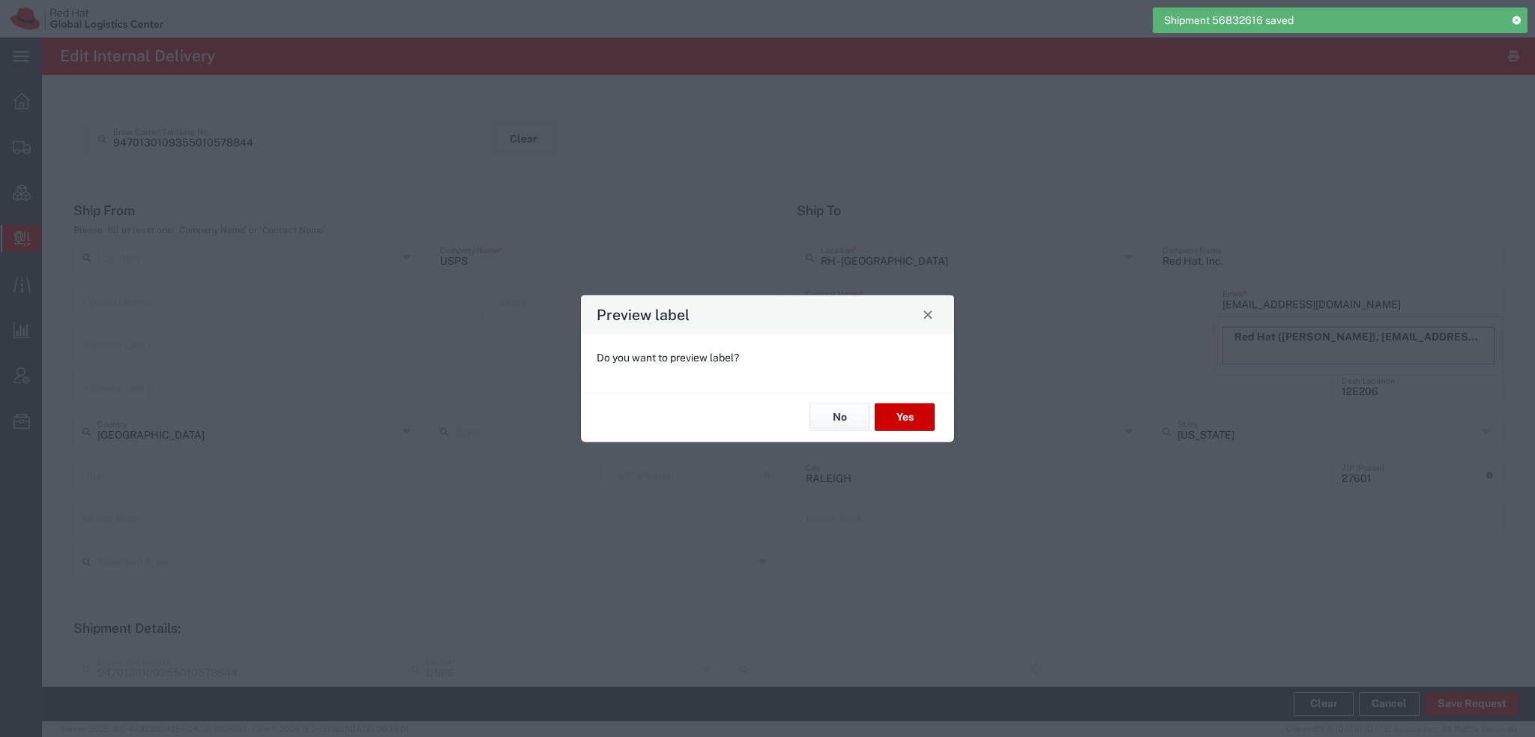
type input "Envelope"
type input "Priority Mail Express"
click at [907, 416] on button "Yes" at bounding box center [905, 417] width 60 height 28
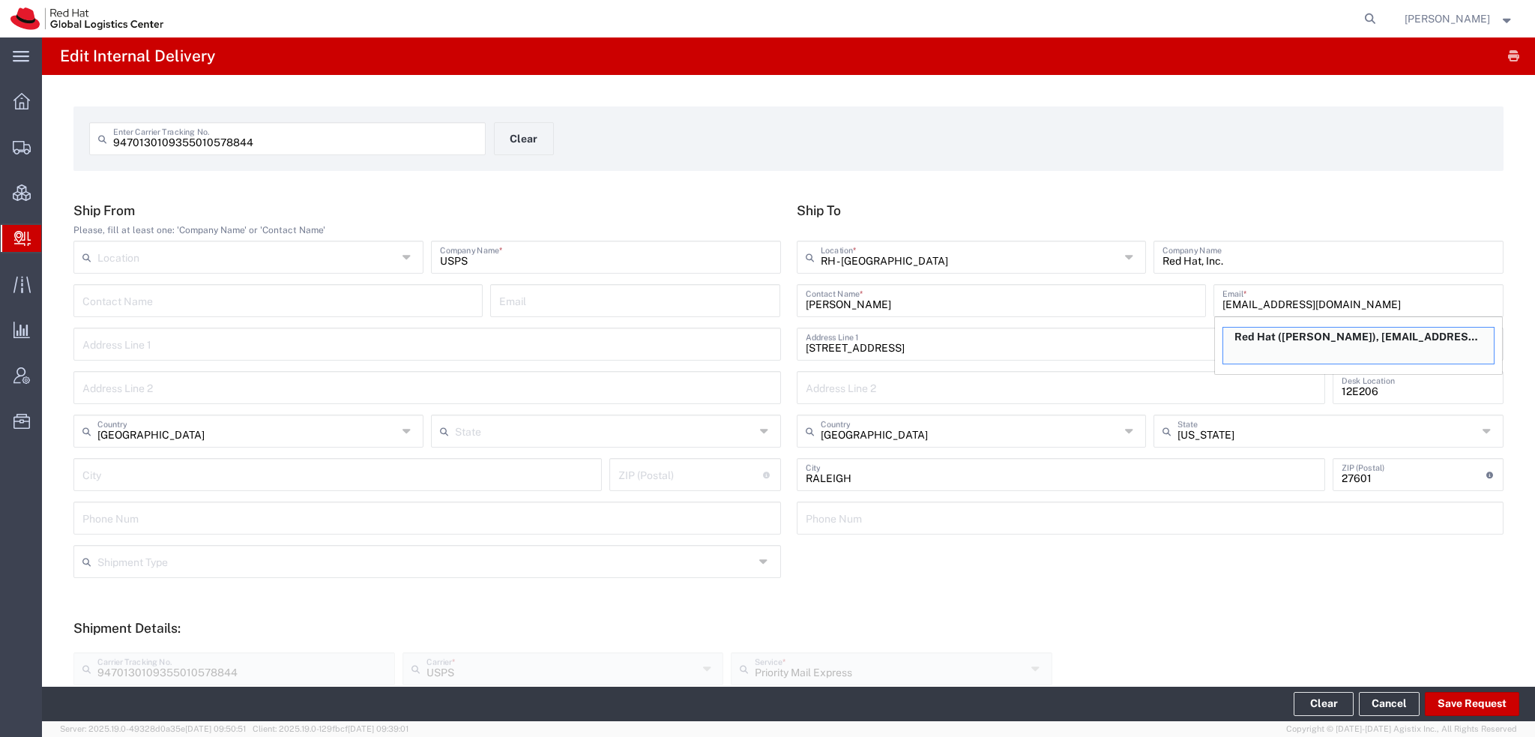
click at [963, 310] on input "[PERSON_NAME]" at bounding box center [1001, 299] width 391 height 26
click at [0, 0] on span "Shipment Manager" at bounding box center [0, 0] width 0 height 0
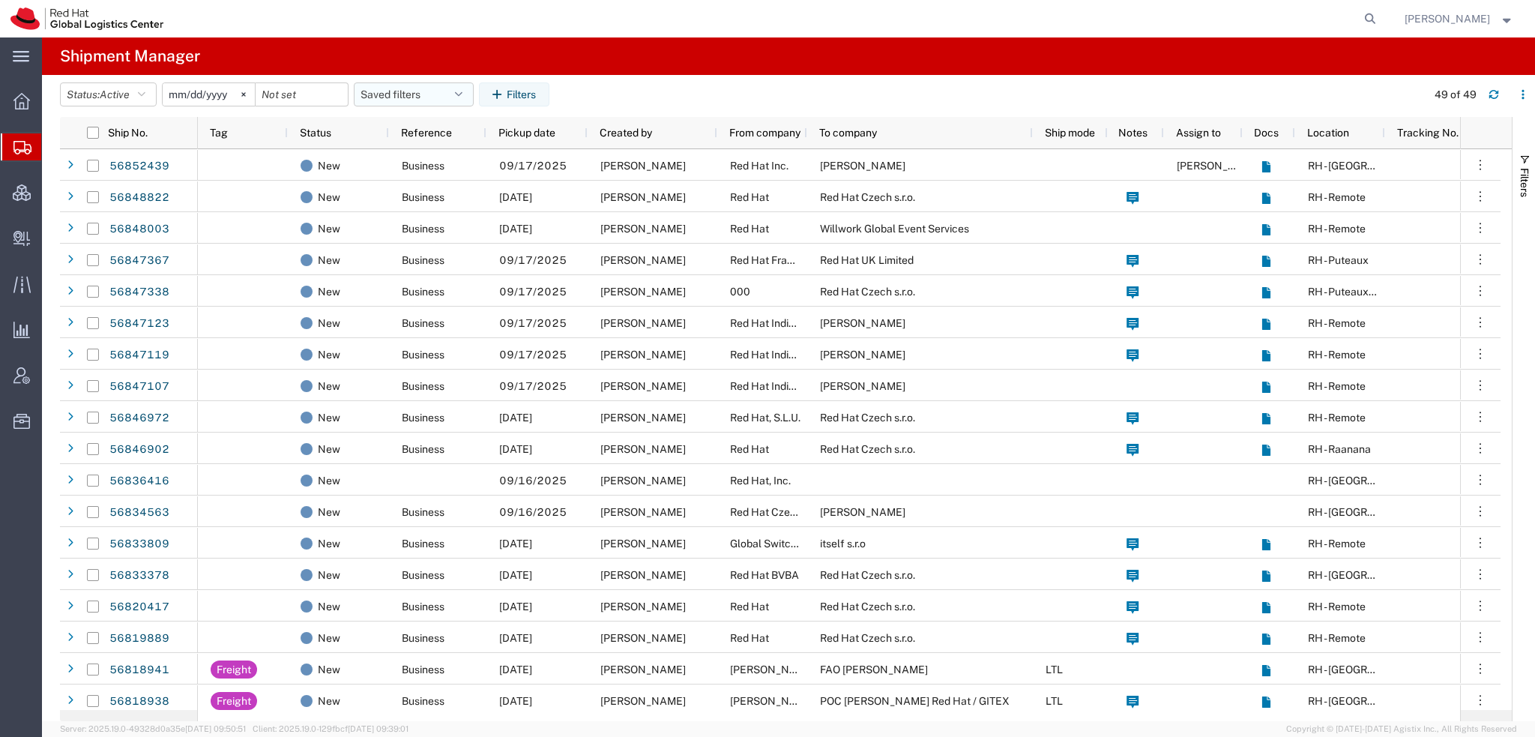
click at [448, 85] on button "Saved filters" at bounding box center [414, 94] width 120 height 24
click at [391, 163] on span "Americas" at bounding box center [454, 160] width 196 height 28
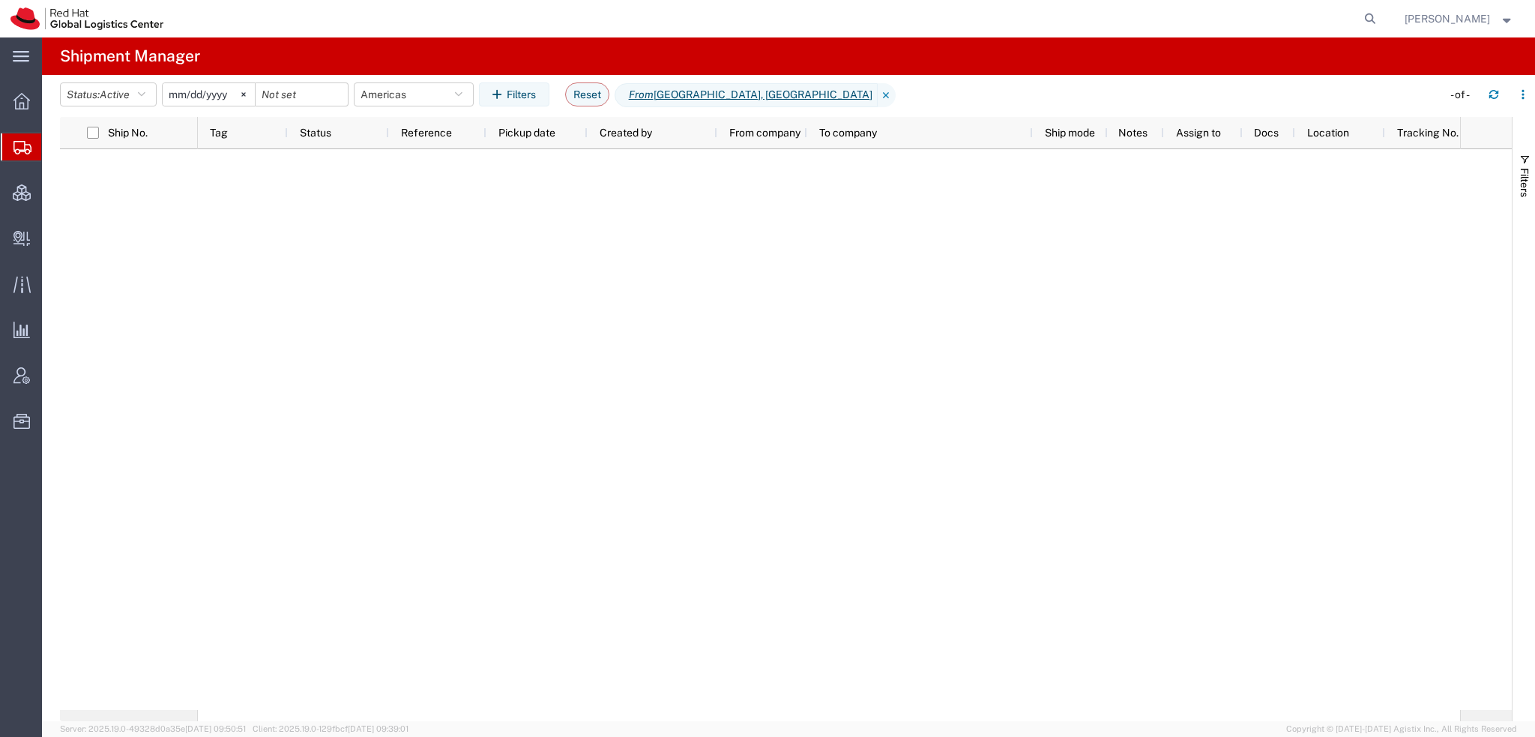
type input "[DATE]"
